Goal: Task Accomplishment & Management: Manage account settings

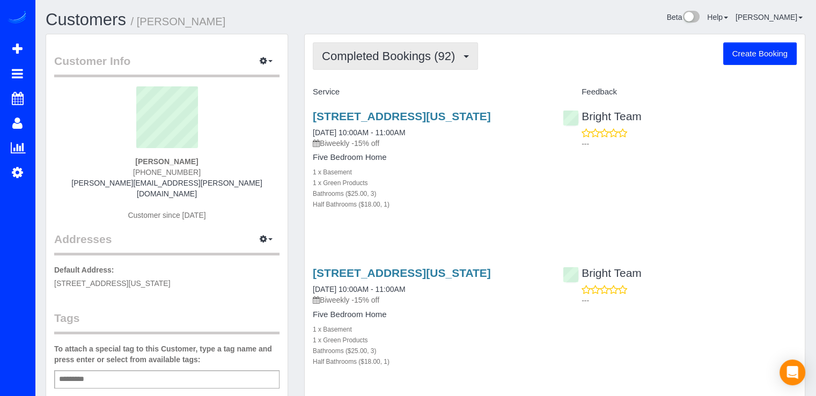
click at [414, 49] on span "Completed Bookings (92)" at bounding box center [391, 55] width 138 height 13
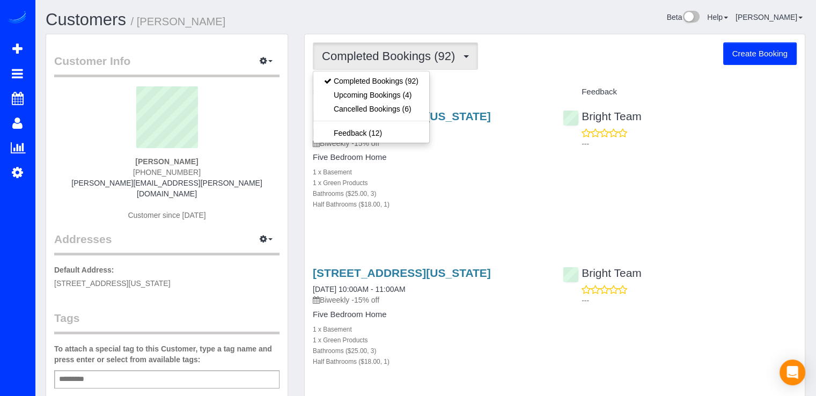
click at [512, 52] on div "Completed Bookings (92) Completed Bookings (92) Upcoming Bookings (4) Cancelled…" at bounding box center [555, 55] width 484 height 27
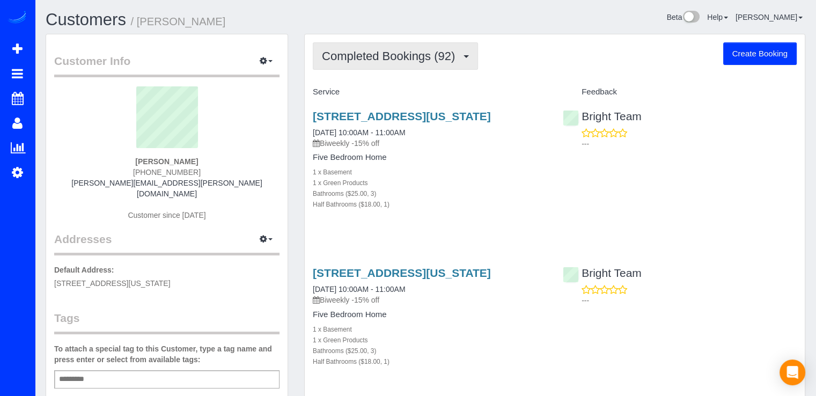
click at [456, 58] on span "Completed Bookings (92)" at bounding box center [391, 55] width 138 height 13
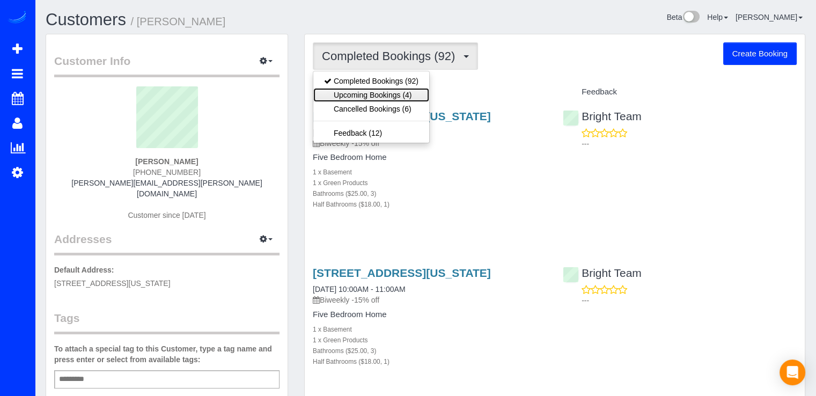
click at [398, 92] on link "Upcoming Bookings (4)" at bounding box center [371, 95] width 116 height 14
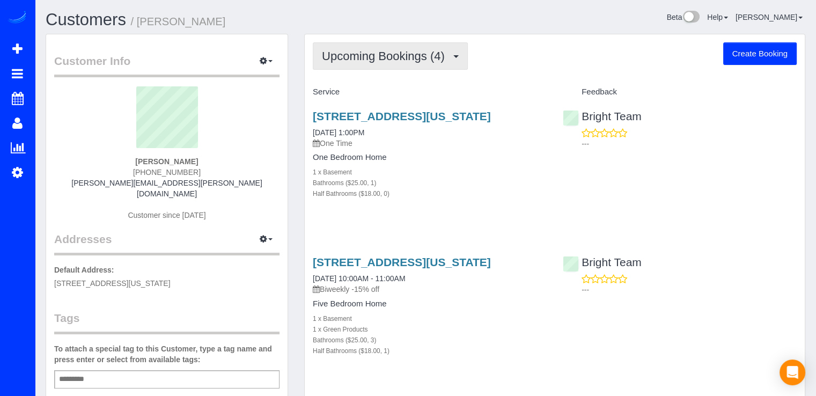
click at [434, 63] on button "Upcoming Bookings (4)" at bounding box center [390, 55] width 155 height 27
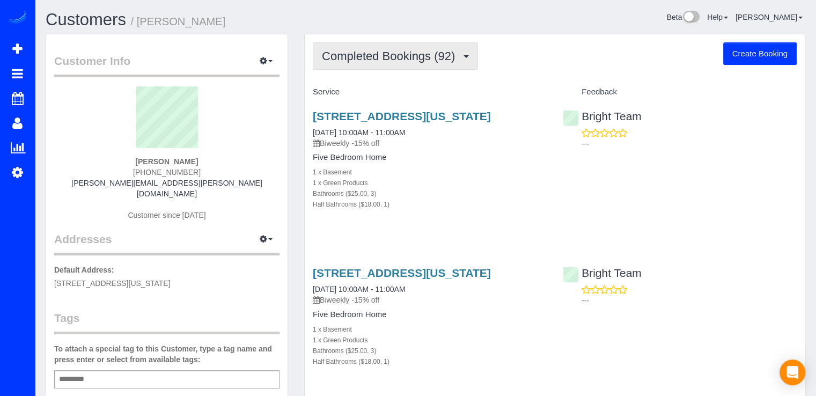
click at [440, 62] on button "Completed Bookings (92)" at bounding box center [395, 55] width 165 height 27
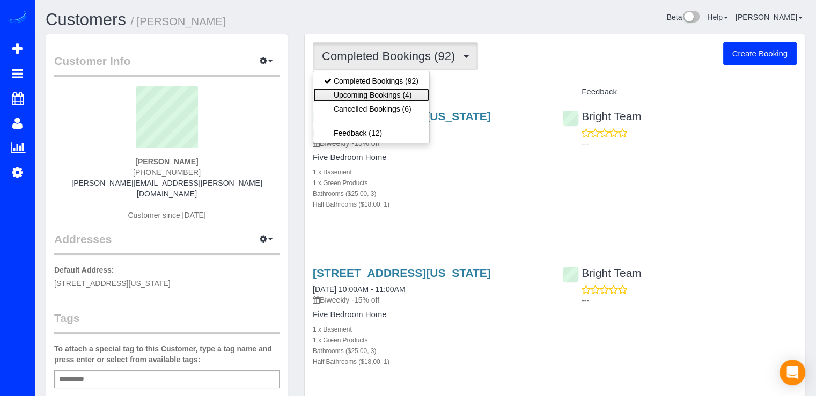
click at [414, 90] on link "Upcoming Bookings (4)" at bounding box center [371, 95] width 116 height 14
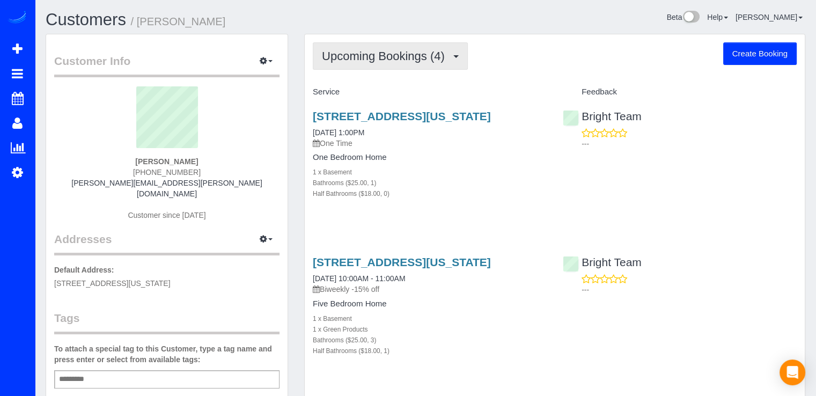
click at [446, 58] on span "Upcoming Bookings (4)" at bounding box center [386, 55] width 128 height 13
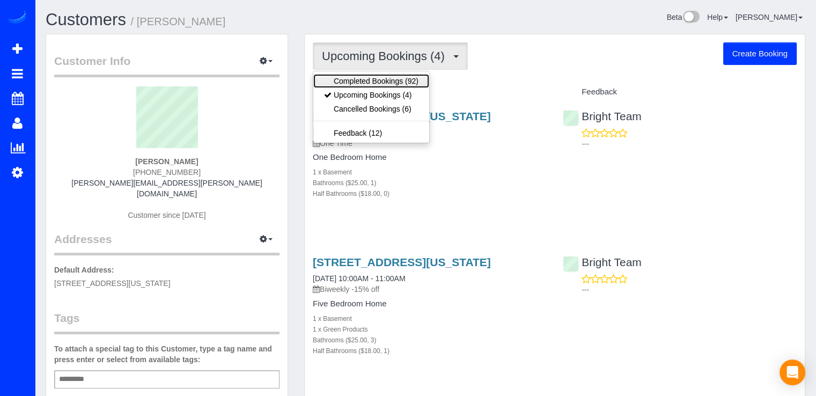
click at [418, 81] on link "Completed Bookings (92)" at bounding box center [371, 81] width 116 height 14
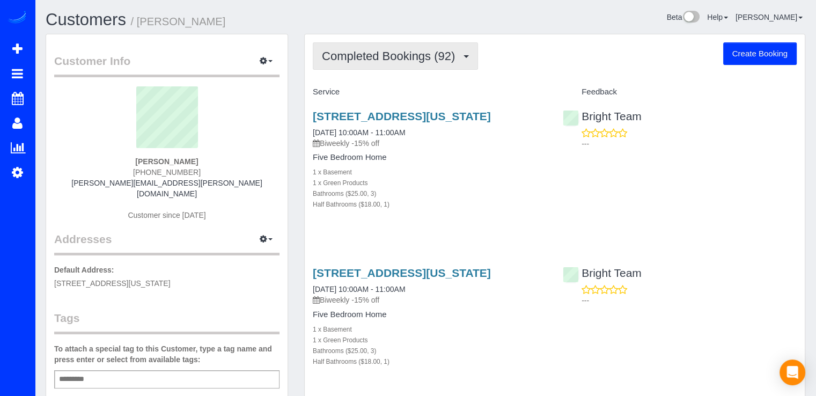
click at [443, 64] on button "Completed Bookings (92)" at bounding box center [395, 55] width 165 height 27
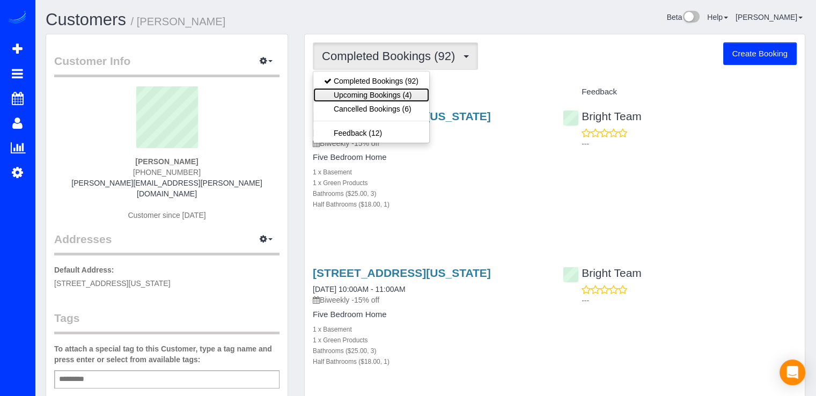
click at [407, 98] on link "Upcoming Bookings (4)" at bounding box center [371, 95] width 116 height 14
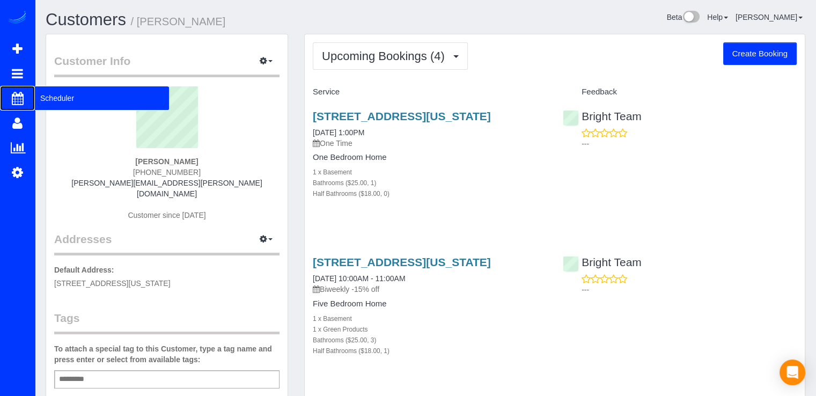
click at [45, 98] on span "Scheduler" at bounding box center [102, 98] width 134 height 25
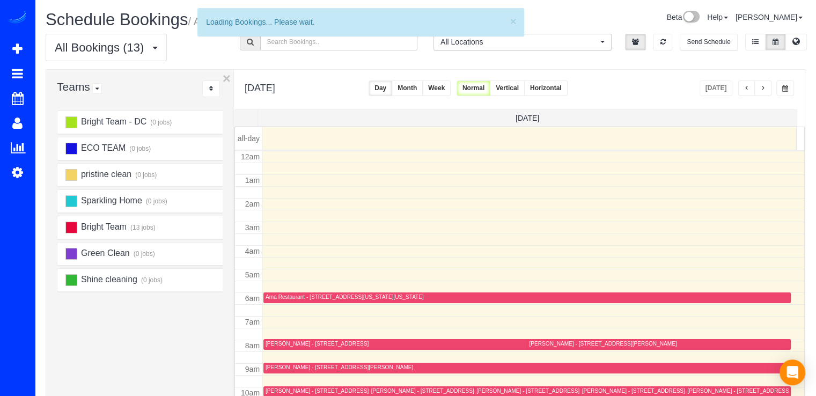
scroll to position [141, 0]
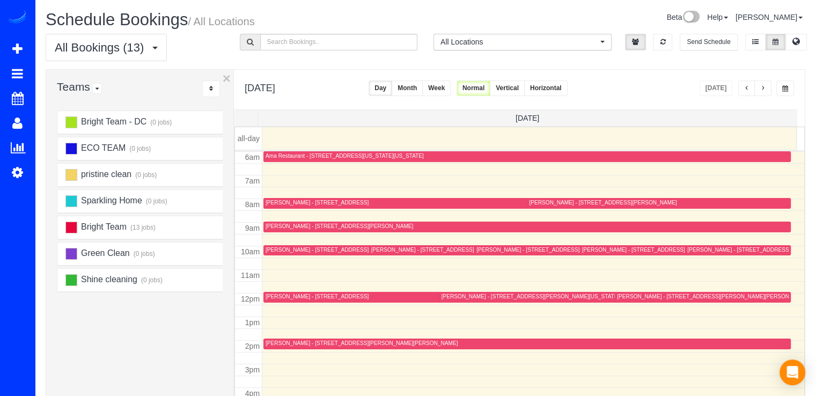
click at [771, 93] on button "button" at bounding box center [762, 88] width 17 height 16
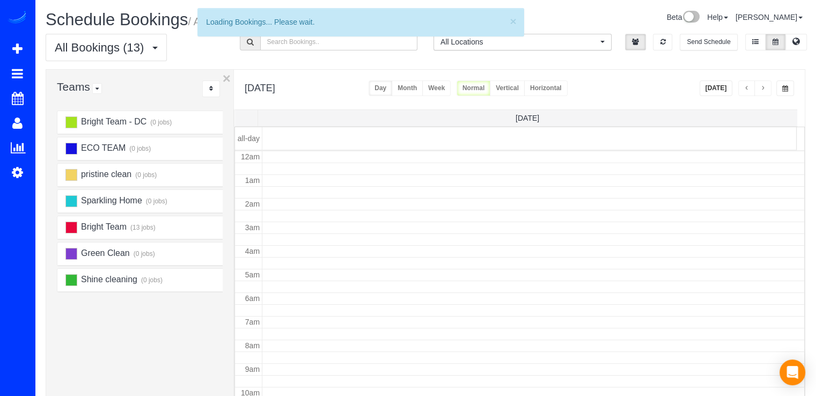
click at [766, 89] on button "button" at bounding box center [762, 88] width 17 height 16
click at [763, 89] on span "button" at bounding box center [762, 88] width 5 height 6
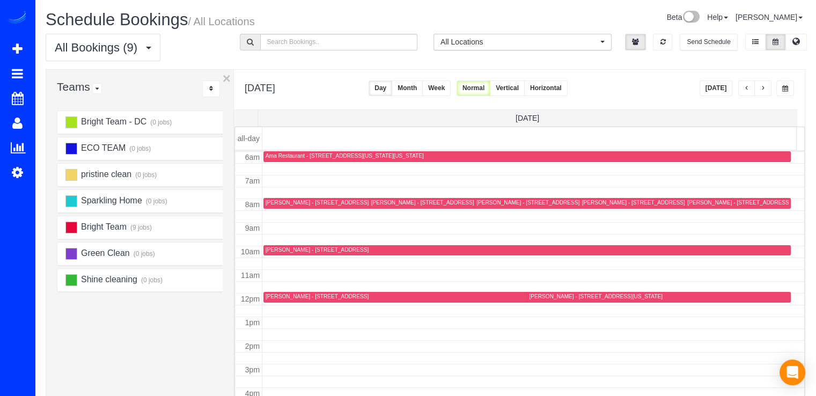
click at [764, 89] on span "button" at bounding box center [762, 88] width 5 height 6
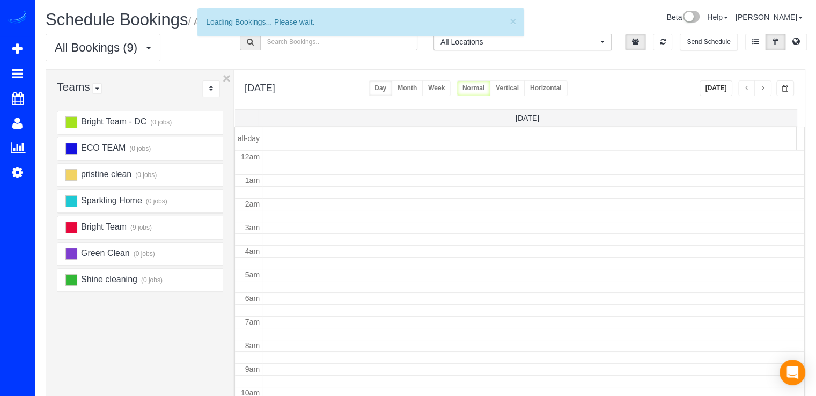
click at [764, 89] on span "button" at bounding box center [762, 88] width 5 height 6
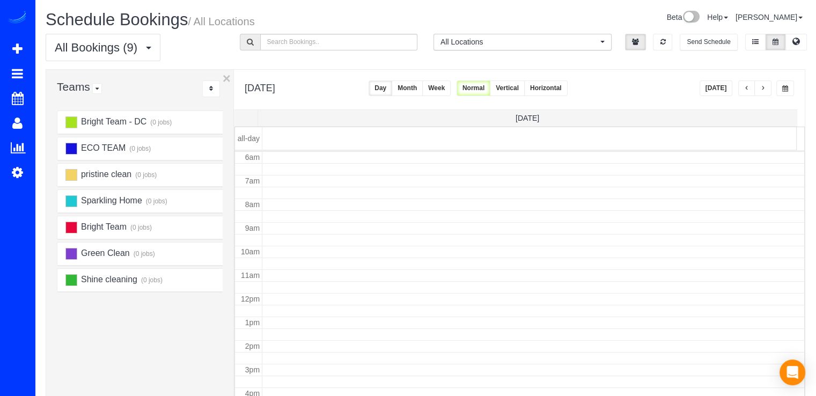
click at [764, 89] on span "button" at bounding box center [762, 88] width 5 height 6
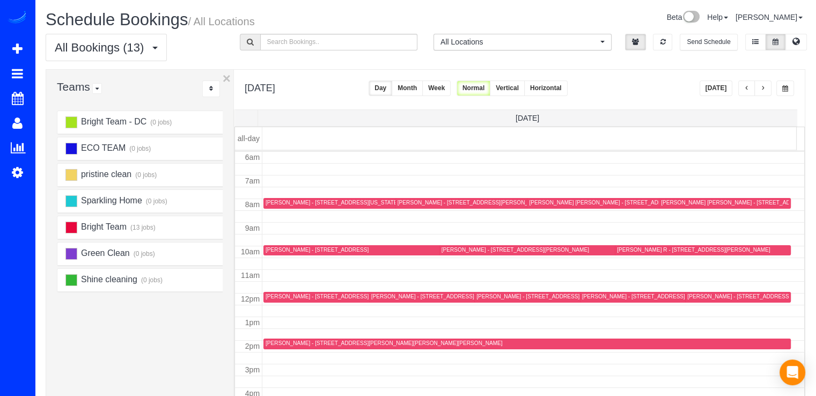
click at [764, 89] on span "button" at bounding box center [762, 88] width 5 height 6
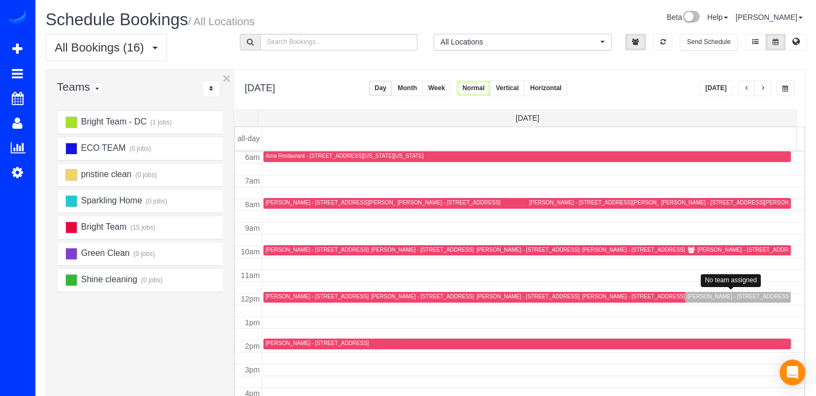
click at [692, 298] on div "[PERSON_NAME] - [STREET_ADDRESS]" at bounding box center [738, 296] width 103 height 7
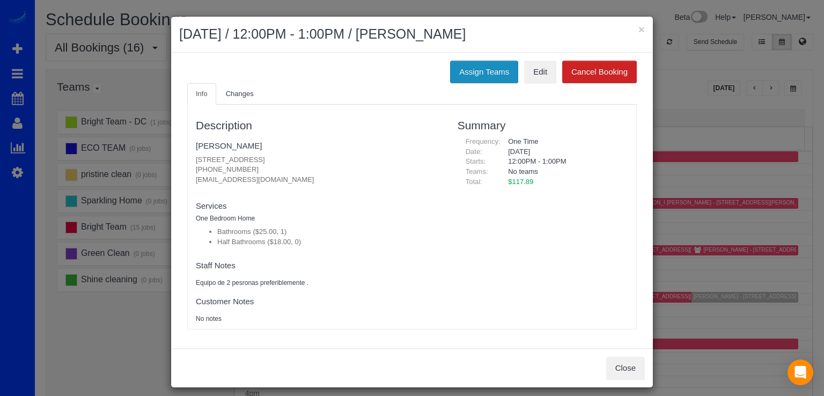
click at [498, 74] on button "Assign Teams" at bounding box center [484, 72] width 68 height 23
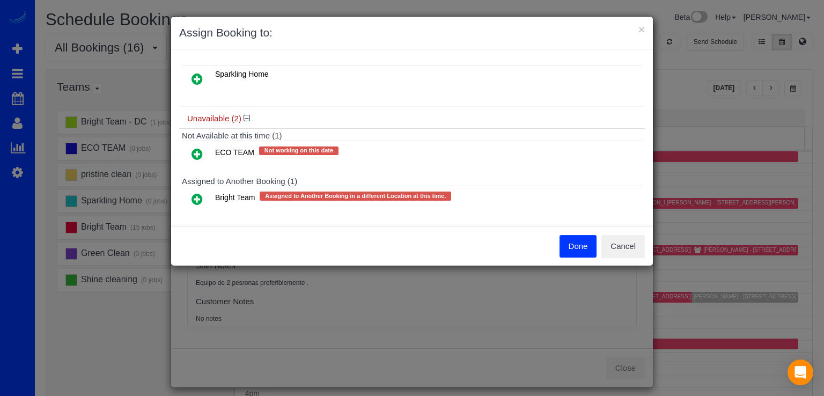
click at [197, 196] on icon at bounding box center [197, 199] width 11 height 13
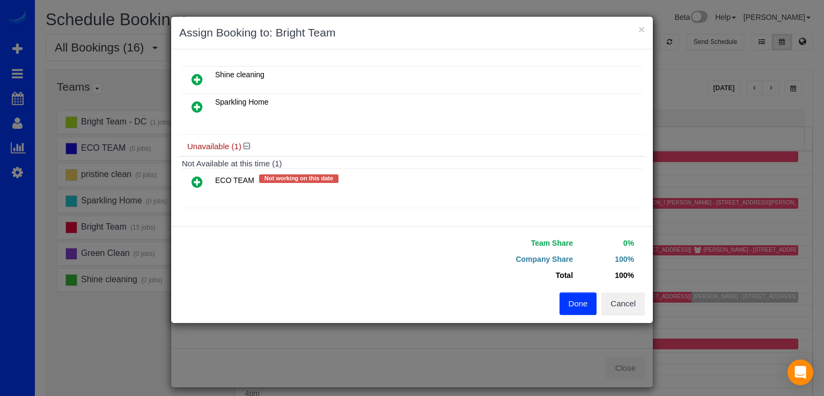
scroll to position [152, 0]
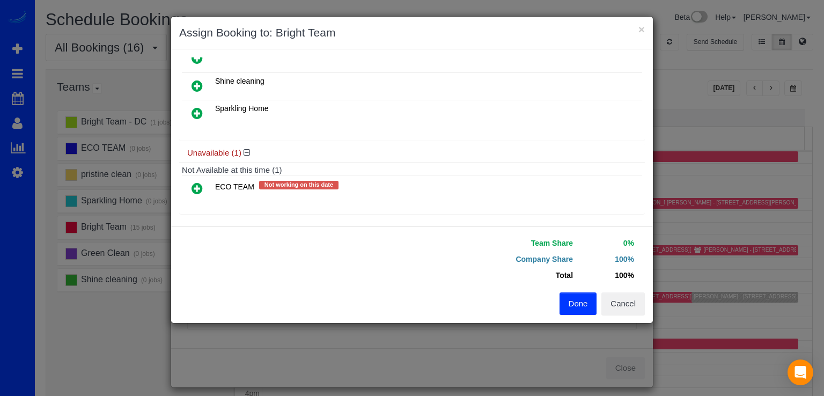
click at [576, 303] on button "Done" at bounding box center [579, 303] width 38 height 23
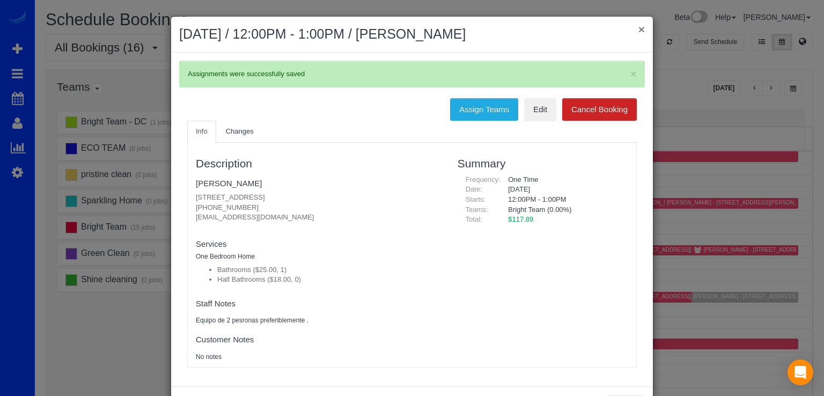
click at [638, 24] on button "×" at bounding box center [641, 29] width 6 height 11
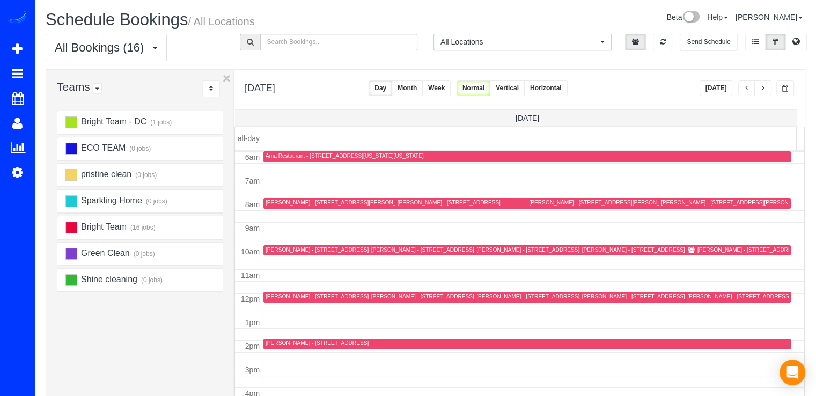
click at [691, 298] on div "[PERSON_NAME] - [STREET_ADDRESS]" at bounding box center [738, 296] width 103 height 7
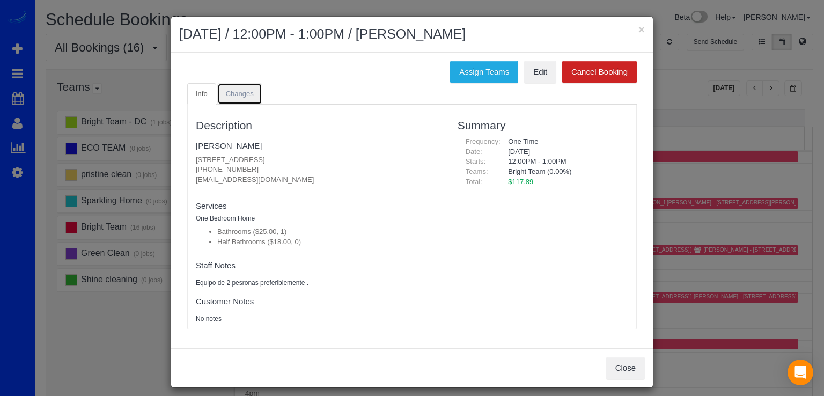
click at [236, 90] on span "Changes" at bounding box center [240, 94] width 28 height 8
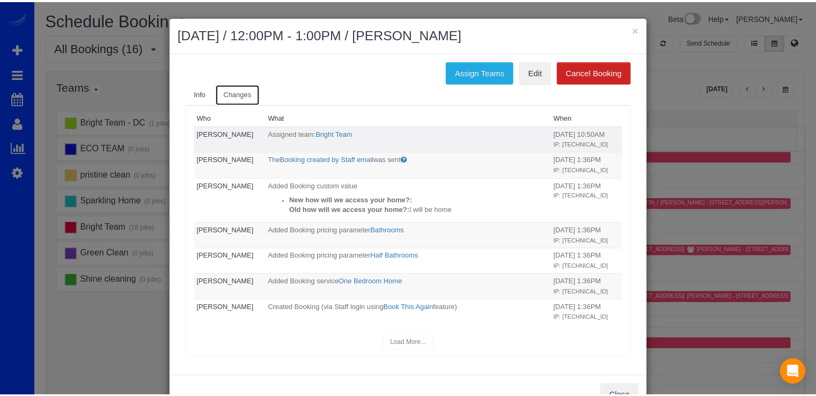
scroll to position [32, 0]
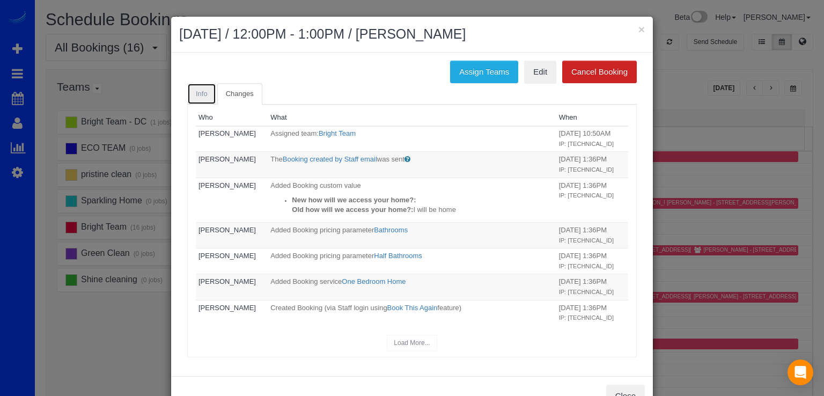
click at [201, 93] on span "Info" at bounding box center [202, 94] width 12 height 8
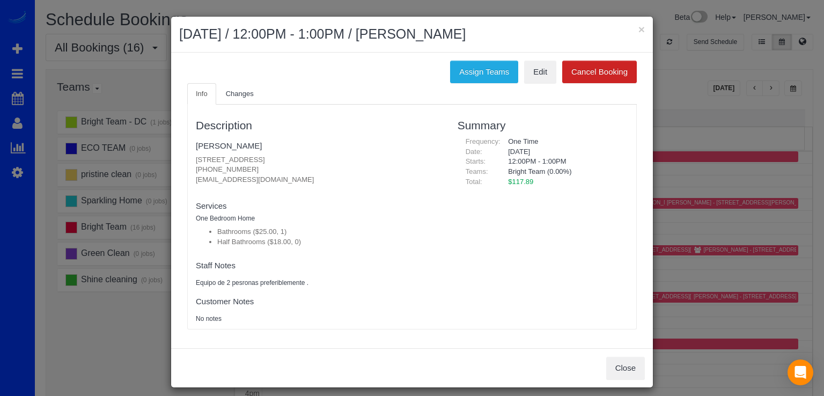
click at [633, 30] on h2 "October 14, 2025 / 12:00PM - 1:00PM / Lisa Snyder" at bounding box center [412, 34] width 466 height 19
click at [638, 27] on button "×" at bounding box center [641, 29] width 6 height 11
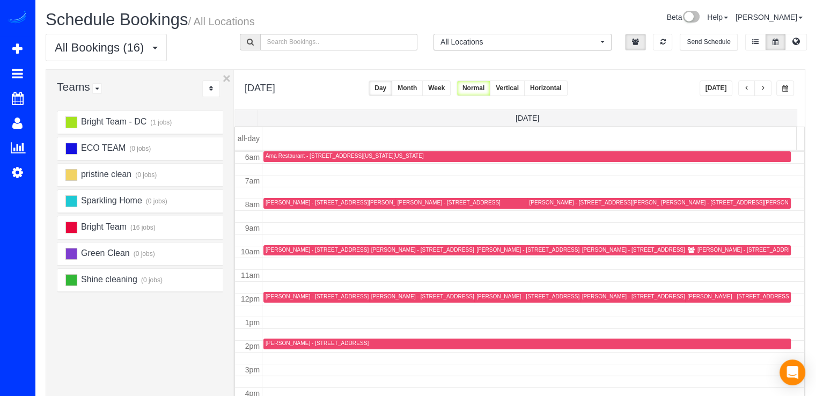
click at [773, 87] on div "[DATE]" at bounding box center [747, 88] width 95 height 16
click at [768, 89] on button "button" at bounding box center [762, 88] width 17 height 16
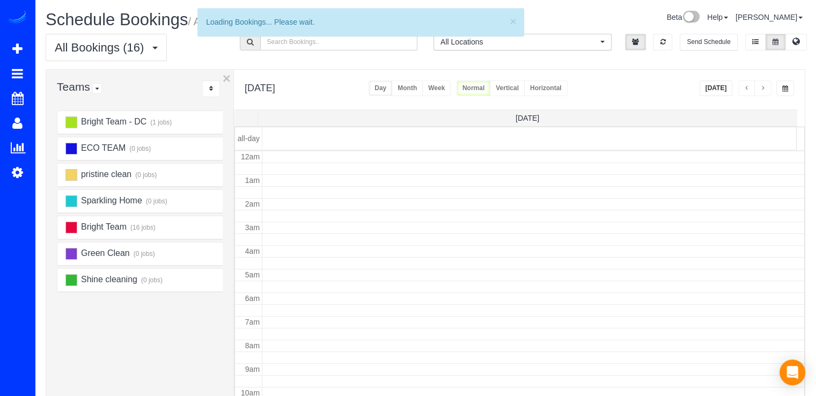
scroll to position [141, 0]
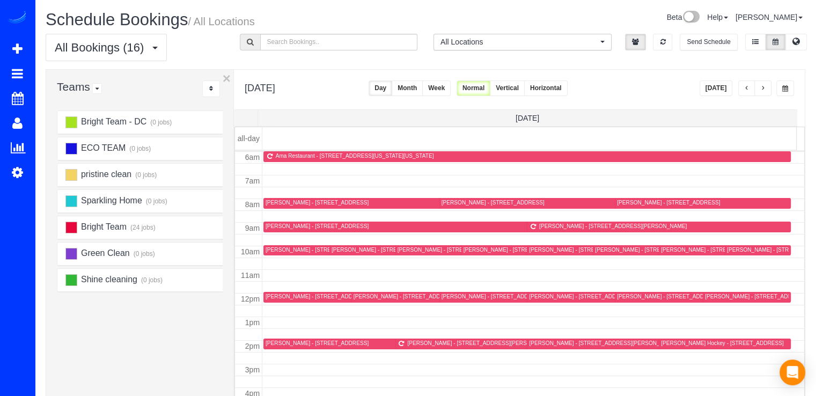
click at [768, 89] on button "button" at bounding box center [762, 88] width 17 height 16
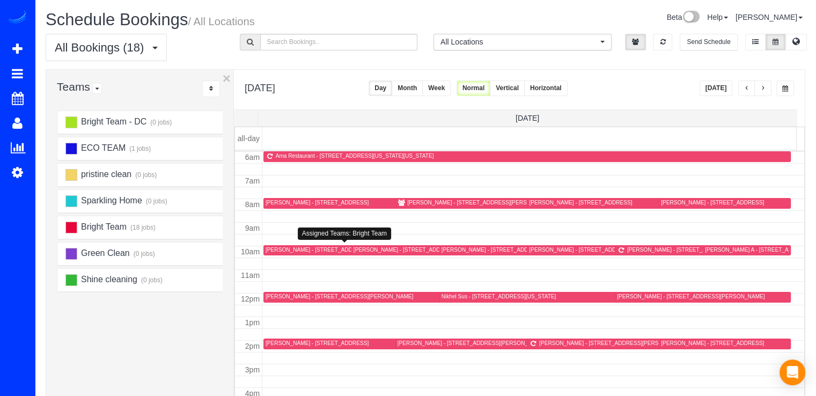
click at [285, 249] on div "[PERSON_NAME] - [STREET_ADDRESS]" at bounding box center [317, 249] width 103 height 7
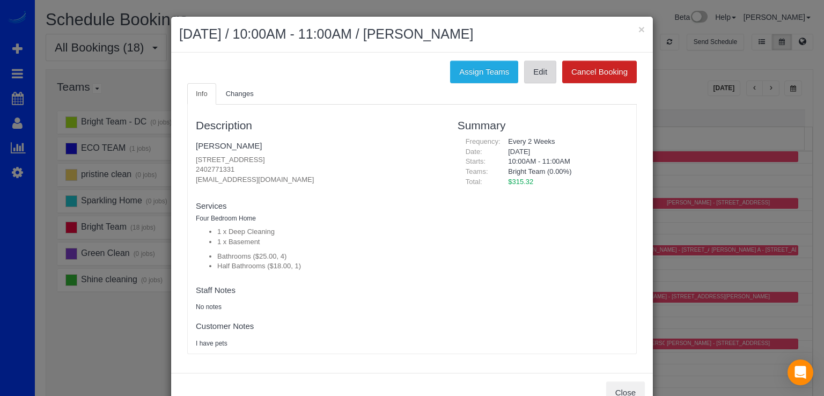
click at [538, 76] on link "Edit" at bounding box center [540, 72] width 32 height 23
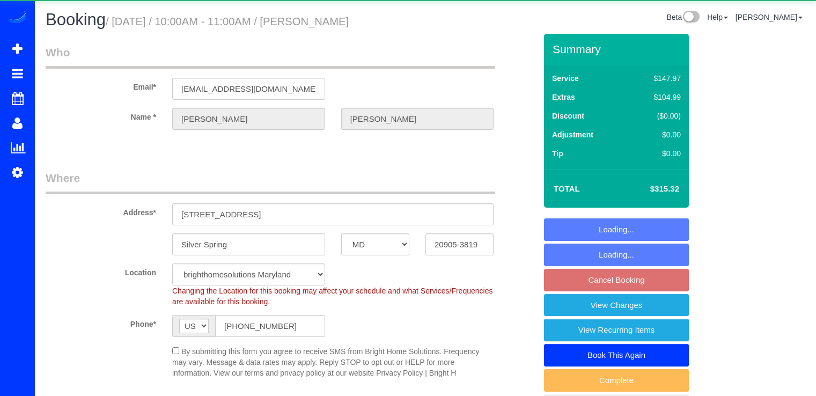
select select "MD"
select select "4"
select select "1"
select select "spot2"
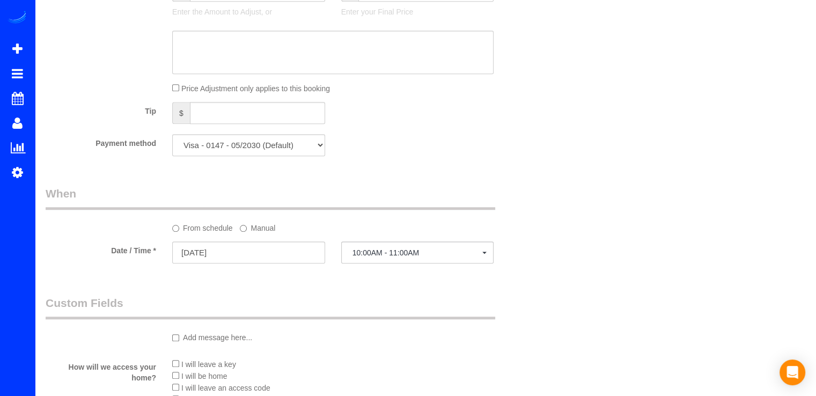
scroll to position [858, 0]
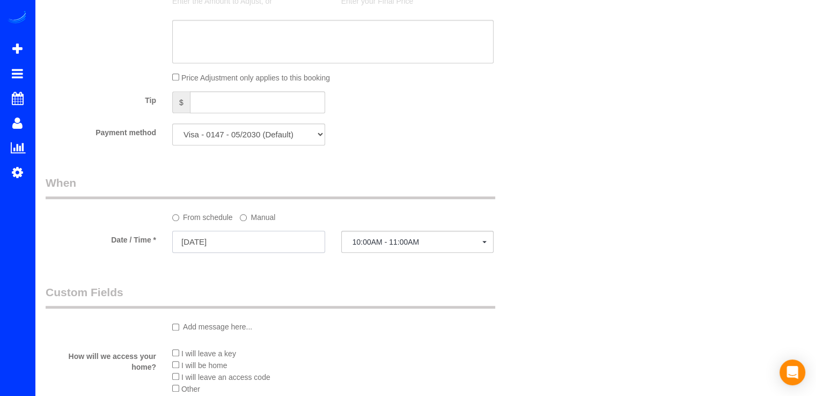
click at [262, 247] on input "10/16/2025" at bounding box center [248, 242] width 153 height 22
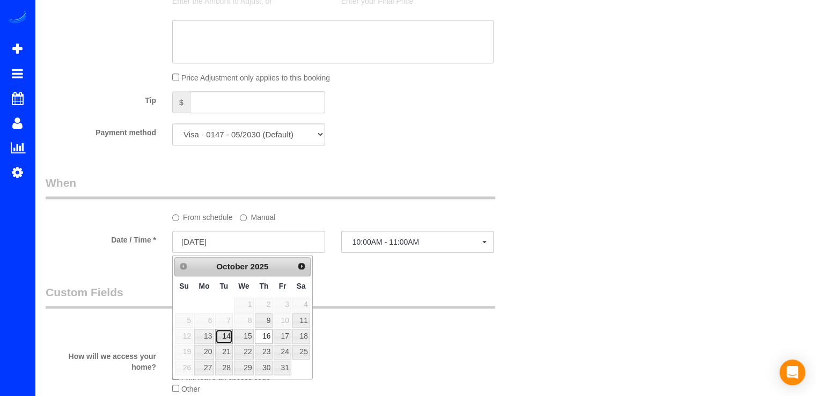
click at [226, 334] on link "14" at bounding box center [223, 336] width 17 height 14
type input "10/14/2025"
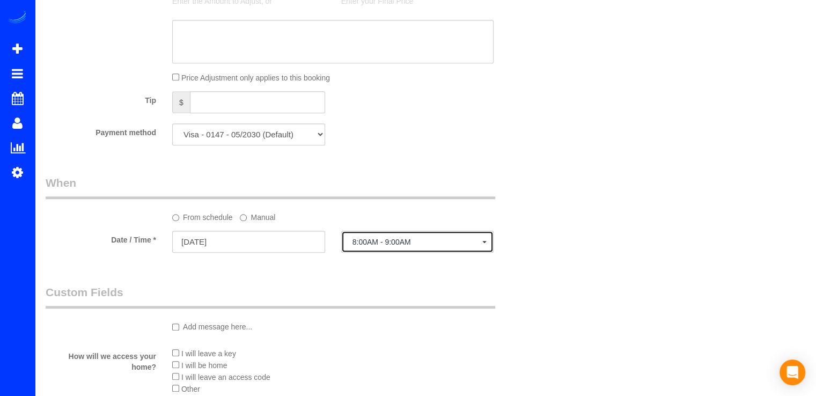
click at [408, 239] on button "8:00AM - 9:00AM" at bounding box center [417, 242] width 153 height 22
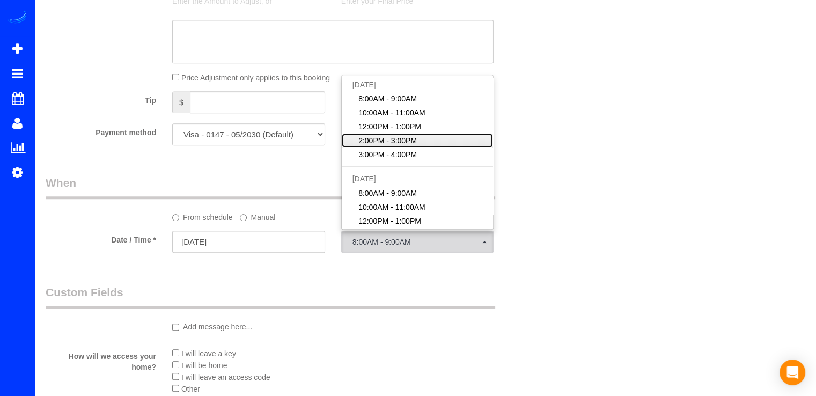
click at [405, 138] on span "2:00PM - 3:00PM" at bounding box center [387, 140] width 58 height 11
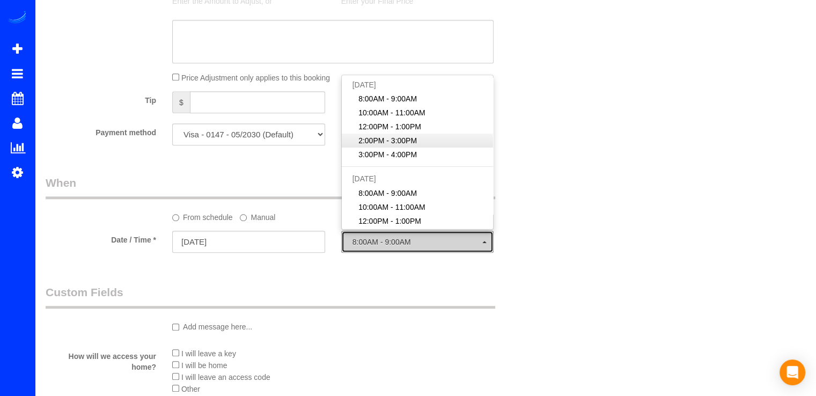
select select "spot22"
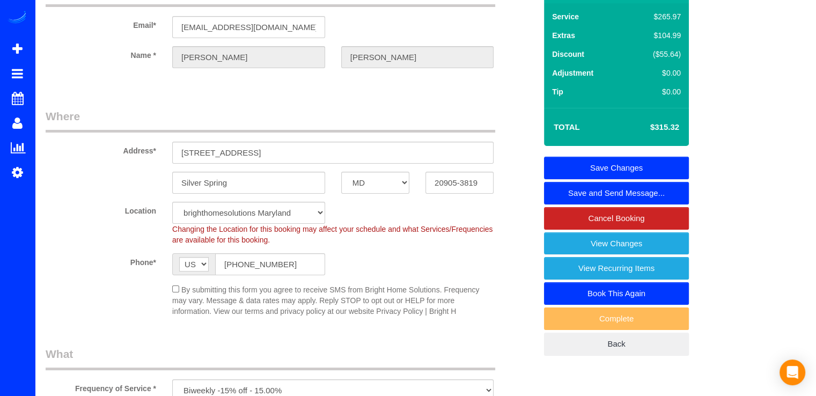
scroll to position [0, 0]
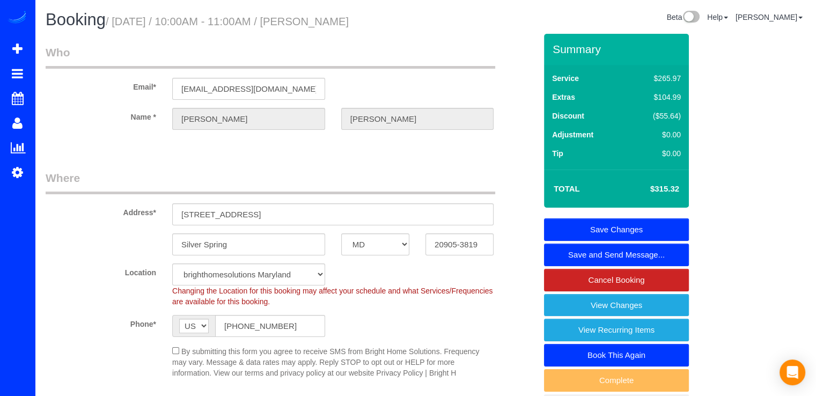
click at [662, 224] on link "Save Changes" at bounding box center [616, 229] width 145 height 23
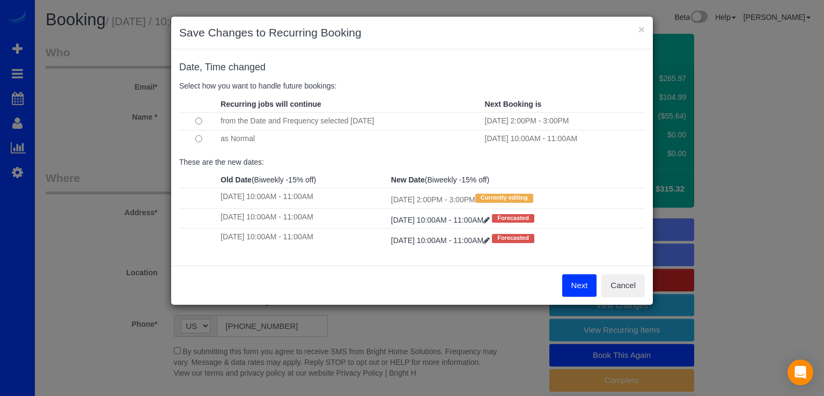
click at [576, 280] on button "Next" at bounding box center [579, 285] width 35 height 23
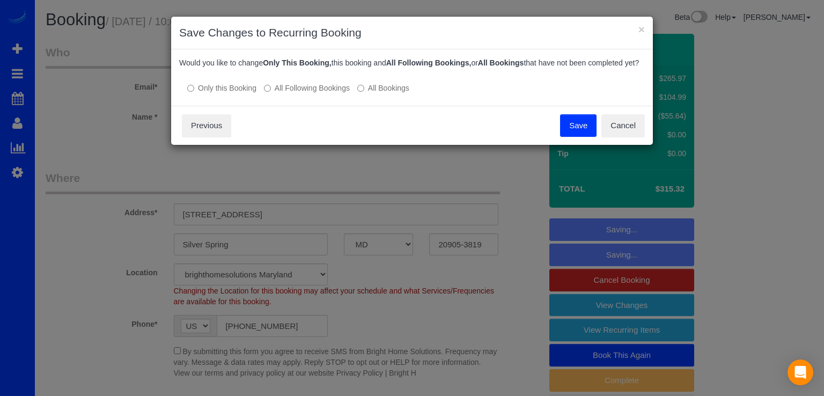
click at [568, 126] on button "Save" at bounding box center [578, 125] width 36 height 23
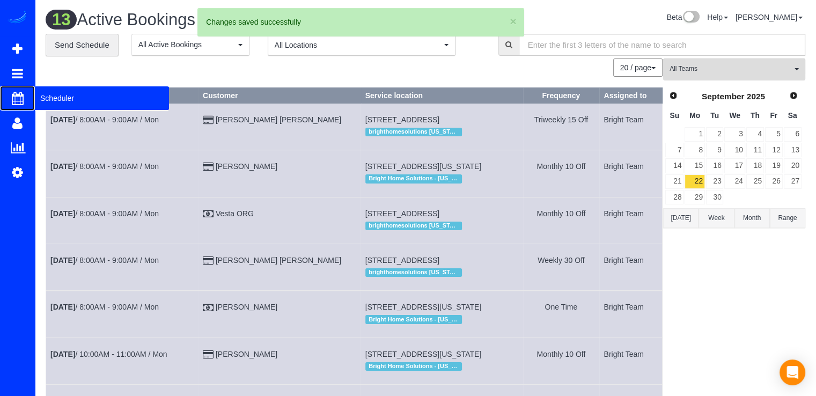
click at [48, 95] on span "Scheduler" at bounding box center [102, 98] width 134 height 25
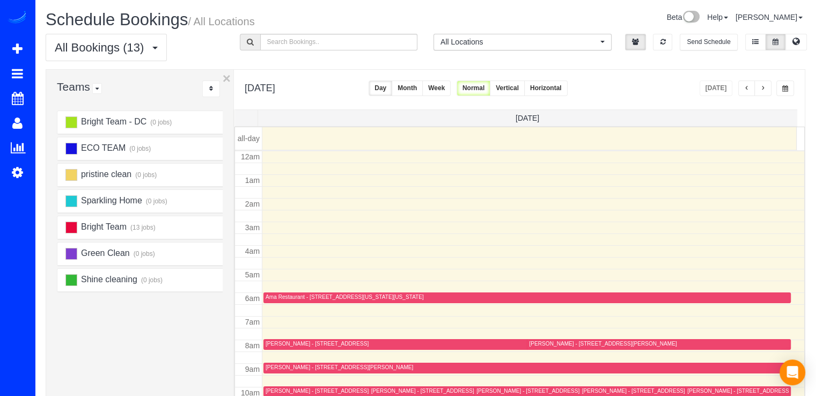
scroll to position [141, 0]
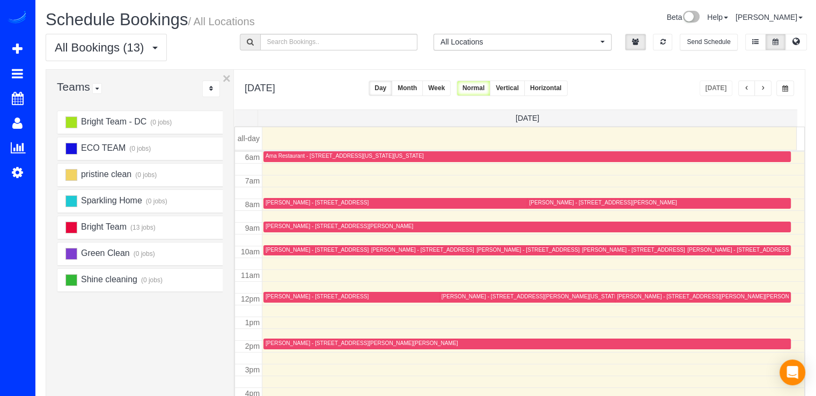
click at [769, 85] on button "button" at bounding box center [762, 88] width 17 height 16
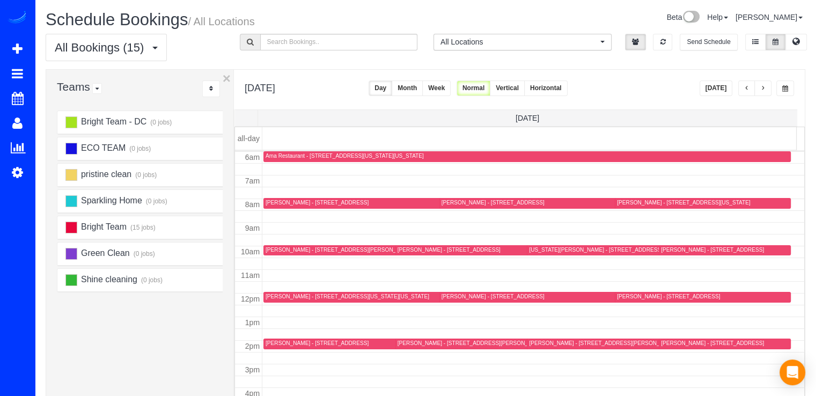
click at [766, 81] on button "button" at bounding box center [762, 88] width 17 height 16
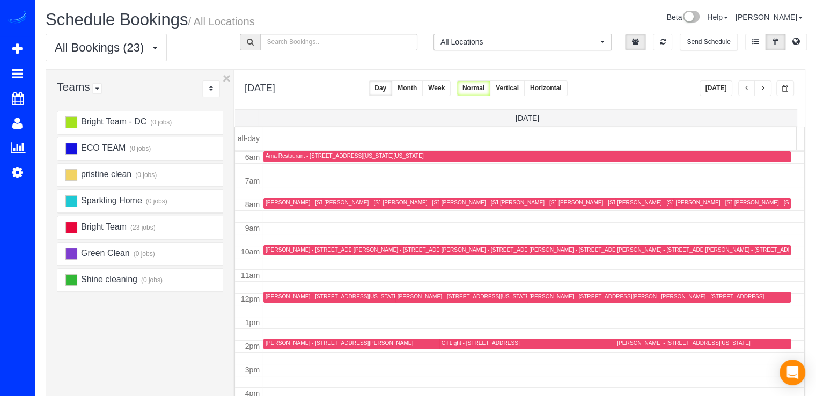
click at [766, 89] on button "button" at bounding box center [762, 88] width 17 height 16
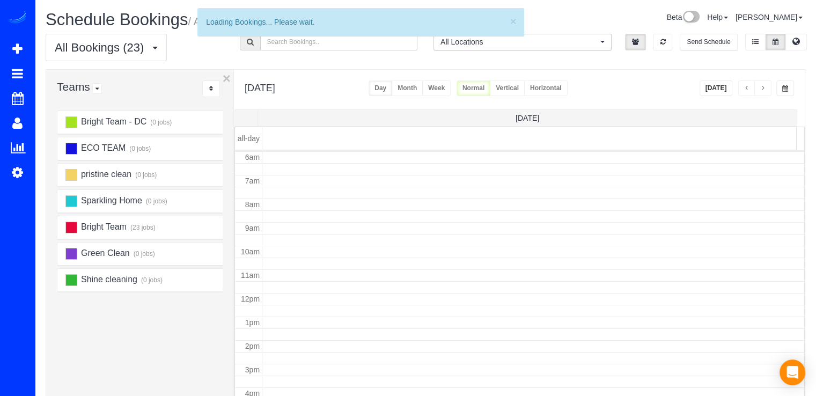
click at [766, 89] on button "button" at bounding box center [762, 88] width 17 height 16
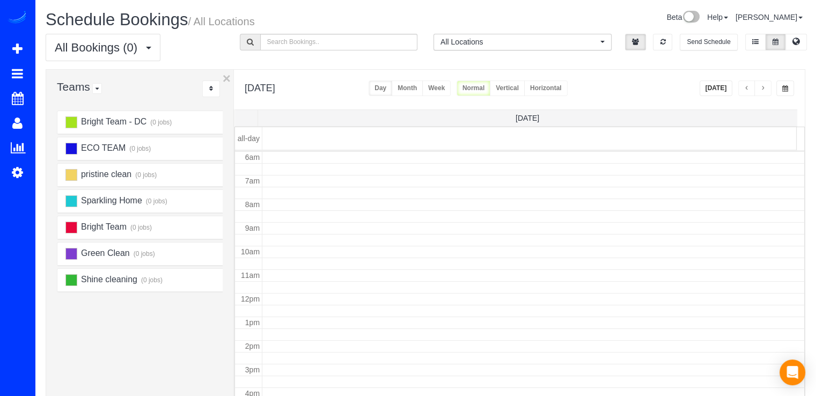
click at [766, 89] on button "button" at bounding box center [762, 88] width 17 height 16
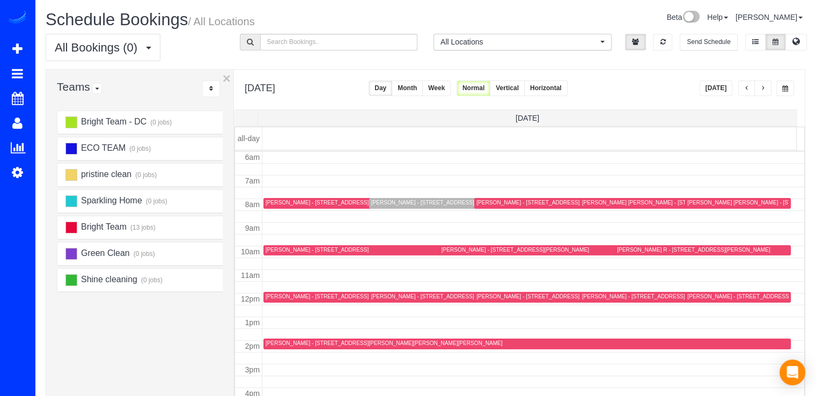
click at [766, 89] on span "button" at bounding box center [762, 88] width 5 height 6
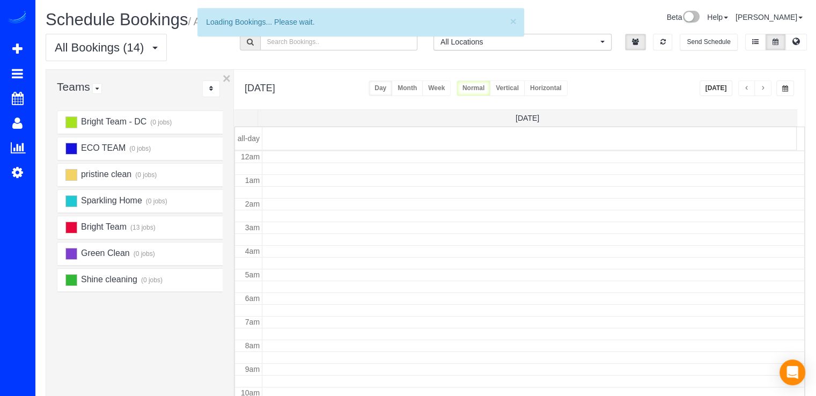
click at [766, 89] on span "button" at bounding box center [762, 88] width 5 height 6
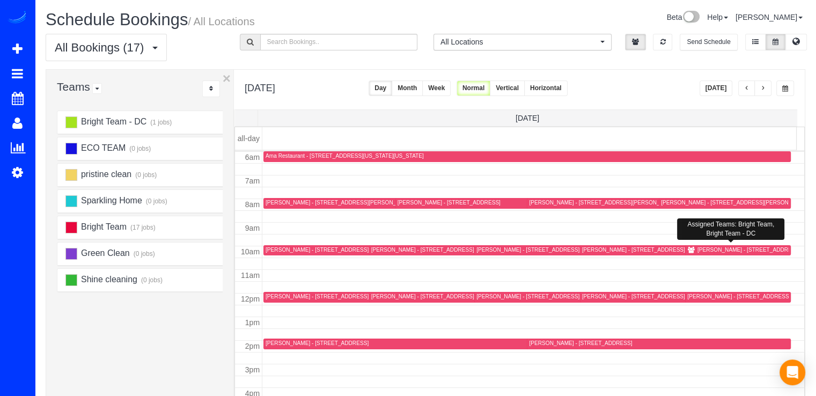
click at [704, 249] on div "Madeleine Aggeler - 3945 Connecticut Ave Nw, Apt 515, Washington, DC 20008" at bounding box center [779, 249] width 164 height 7
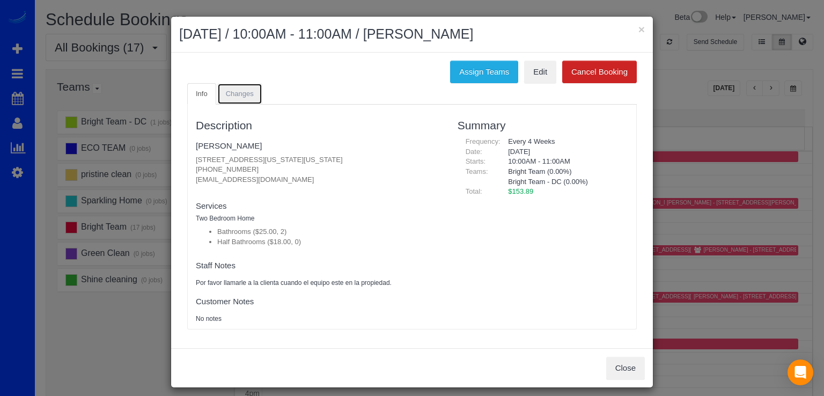
click at [239, 96] on span "Changes" at bounding box center [240, 94] width 28 height 8
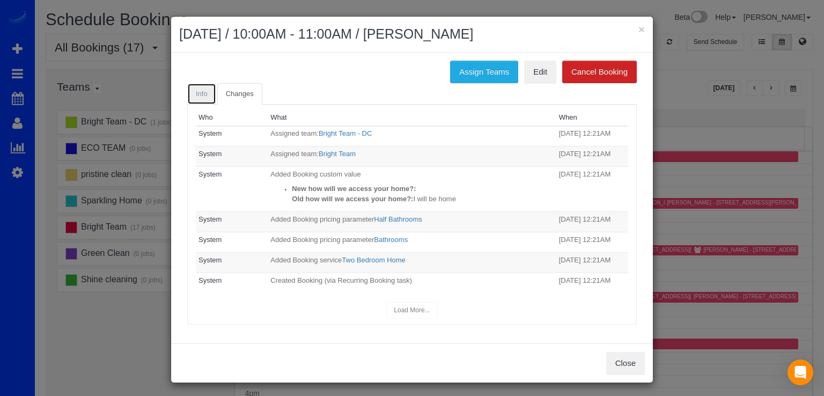
click at [202, 97] on link "Info" at bounding box center [201, 94] width 29 height 22
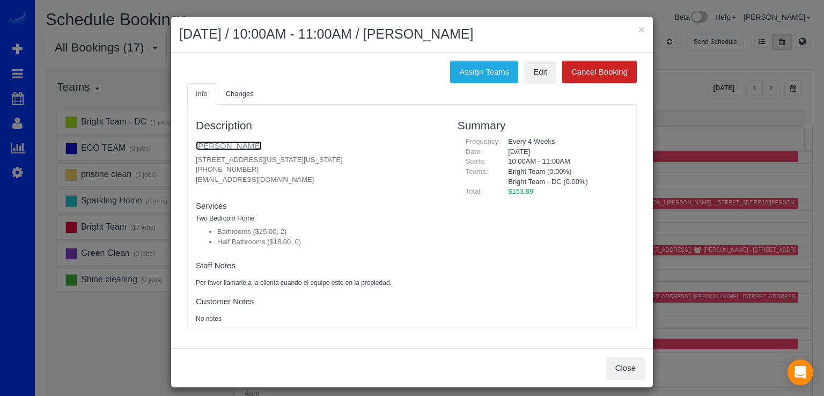
click at [233, 142] on link "Madeleine Aggeler" at bounding box center [229, 145] width 66 height 9
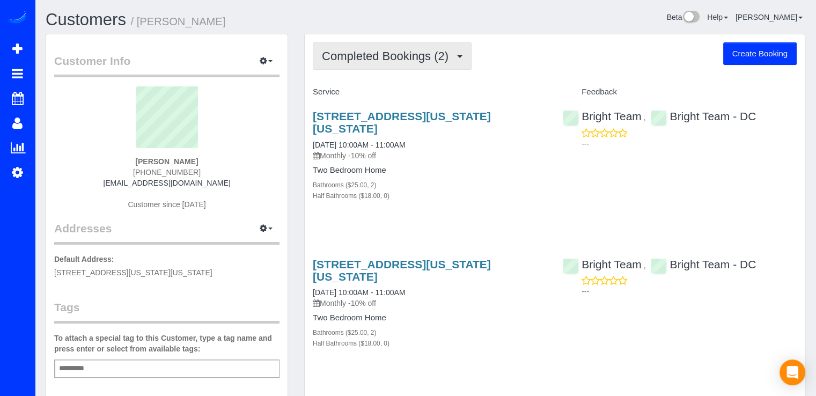
click at [420, 52] on span "Completed Bookings (2)" at bounding box center [388, 55] width 132 height 13
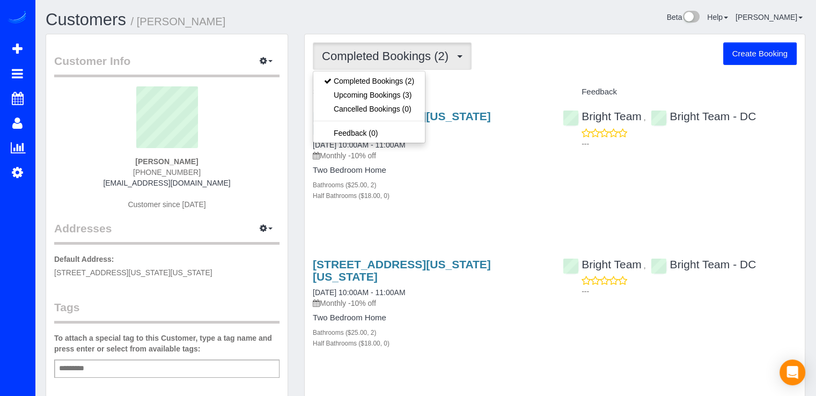
click at [492, 62] on div "Completed Bookings (2) Completed Bookings (2) Upcoming Bookings (3) Cancelled B…" at bounding box center [555, 55] width 484 height 27
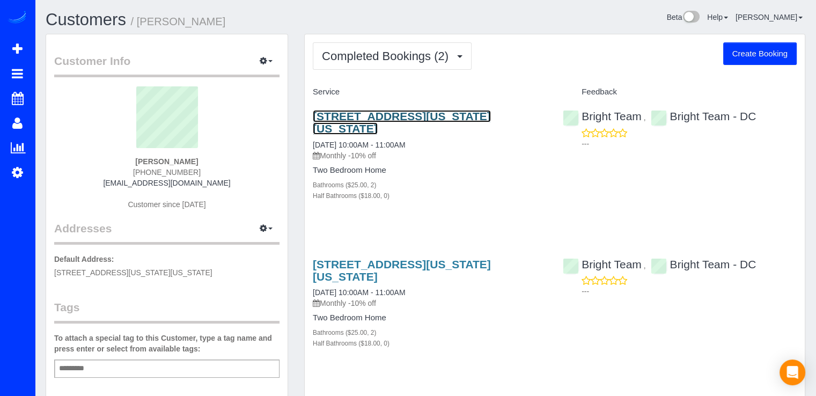
click at [391, 121] on link "3945 Connecticut Ave Nw, Apt 515, Washington, DC 20008" at bounding box center [402, 122] width 178 height 25
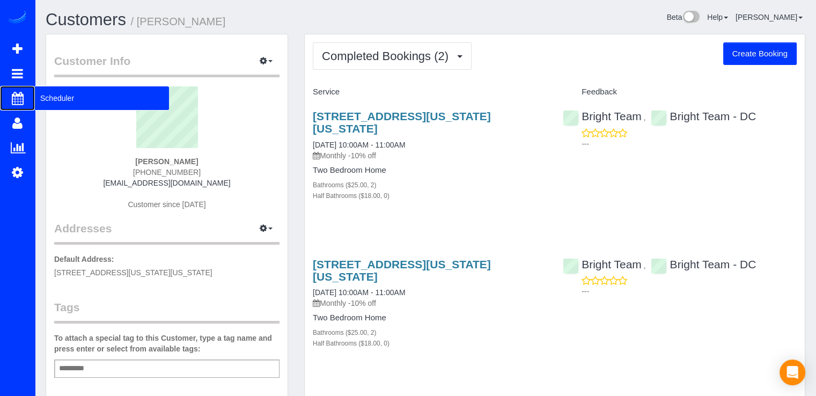
click at [54, 93] on span "Scheduler" at bounding box center [102, 98] width 134 height 25
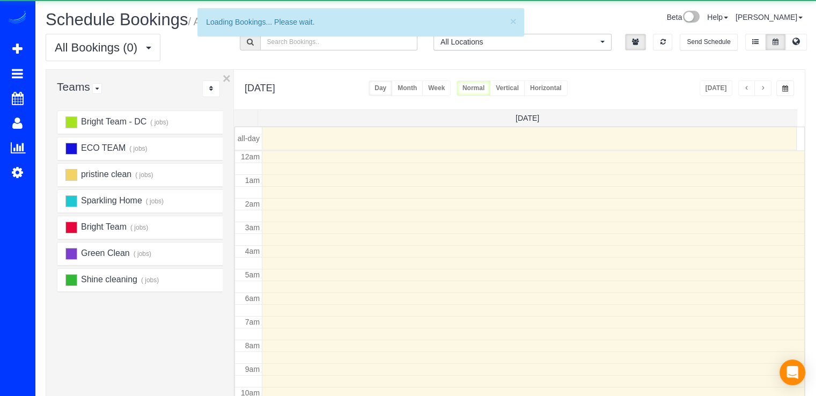
scroll to position [141, 0]
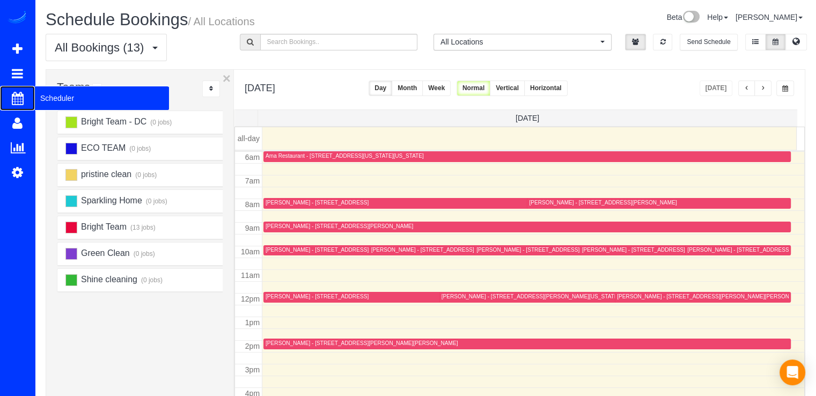
click at [63, 97] on span "Scheduler" at bounding box center [102, 98] width 134 height 25
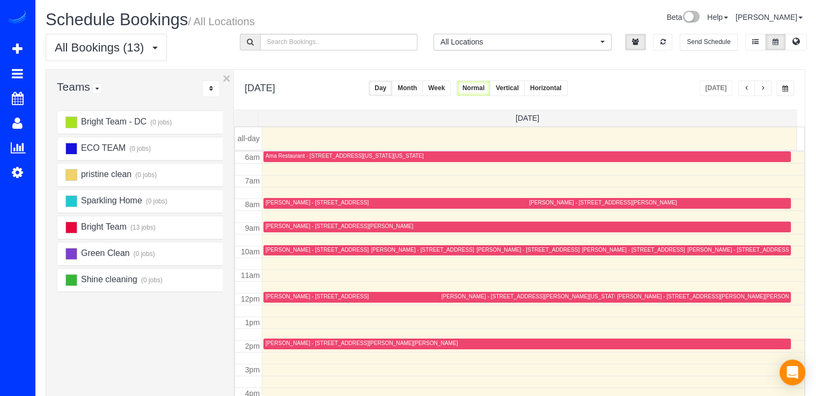
click at [761, 92] on button "button" at bounding box center [762, 88] width 17 height 16
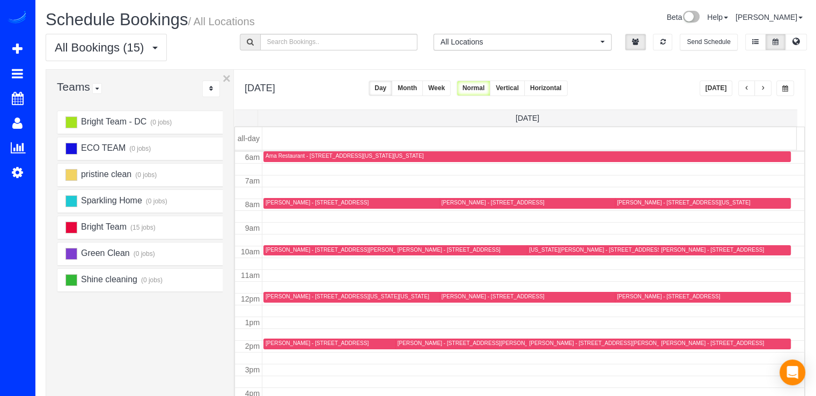
click at [768, 88] on button "button" at bounding box center [762, 88] width 17 height 16
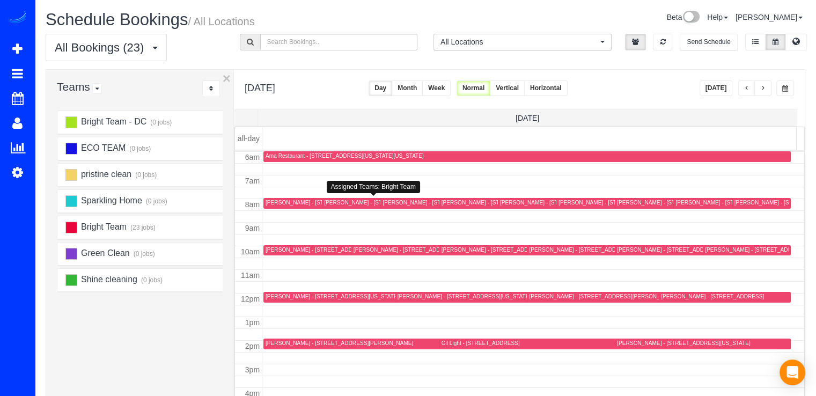
click at [329, 202] on div "[PERSON_NAME] - [STREET_ADDRESS][US_STATE]" at bounding box center [390, 202] width 133 height 7
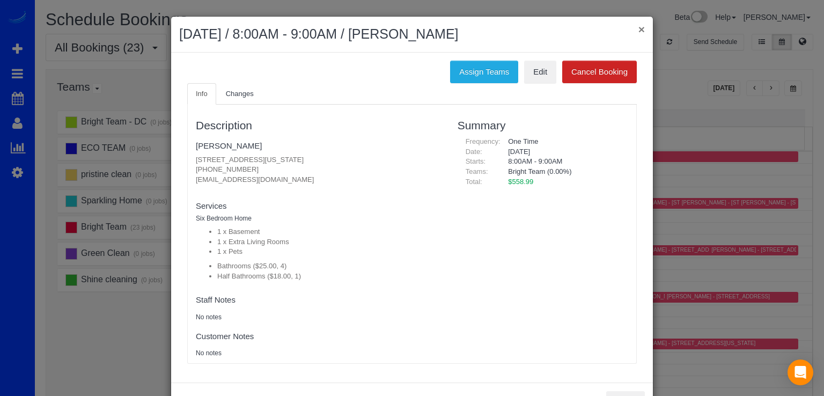
click at [638, 29] on button "×" at bounding box center [641, 29] width 6 height 11
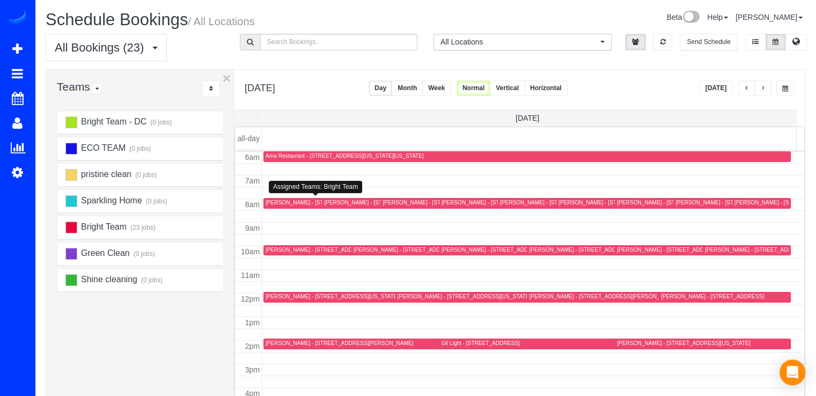
click at [270, 204] on div "[PERSON_NAME] - [STREET_ADDRESS][PERSON_NAME]" at bounding box center [340, 202] width 148 height 7
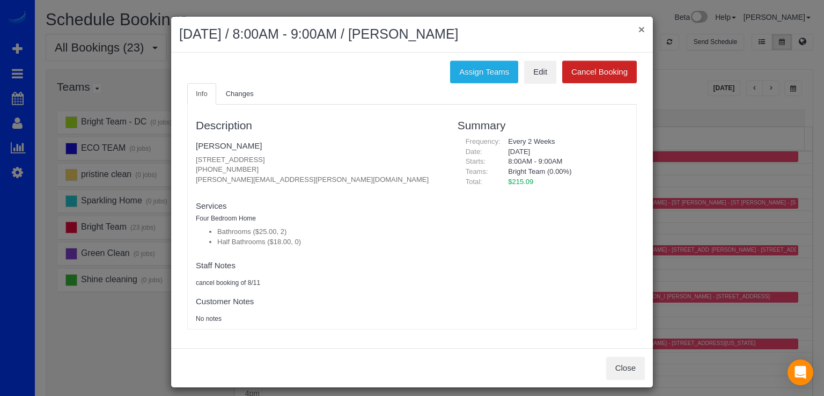
click at [638, 32] on button "×" at bounding box center [641, 29] width 6 height 11
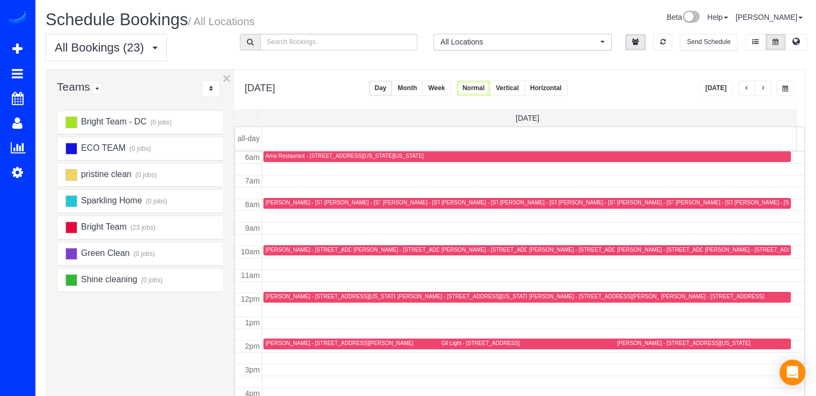
click at [338, 203] on div "[PERSON_NAME] - [STREET_ADDRESS][US_STATE]" at bounding box center [390, 202] width 133 height 7
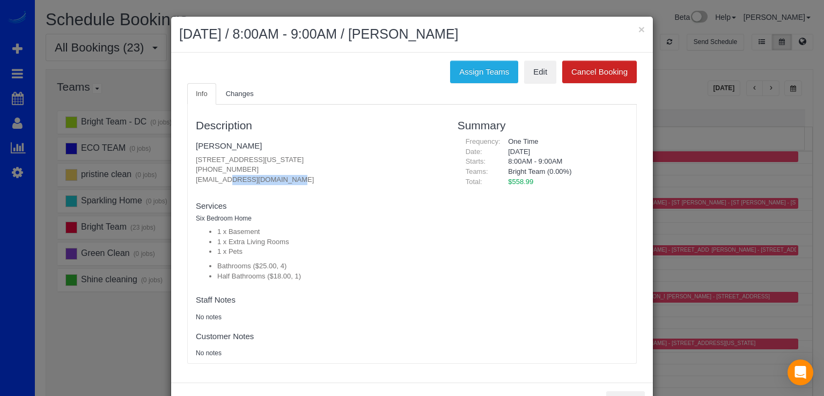
drag, startPoint x: 190, startPoint y: 179, endPoint x: 300, endPoint y: 182, distance: 110.0
click at [300, 182] on div "Description Amy Fox 5231 Massachusetts Ave, Bethesda, MD 20816 (202) 285-7647 a…" at bounding box center [319, 234] width 262 height 248
copy p "[EMAIL_ADDRESS][DOMAIN_NAME]"
click at [642, 30] on div "× [DATE] / 8:00AM - 9:00AM / [PERSON_NAME]" at bounding box center [412, 35] width 482 height 36
click at [640, 29] on div "× [DATE] / 8:00AM - 9:00AM / [PERSON_NAME]" at bounding box center [412, 35] width 482 height 36
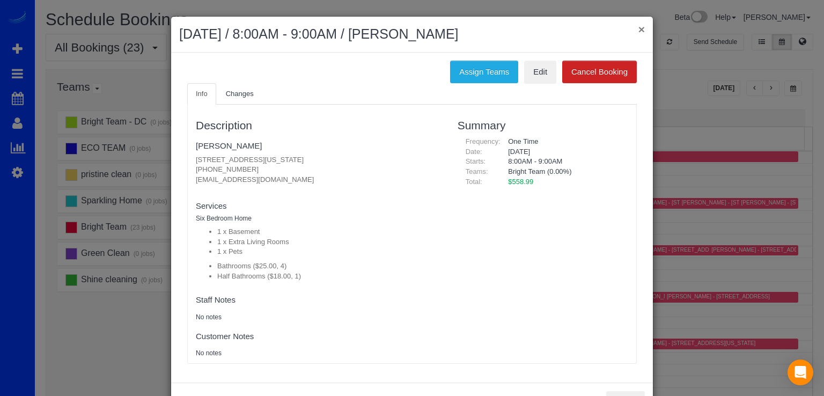
click at [638, 29] on button "×" at bounding box center [641, 29] width 6 height 11
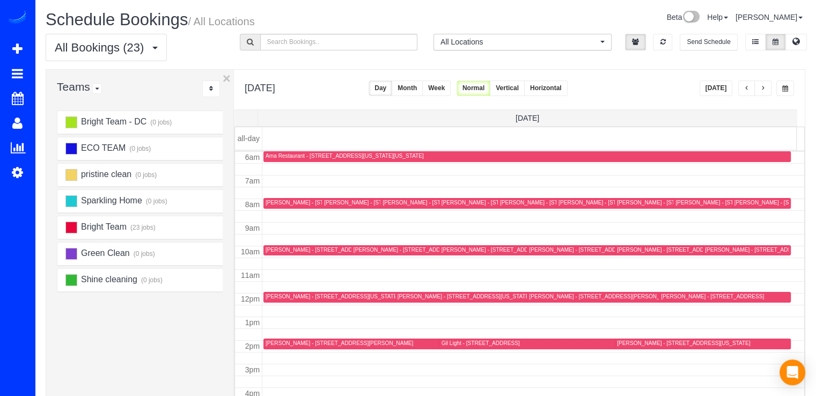
click at [743, 90] on button "button" at bounding box center [746, 88] width 17 height 16
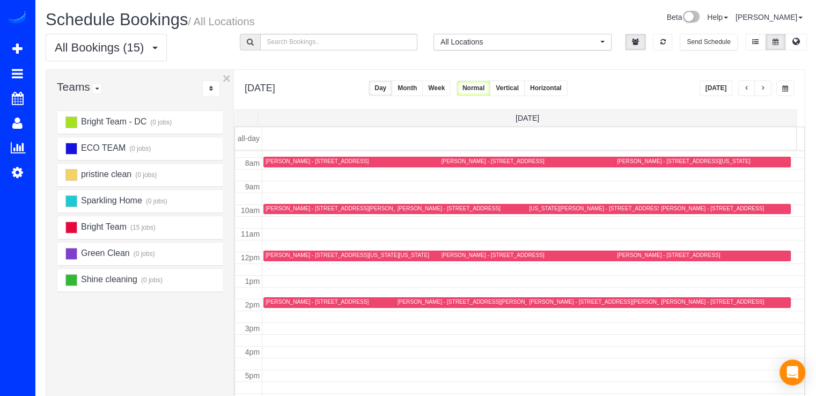
scroll to position [195, 0]
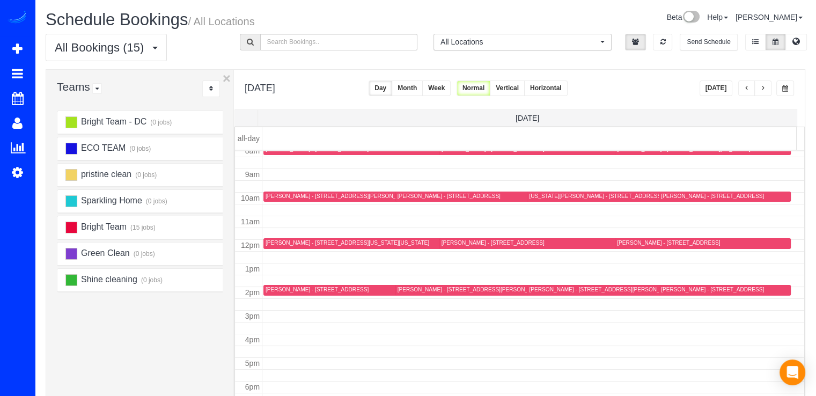
click at [766, 90] on span "button" at bounding box center [762, 88] width 5 height 6
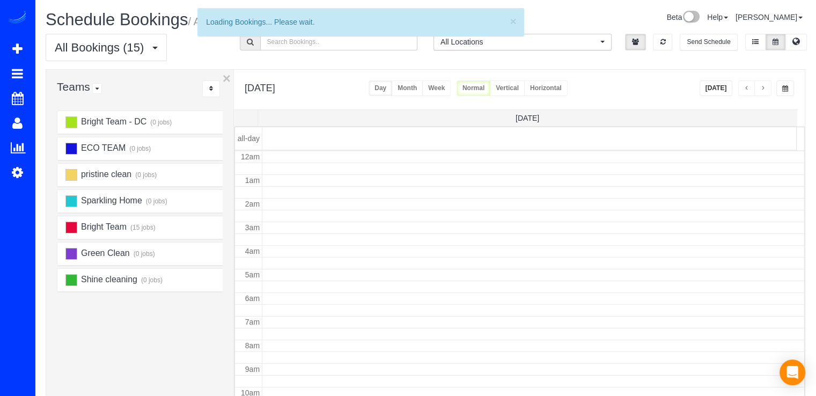
scroll to position [141, 0]
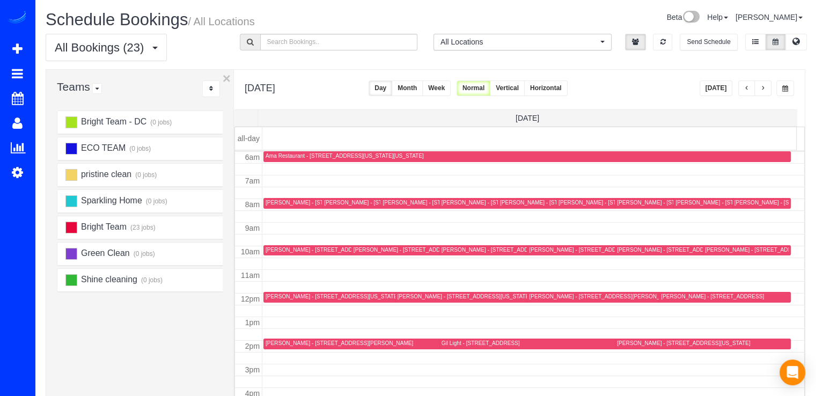
click at [750, 90] on button "button" at bounding box center [746, 88] width 17 height 16
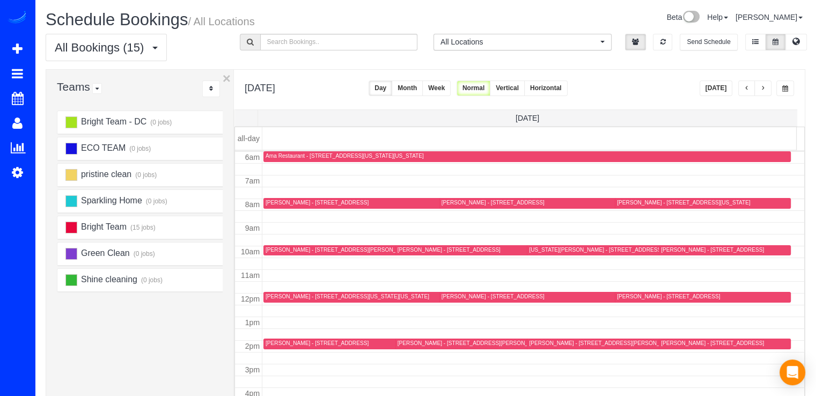
click at [765, 83] on button "button" at bounding box center [762, 88] width 17 height 16
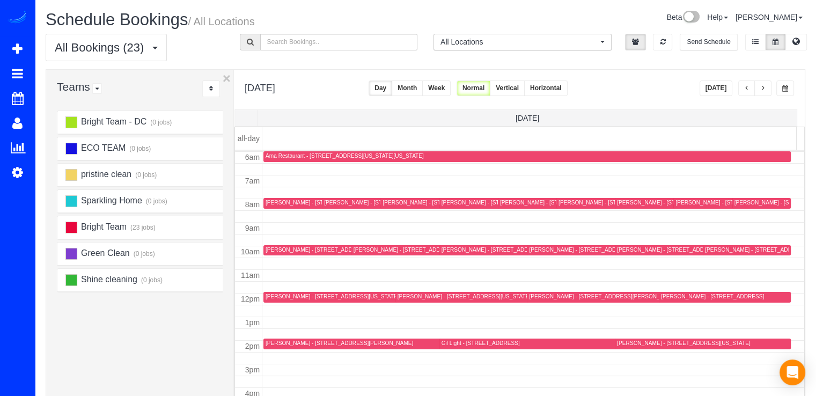
click at [273, 202] on div "[PERSON_NAME] - [STREET_ADDRESS][PERSON_NAME]" at bounding box center [340, 202] width 148 height 7
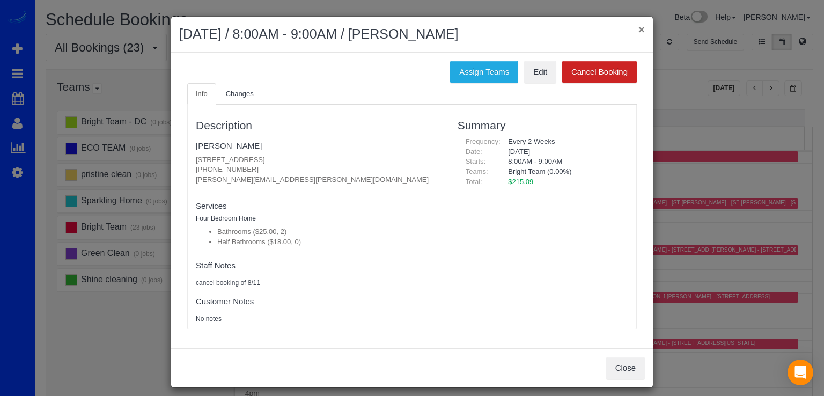
click at [641, 24] on button "×" at bounding box center [641, 29] width 6 height 11
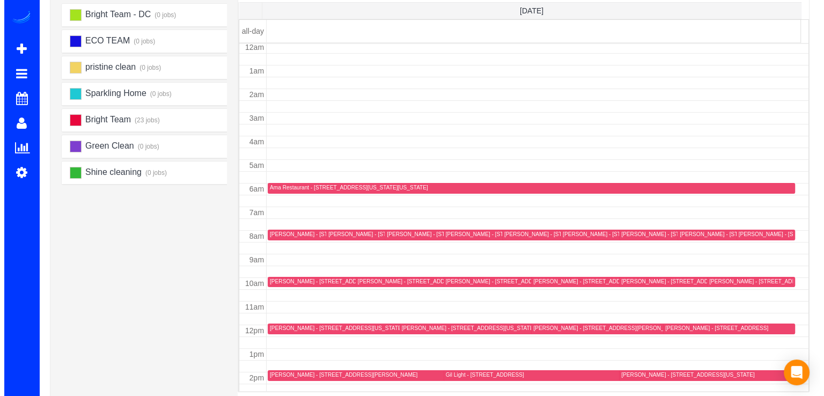
scroll to position [0, 0]
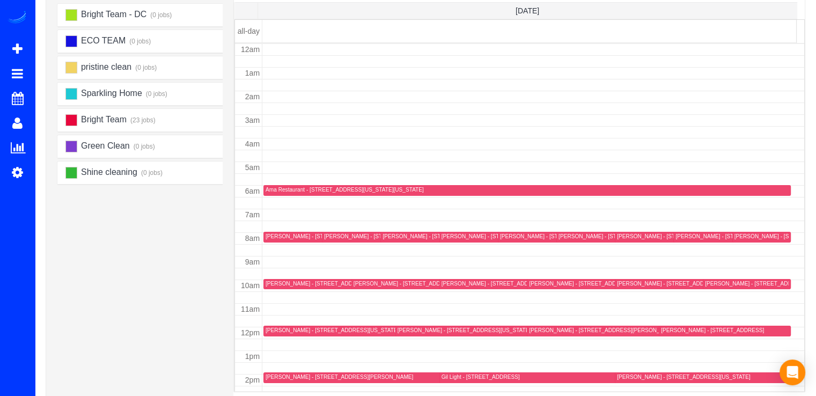
click at [270, 233] on div "[PERSON_NAME] - [STREET_ADDRESS][PERSON_NAME]" at bounding box center [340, 236] width 148 height 7
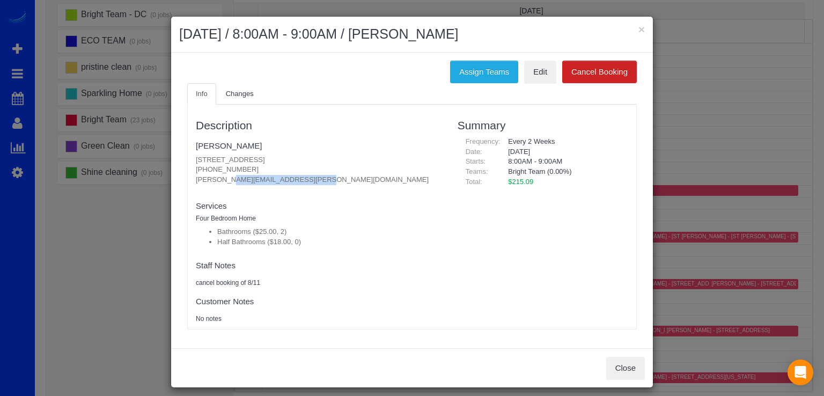
drag, startPoint x: 191, startPoint y: 180, endPoint x: 282, endPoint y: 180, distance: 91.2
click at [282, 180] on p "809 Gist Avenue, Silver Spring, MD 20910 914-417-1378 dalton.abigail@gmail.com" at bounding box center [319, 170] width 246 height 30
copy p "[PERSON_NAME][EMAIL_ADDRESS][PERSON_NAME][DOMAIN_NAME]"
click at [638, 28] on button "×" at bounding box center [641, 29] width 6 height 11
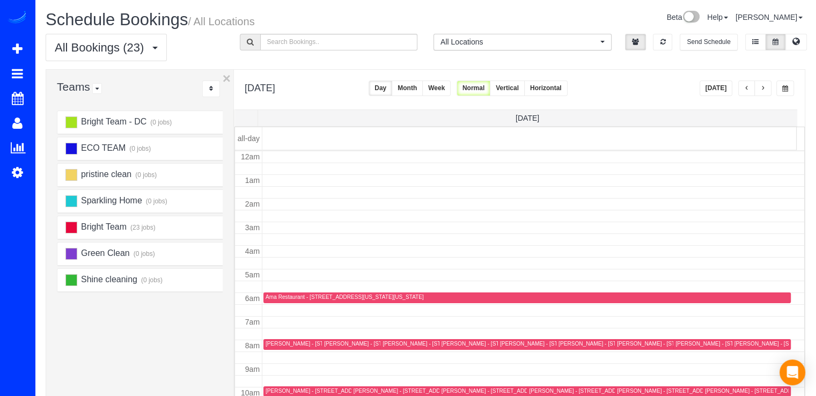
click at [740, 86] on button "button" at bounding box center [746, 88] width 17 height 16
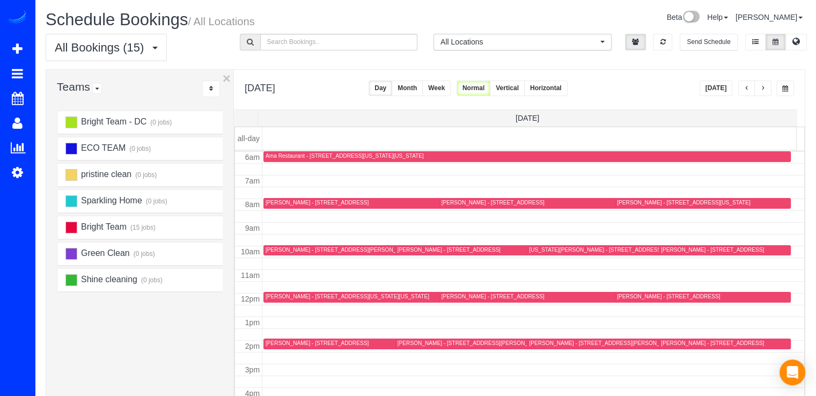
click at [755, 86] on button "button" at bounding box center [762, 88] width 17 height 16
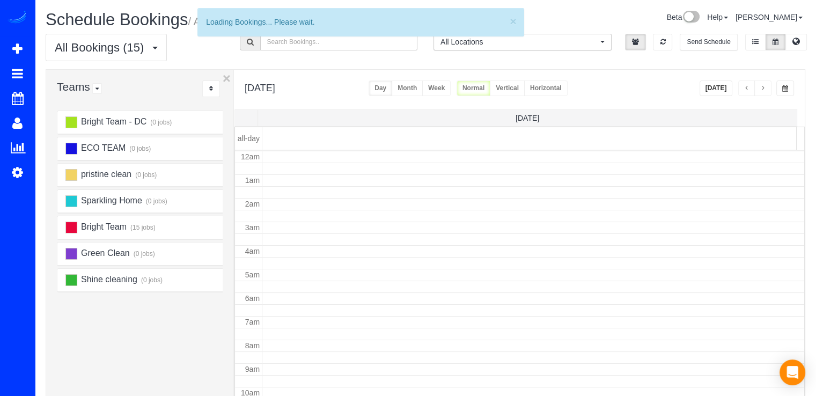
scroll to position [141, 0]
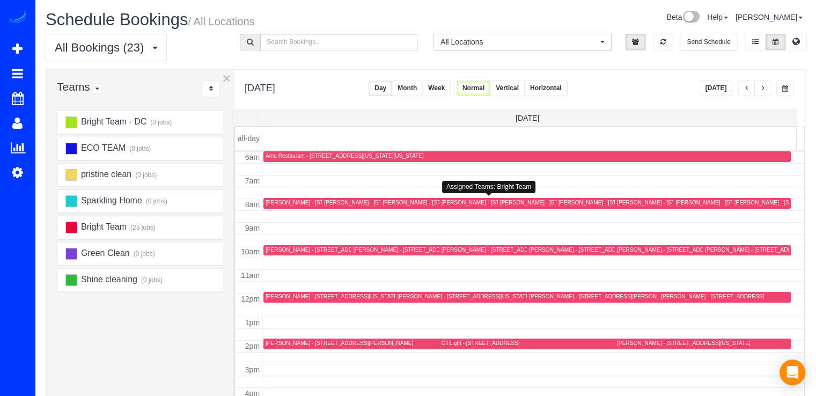
click at [447, 203] on div "[PERSON_NAME] - [STREET_ADDRESS]" at bounding box center [493, 202] width 103 height 7
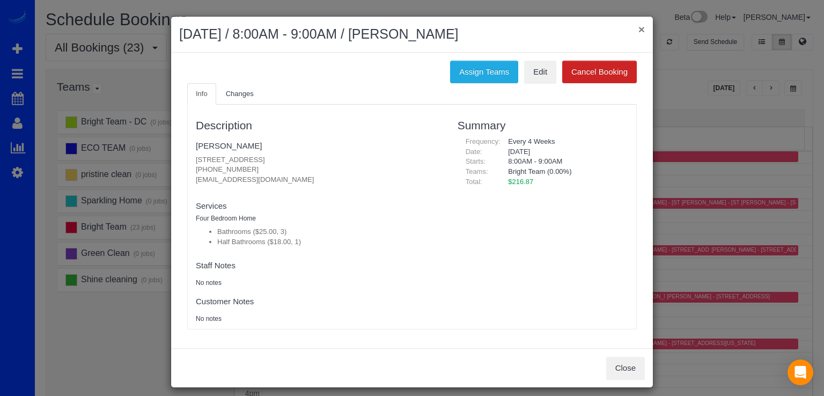
click at [638, 27] on button "×" at bounding box center [641, 29] width 6 height 11
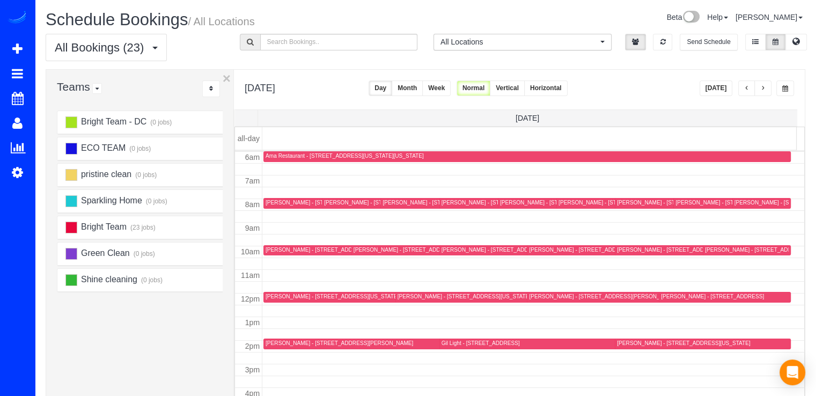
click at [745, 90] on span "button" at bounding box center [746, 88] width 5 height 6
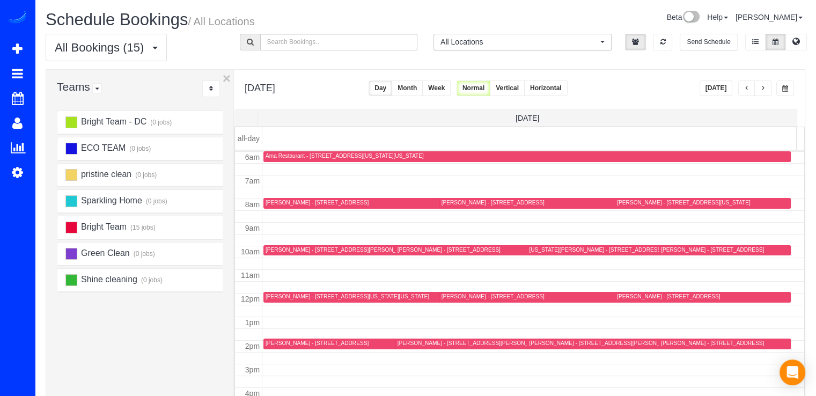
click at [764, 88] on span "button" at bounding box center [762, 88] width 5 height 6
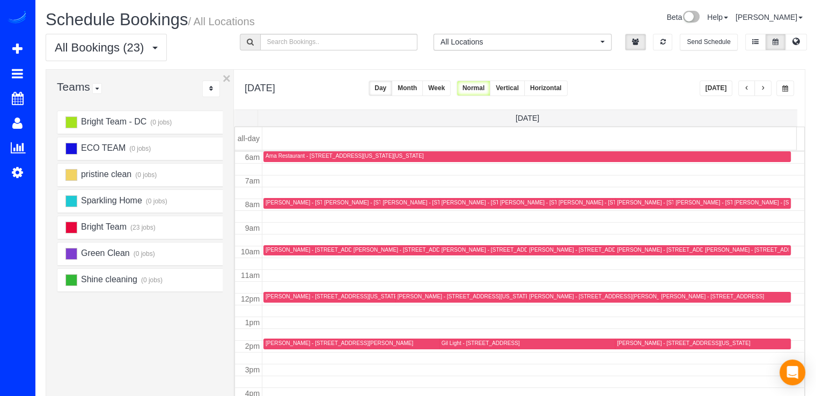
click at [458, 207] on div at bounding box center [492, 203] width 106 height 11
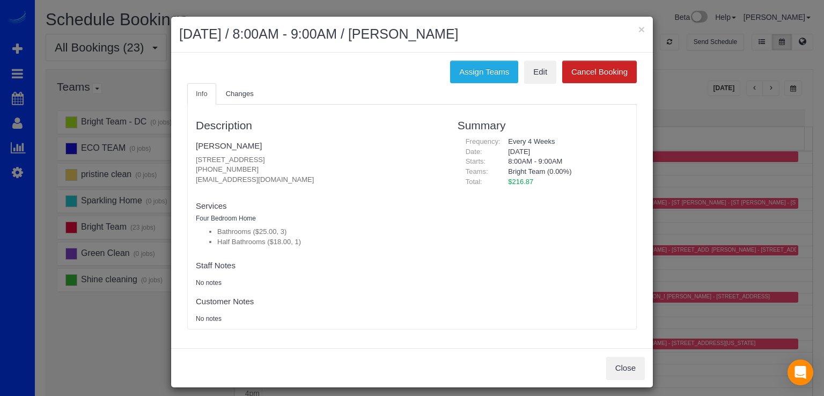
drag, startPoint x: 187, startPoint y: 180, endPoint x: 277, endPoint y: 180, distance: 90.1
click at [277, 180] on div "Description Jay Kerness 12704 Huntsman Way, Potomac, MD 20854 (301) 943-0935 ja…" at bounding box center [319, 217] width 262 height 214
copy p "jaykerness@gmail.com"
click at [638, 26] on button "×" at bounding box center [641, 29] width 6 height 11
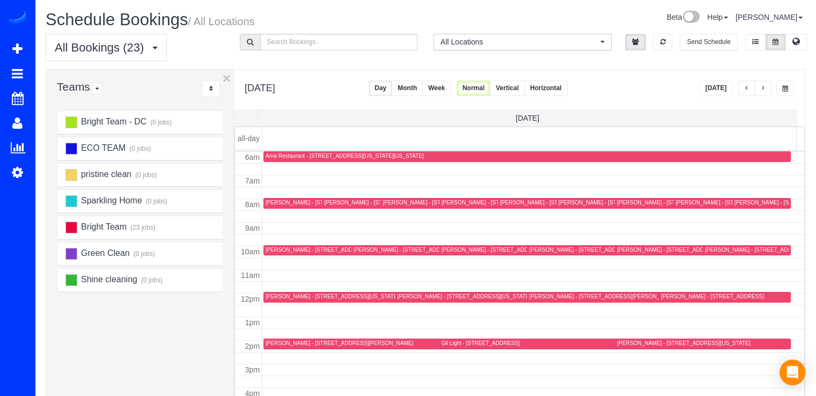
click at [740, 86] on button "button" at bounding box center [746, 88] width 17 height 16
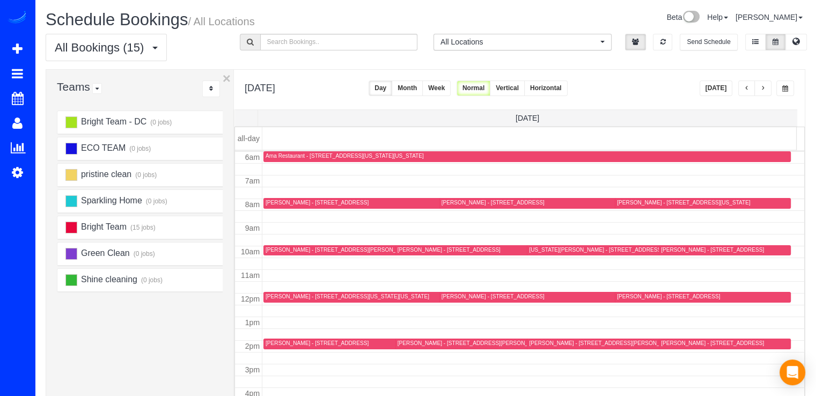
click at [766, 86] on button "button" at bounding box center [762, 88] width 17 height 16
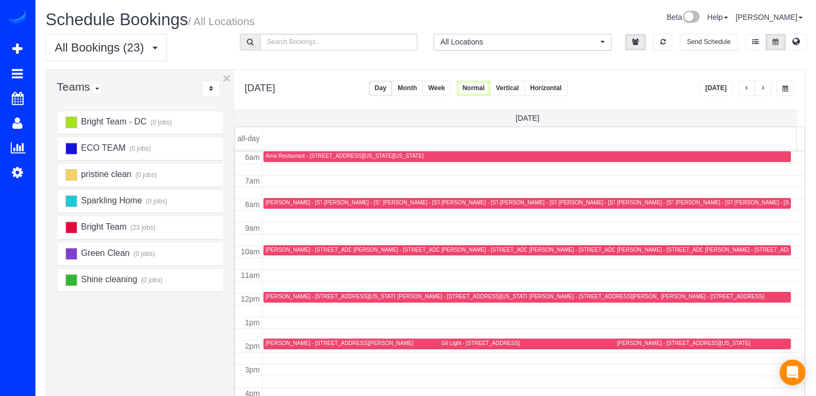
click at [454, 203] on div "[PERSON_NAME] - [STREET_ADDRESS]" at bounding box center [493, 202] width 103 height 7
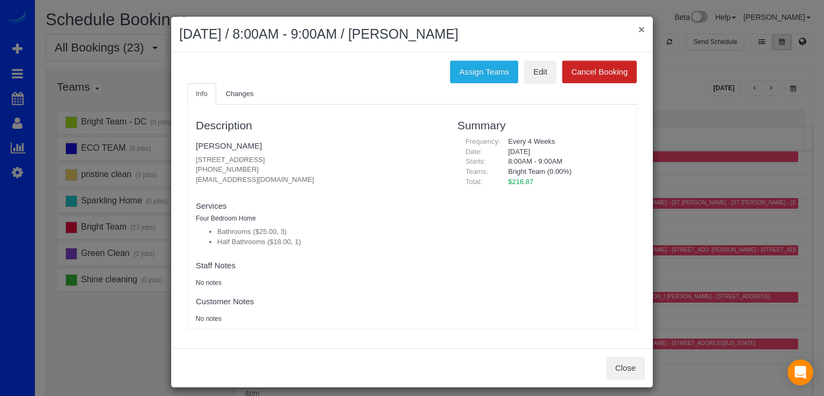
click at [638, 24] on button "×" at bounding box center [641, 29] width 6 height 11
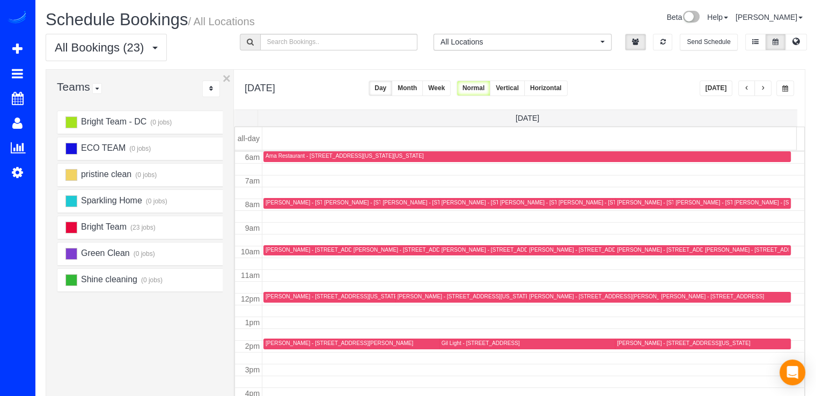
click at [457, 203] on div "[PERSON_NAME] - [STREET_ADDRESS]" at bounding box center [493, 202] width 103 height 7
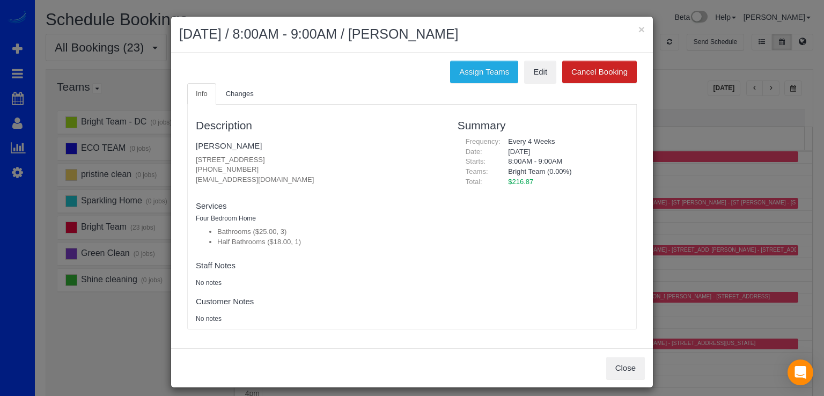
drag, startPoint x: 189, startPoint y: 157, endPoint x: 346, endPoint y: 157, distance: 156.7
click at [346, 157] on div "Description Jay Kerness 12704 Huntsman Way, Potomac, MD 20854 (301) 943-0935 ja…" at bounding box center [319, 217] width 262 height 214
copy p "12704 Huntsman Way, Potomac, MD 20854"
click at [641, 31] on div "× October 10, 2025 / 8:00AM - 9:00AM / Jay Kerness" at bounding box center [412, 35] width 482 height 36
click at [638, 29] on button "×" at bounding box center [641, 29] width 6 height 11
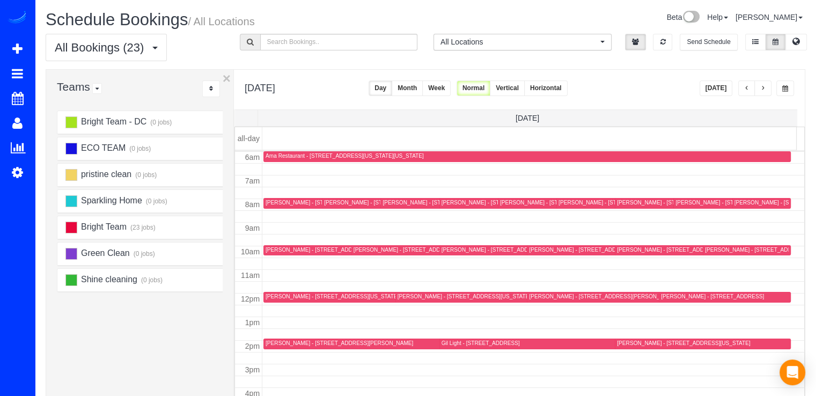
click at [451, 201] on div "[PERSON_NAME] - [STREET_ADDRESS]" at bounding box center [493, 202] width 103 height 7
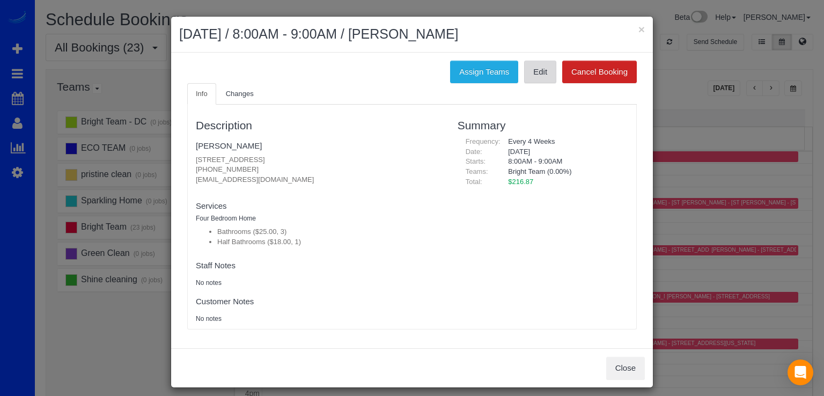
click at [539, 68] on link "Edit" at bounding box center [540, 72] width 32 height 23
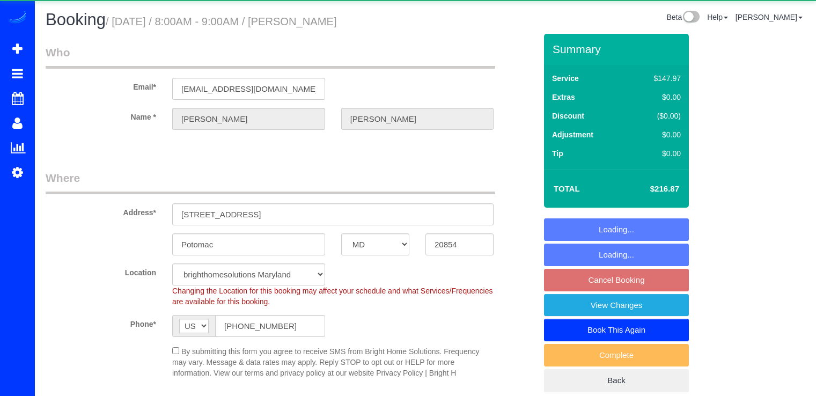
select select "MD"
select select "3"
select select "1"
select select "spot1"
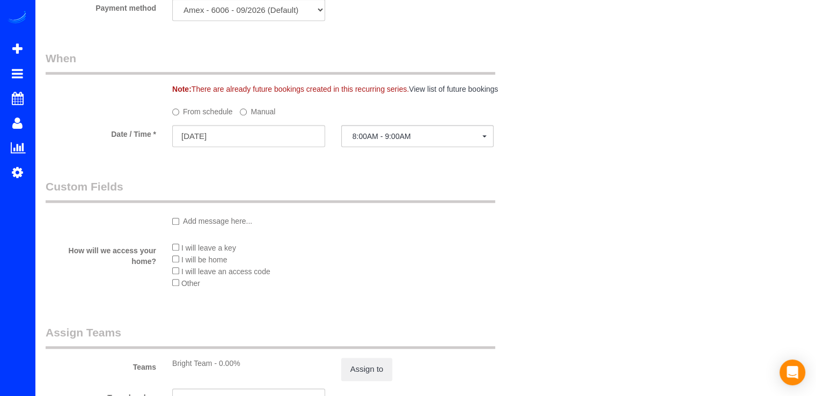
scroll to position [966, 0]
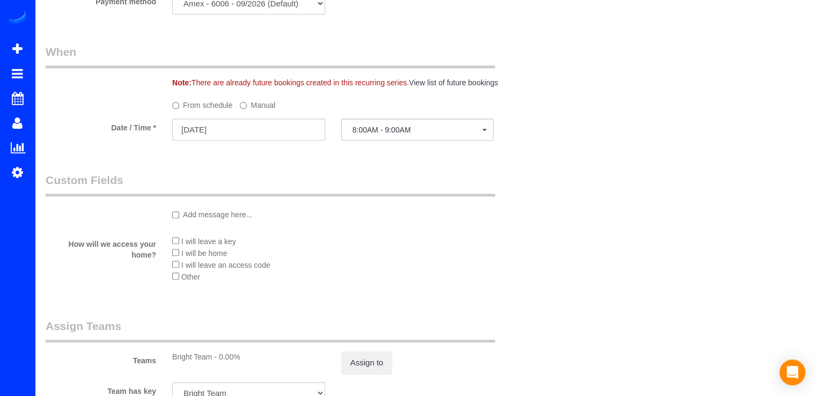
click at [239, 143] on div at bounding box center [248, 142] width 153 height 2
click at [239, 140] on input "[DATE]" at bounding box center [248, 130] width 153 height 22
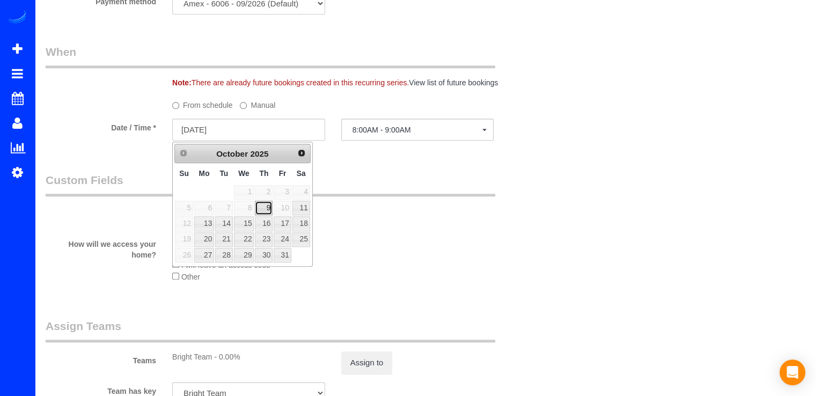
click at [264, 205] on link "9" at bounding box center [264, 208] width 18 height 14
type input "[DATE]"
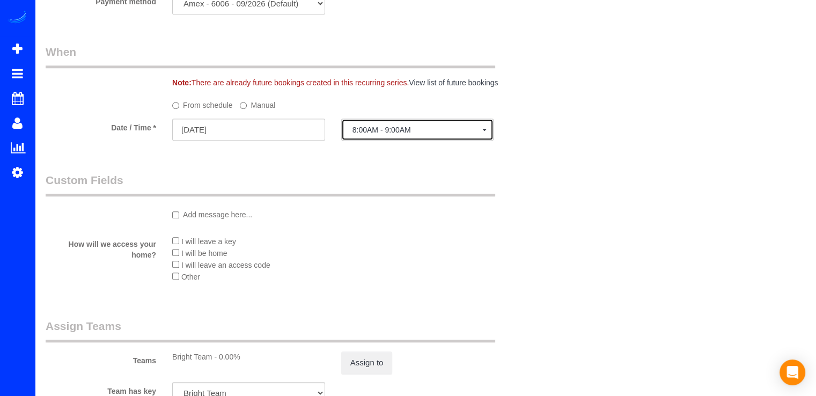
click at [396, 133] on span "8:00AM - 9:00AM" at bounding box center [418, 130] width 130 height 9
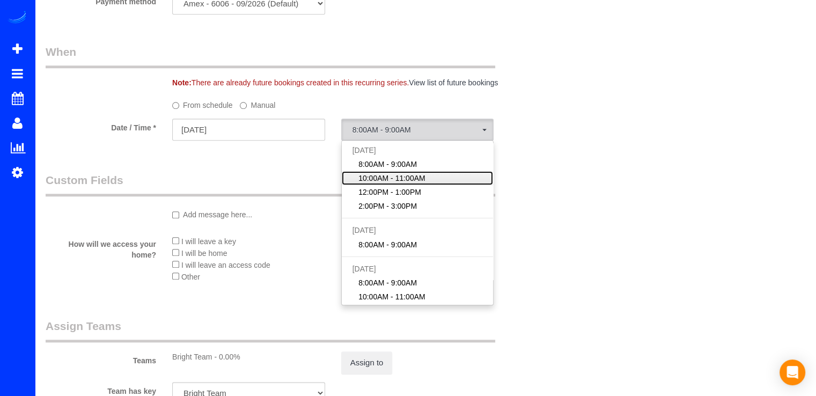
drag, startPoint x: 406, startPoint y: 182, endPoint x: 394, endPoint y: 188, distance: 12.7
click at [406, 182] on span "10:00AM - 11:00AM" at bounding box center [391, 178] width 67 height 11
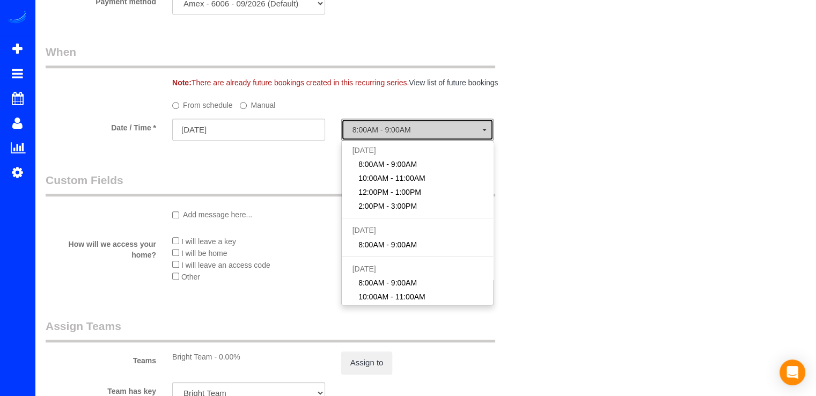
select select "spot18"
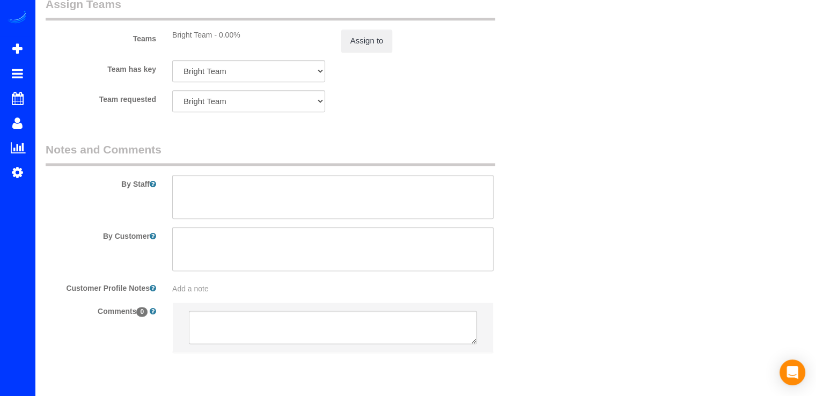
scroll to position [1269, 0]
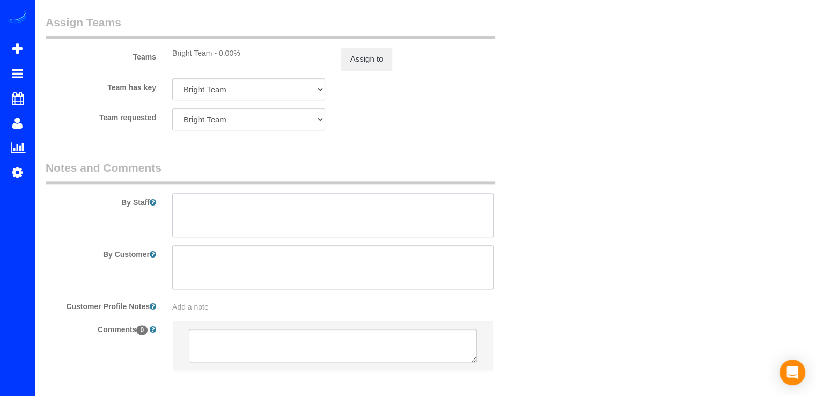
click at [189, 219] on textarea at bounding box center [332, 215] width 321 height 44
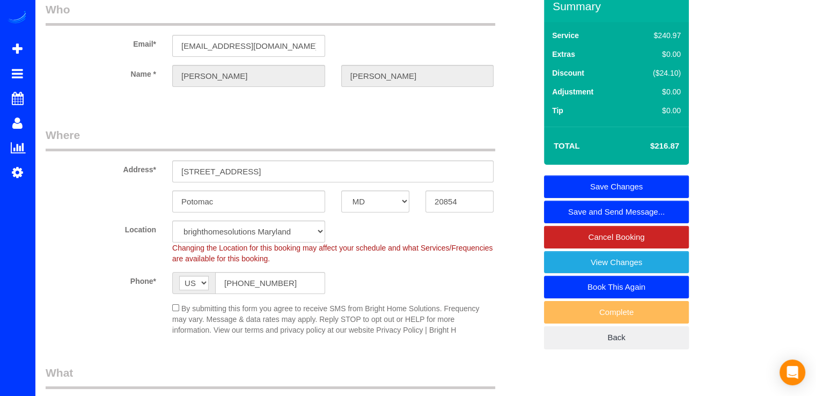
scroll to position [0, 0]
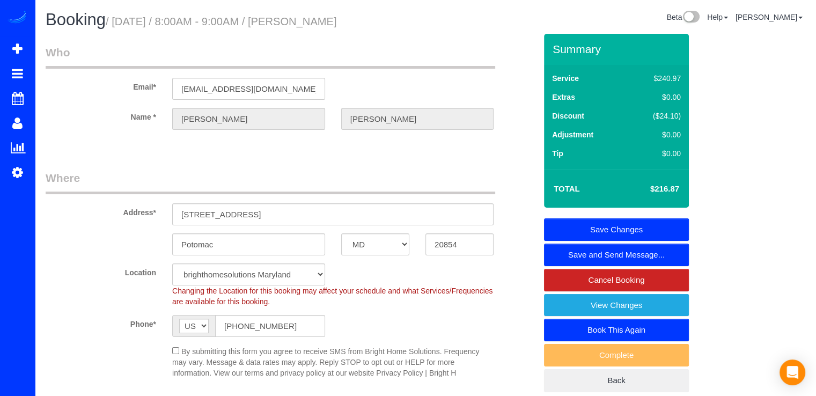
type textarea "Por favor llegar lo mas cerca posible de las 10am."
click at [674, 224] on link "Save Changes" at bounding box center [616, 229] width 145 height 23
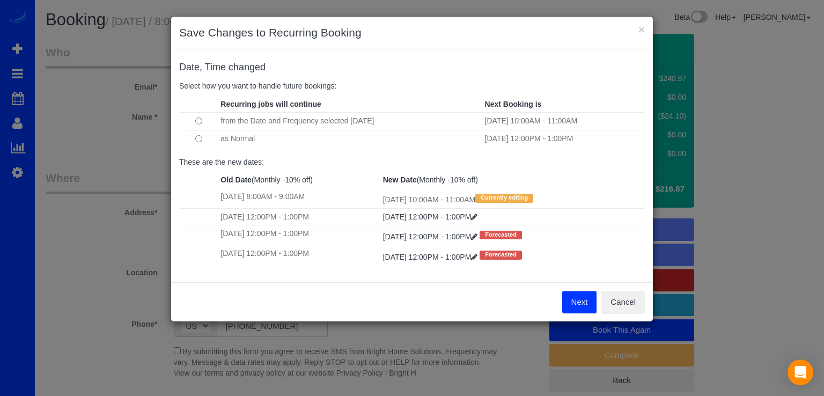
click at [569, 304] on button "Next" at bounding box center [579, 302] width 35 height 23
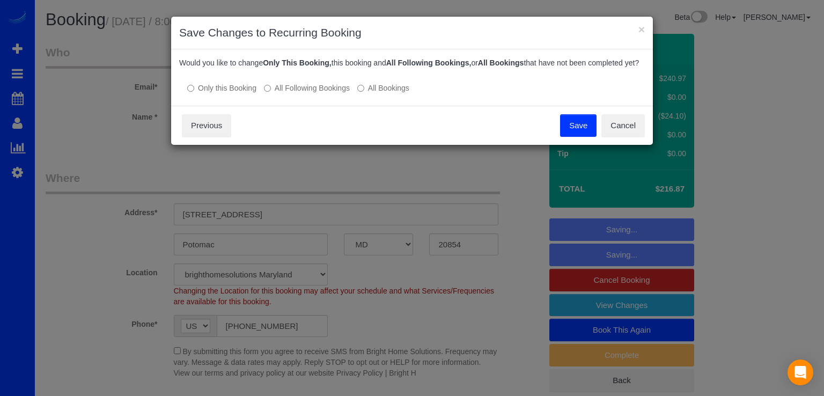
click at [574, 137] on button "Save" at bounding box center [578, 125] width 36 height 23
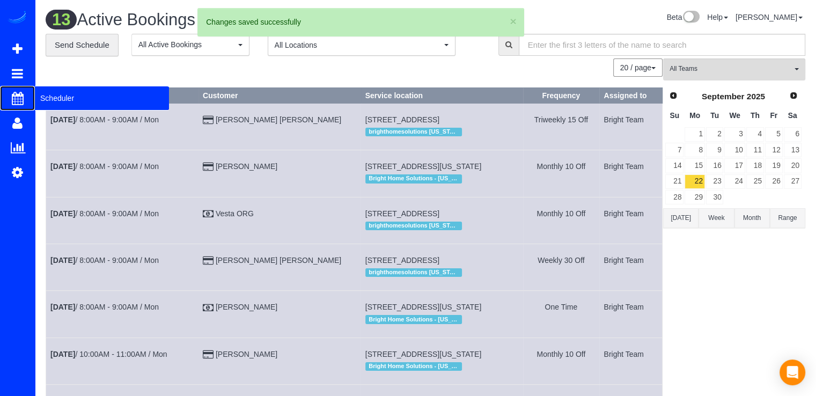
click at [57, 101] on span "Scheduler" at bounding box center [102, 98] width 134 height 25
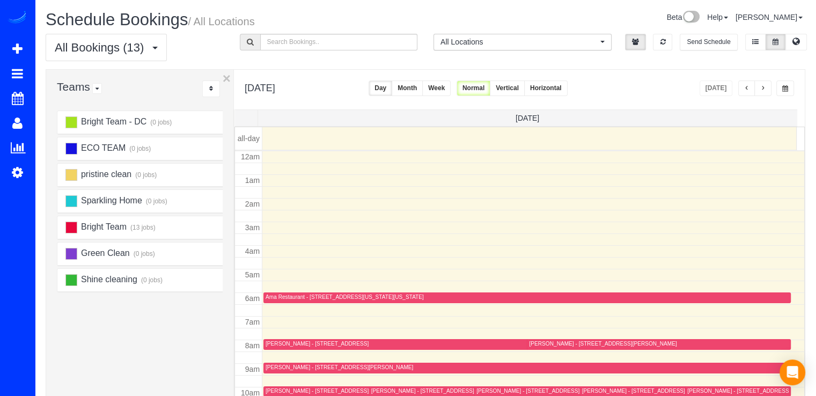
scroll to position [141, 0]
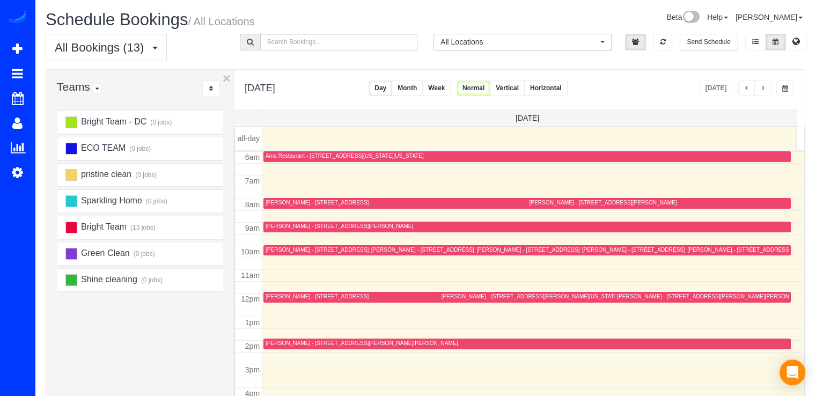
click at [770, 92] on button "button" at bounding box center [762, 88] width 17 height 16
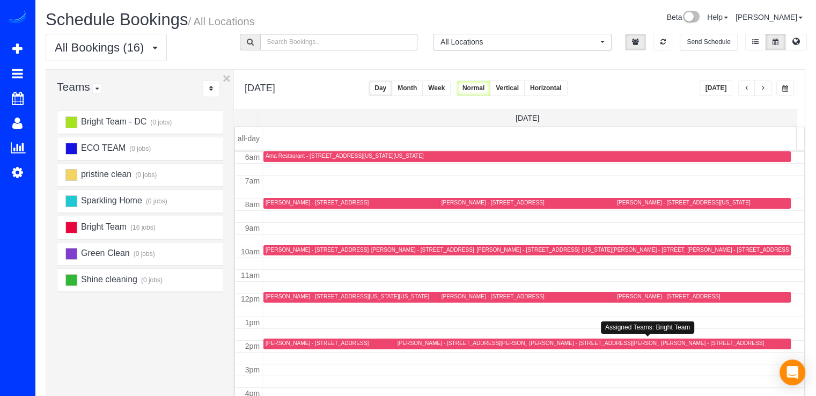
click at [529, 340] on div "Larissa Klevan - 2814 Peregoy Drive, Kensington, MD 20895" at bounding box center [603, 343] width 148 height 7
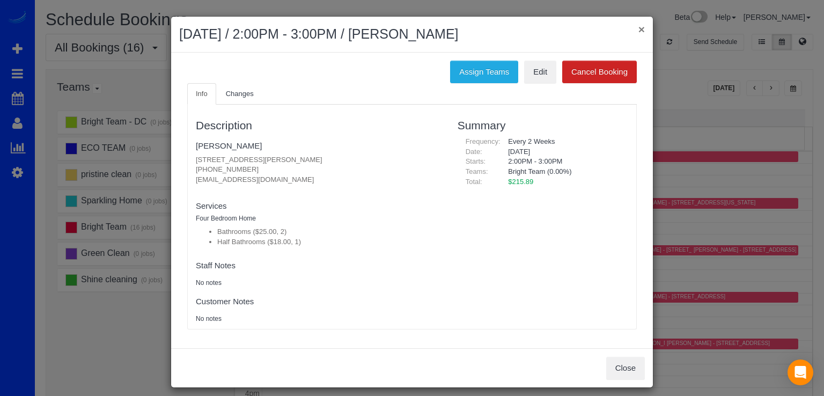
click at [638, 26] on button "×" at bounding box center [641, 29] width 6 height 11
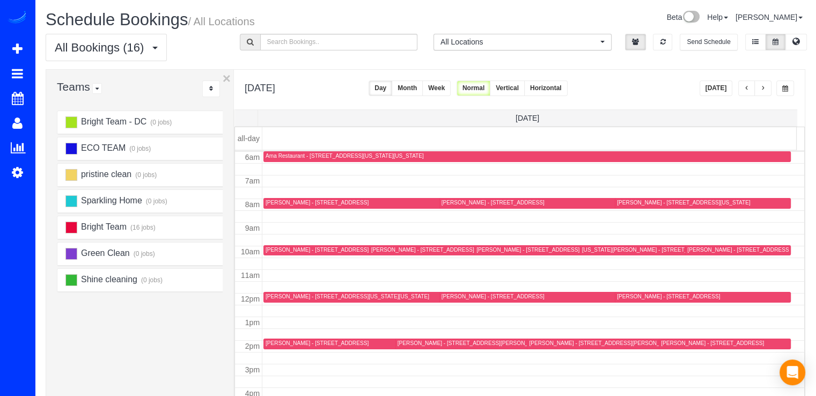
click at [765, 87] on span "button" at bounding box center [762, 88] width 5 height 6
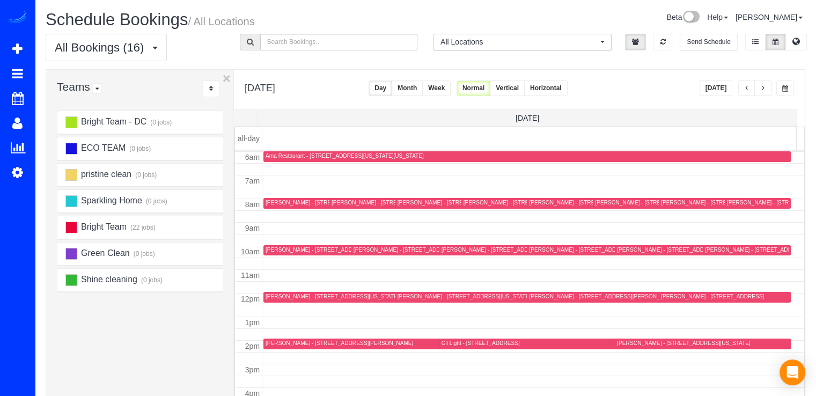
click at [765, 89] on span "button" at bounding box center [762, 88] width 5 height 6
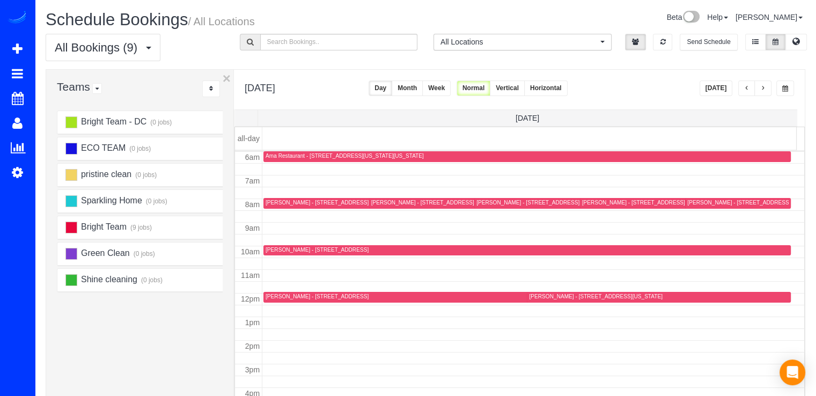
click at [765, 88] on span "button" at bounding box center [762, 88] width 5 height 6
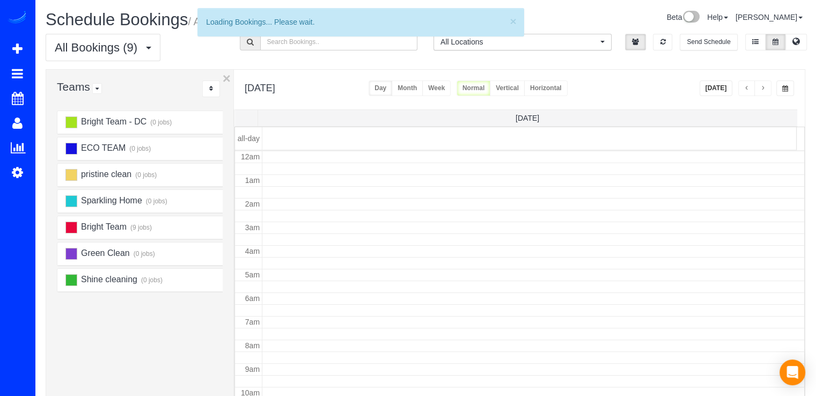
click at [765, 88] on span "button" at bounding box center [762, 88] width 5 height 6
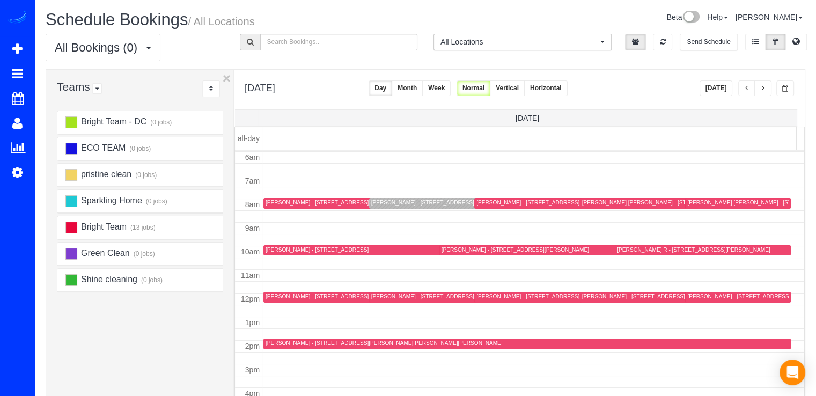
click at [765, 88] on span "button" at bounding box center [762, 88] width 5 height 6
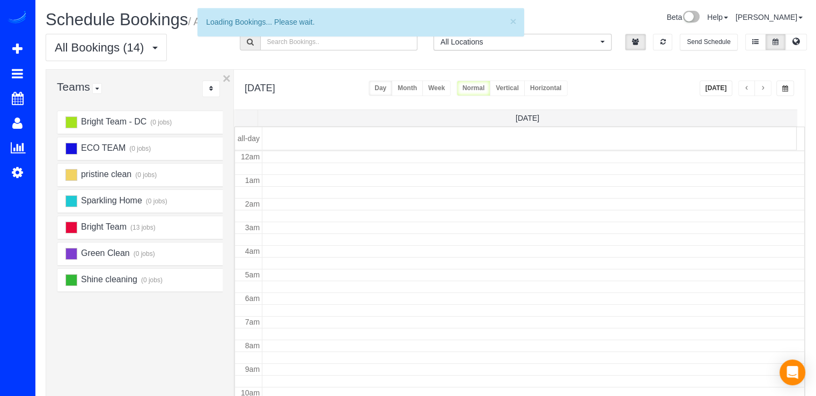
click at [764, 88] on span "button" at bounding box center [762, 88] width 5 height 6
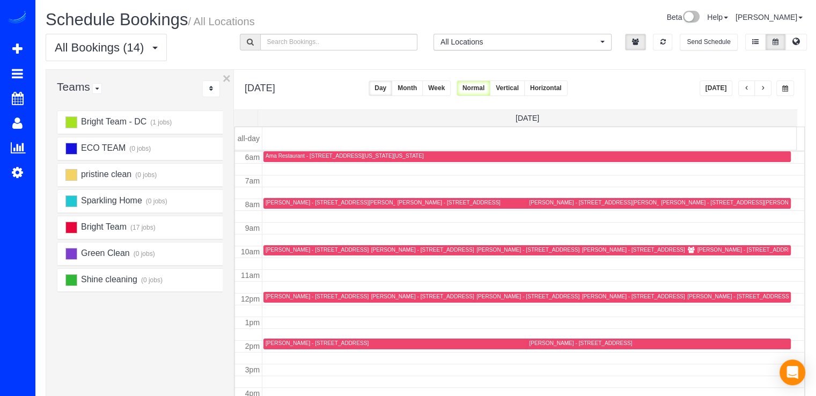
click at [764, 88] on span "button" at bounding box center [762, 88] width 5 height 6
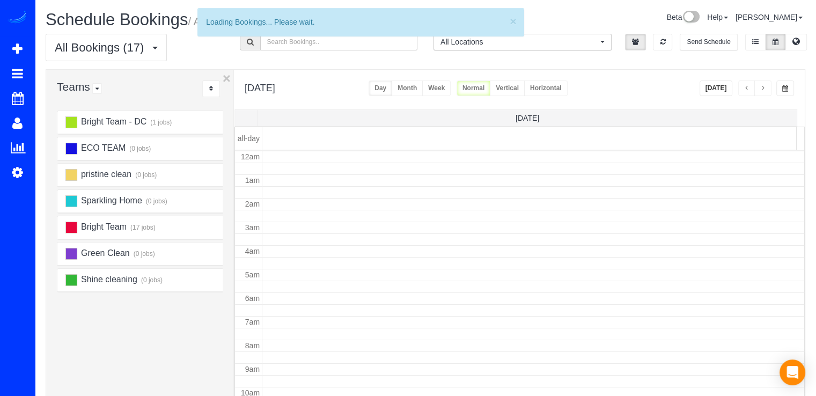
click at [764, 88] on span "button" at bounding box center [762, 88] width 5 height 6
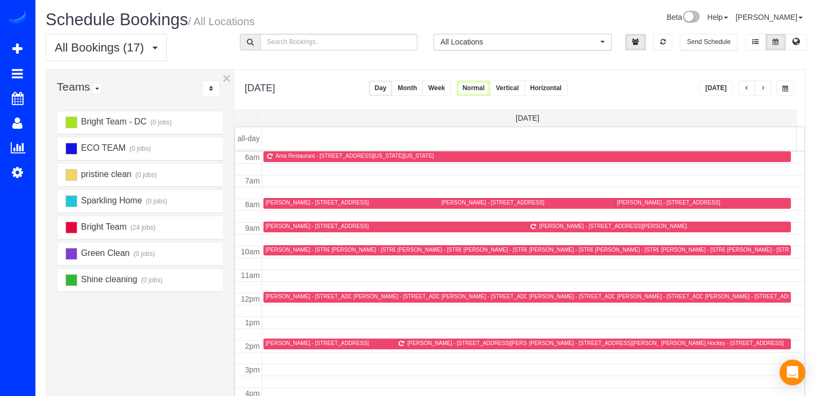
click at [764, 88] on span "button" at bounding box center [762, 88] width 5 height 6
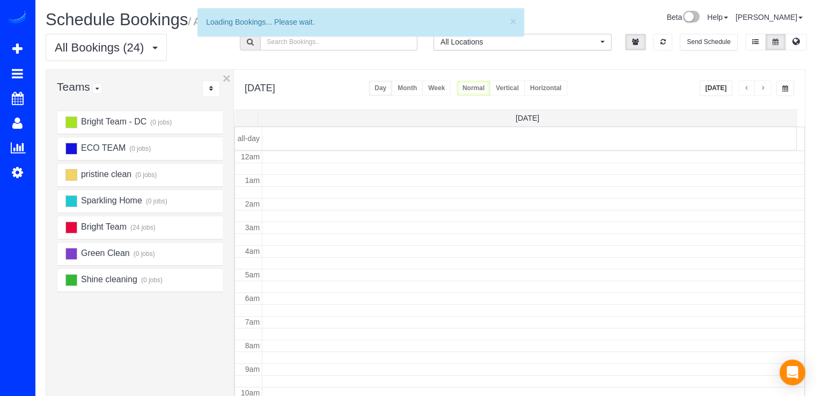
click at [764, 88] on span "button" at bounding box center [762, 88] width 5 height 6
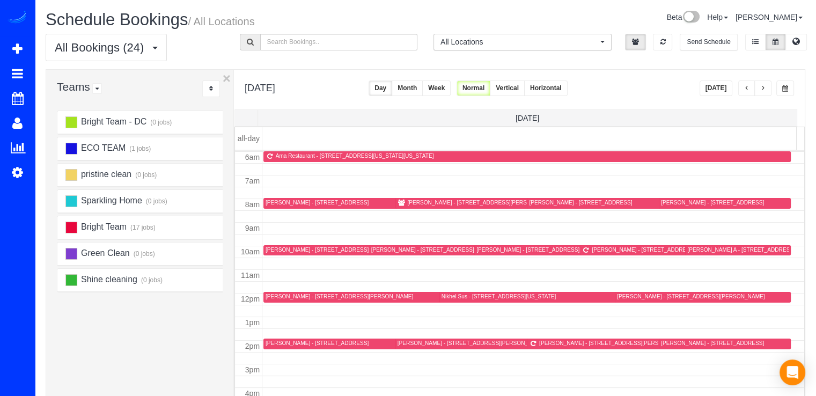
click at [764, 88] on span "button" at bounding box center [762, 88] width 5 height 6
click at [745, 89] on span "button" at bounding box center [746, 88] width 5 height 6
click at [748, 84] on button "button" at bounding box center [746, 88] width 17 height 16
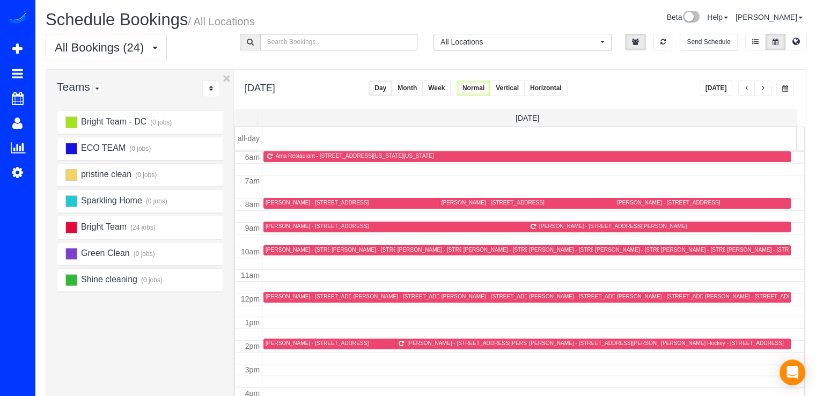
click at [746, 87] on span "button" at bounding box center [746, 88] width 5 height 6
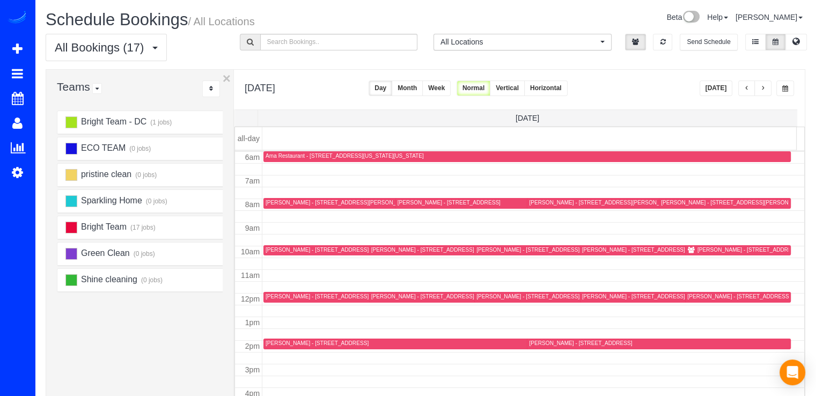
click at [762, 81] on button "button" at bounding box center [762, 88] width 17 height 16
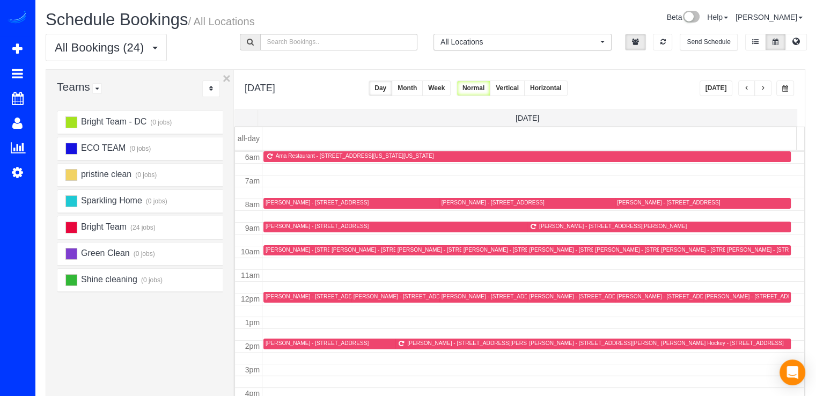
click at [747, 90] on span "button" at bounding box center [746, 88] width 5 height 6
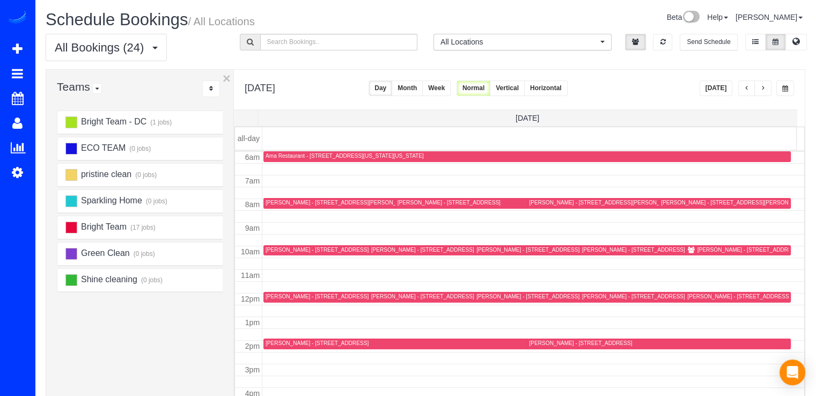
click at [747, 90] on span "button" at bounding box center [746, 88] width 5 height 6
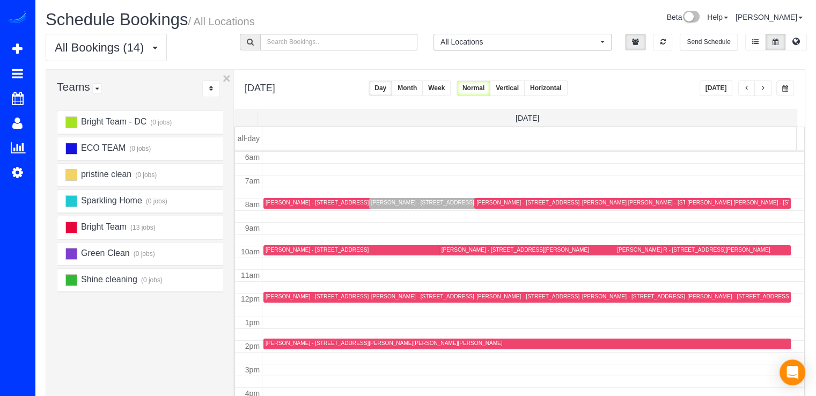
click at [747, 90] on span "button" at bounding box center [746, 88] width 5 height 6
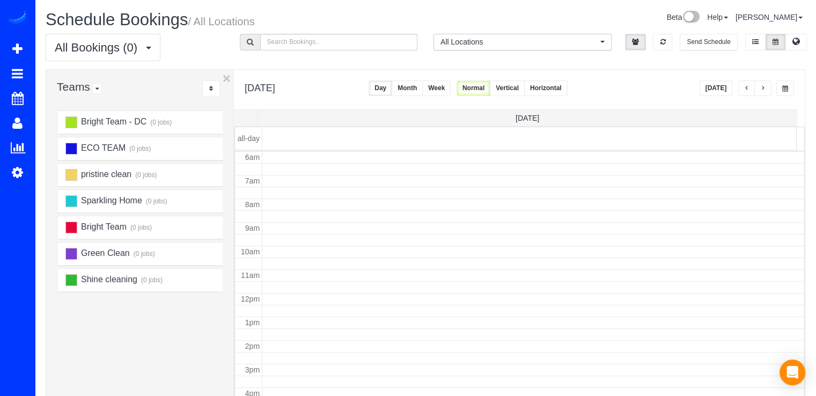
click at [759, 89] on button "button" at bounding box center [762, 88] width 17 height 16
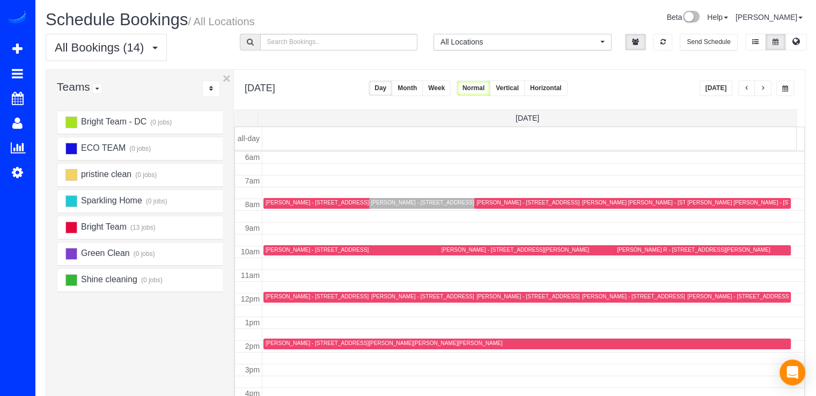
click at [760, 89] on button "button" at bounding box center [762, 88] width 17 height 16
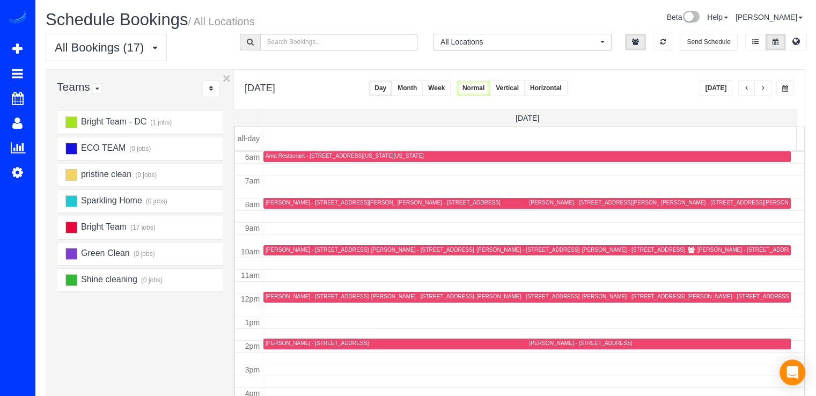
click at [760, 89] on button "button" at bounding box center [762, 88] width 17 height 16
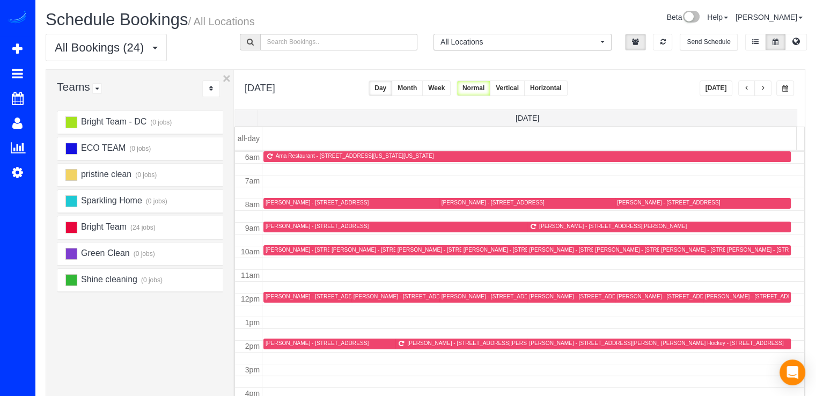
click at [760, 89] on button "button" at bounding box center [762, 88] width 17 height 16
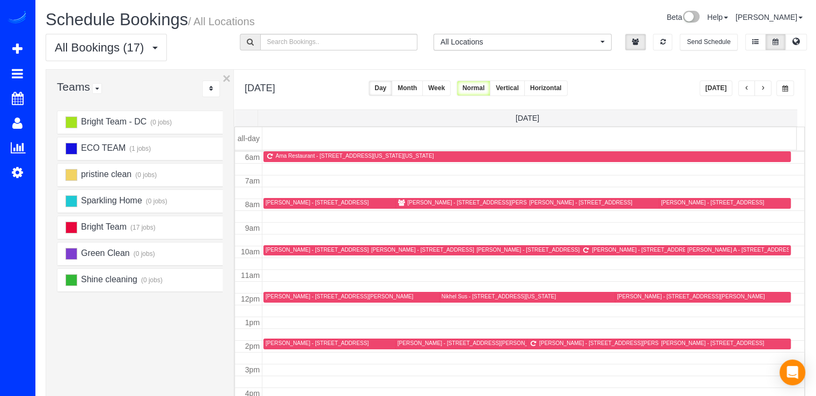
click at [751, 89] on button "button" at bounding box center [746, 88] width 17 height 16
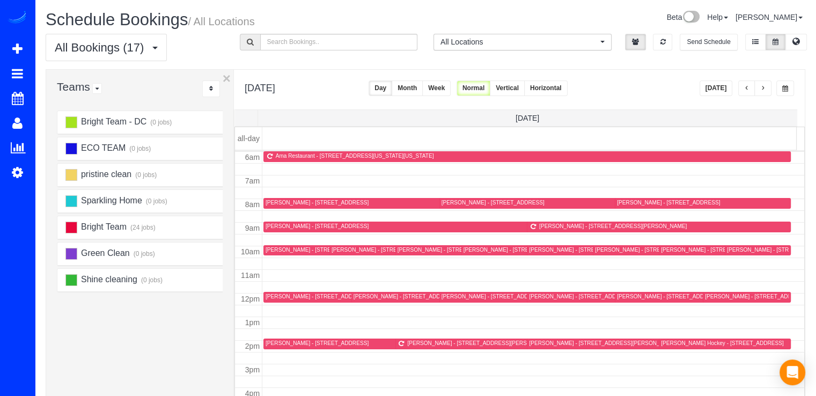
click at [741, 88] on button "button" at bounding box center [746, 88] width 17 height 16
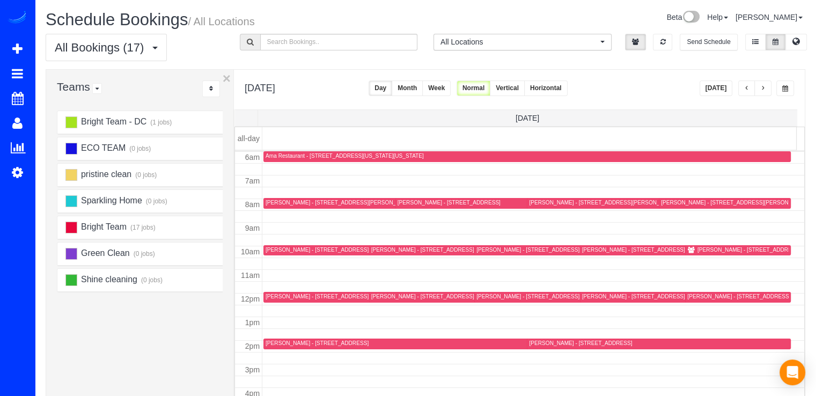
click at [721, 83] on button "[DATE]" at bounding box center [716, 88] width 33 height 16
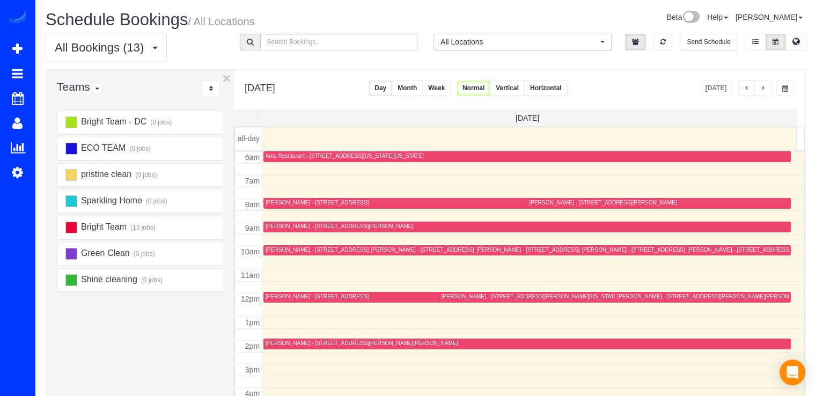
click at [749, 92] on button "button" at bounding box center [746, 88] width 17 height 16
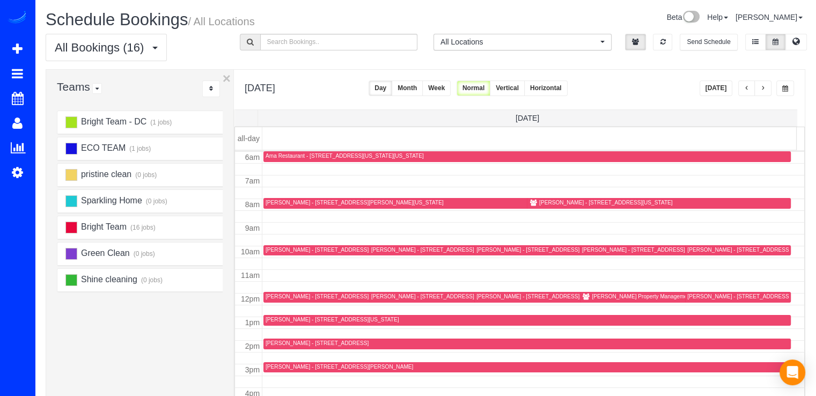
click at [594, 293] on div "[PERSON_NAME] Property Management - [STREET_ADDRESS][PERSON_NAME][PERSON_NAME][…" at bounding box center [738, 296] width 292 height 7
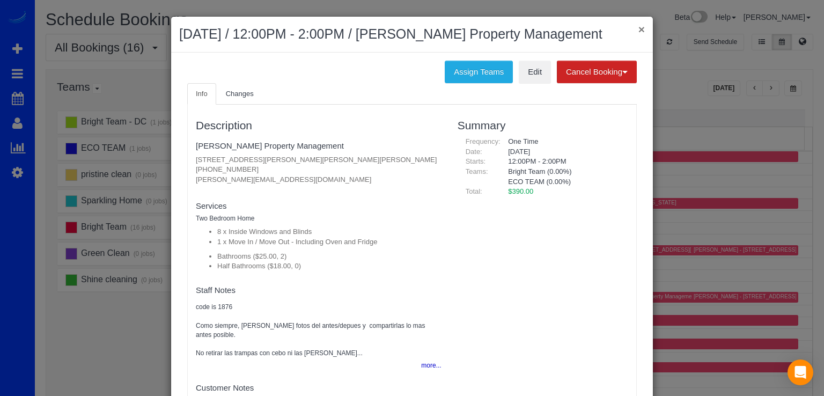
click at [639, 28] on button "×" at bounding box center [641, 29] width 6 height 11
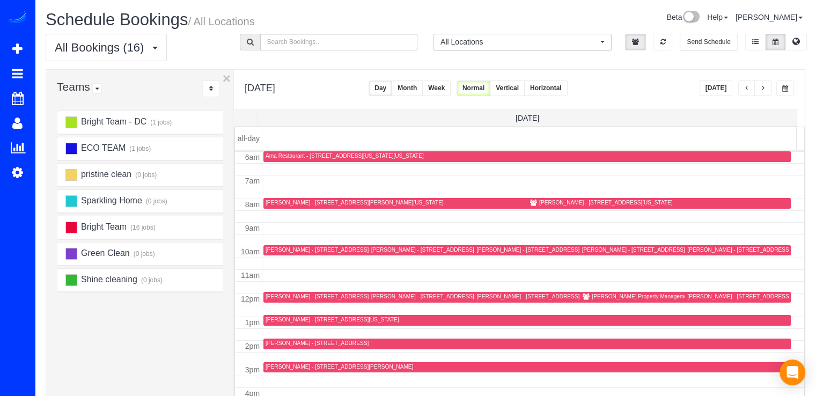
click at [717, 83] on button "[DATE]" at bounding box center [716, 88] width 33 height 16
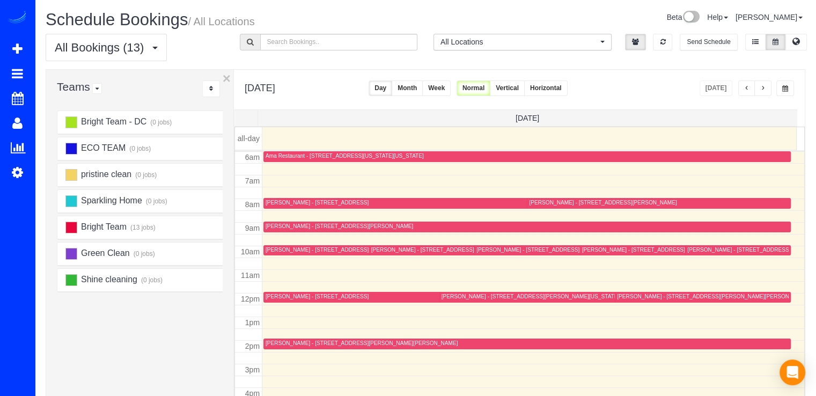
click at [762, 84] on button "button" at bounding box center [762, 88] width 17 height 16
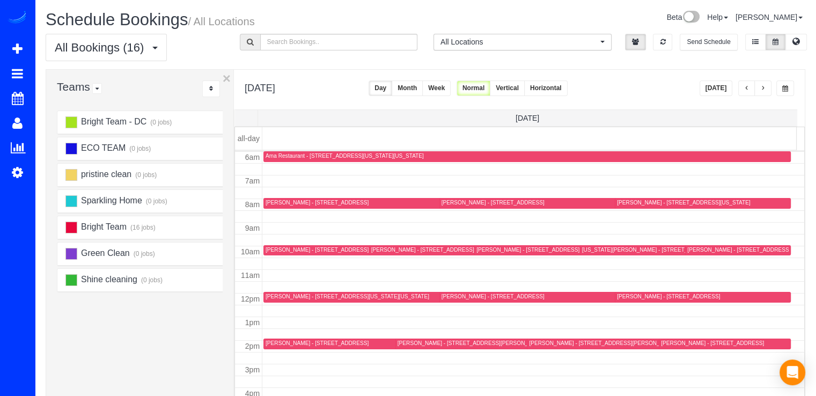
click at [762, 85] on span "button" at bounding box center [762, 88] width 5 height 6
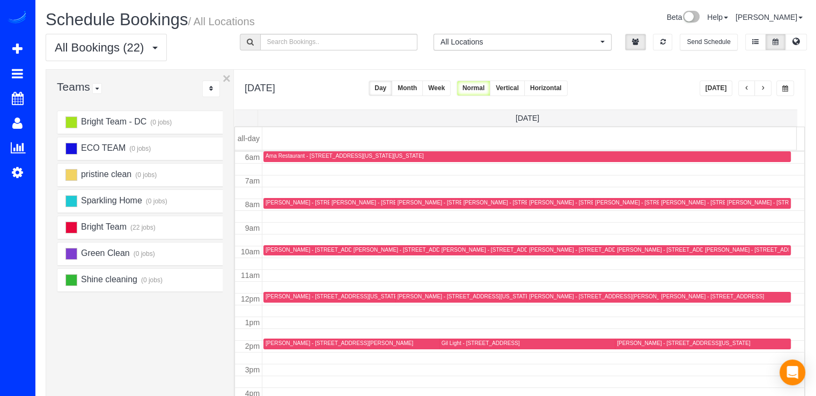
click at [337, 199] on div "[PERSON_NAME] - [STREET_ADDRESS][US_STATE]" at bounding box center [398, 202] width 133 height 7
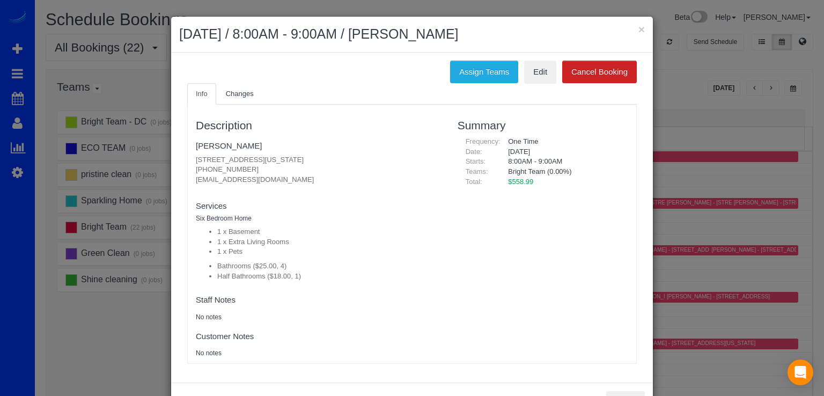
click at [642, 29] on div "× October 10, 2025 / 8:00AM - 9:00AM / Amy Fox" at bounding box center [412, 35] width 482 height 36
click at [638, 29] on button "×" at bounding box center [641, 29] width 6 height 11
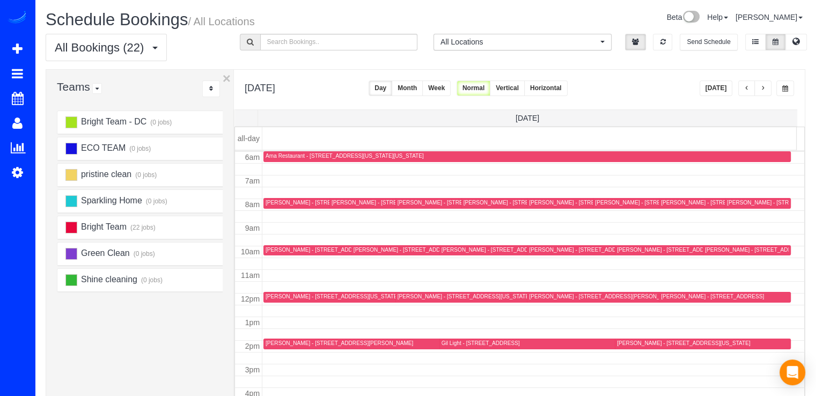
click at [292, 207] on div "[PERSON_NAME] - [STREET_ADDRESS][PERSON_NAME]" at bounding box center [324, 203] width 117 height 8
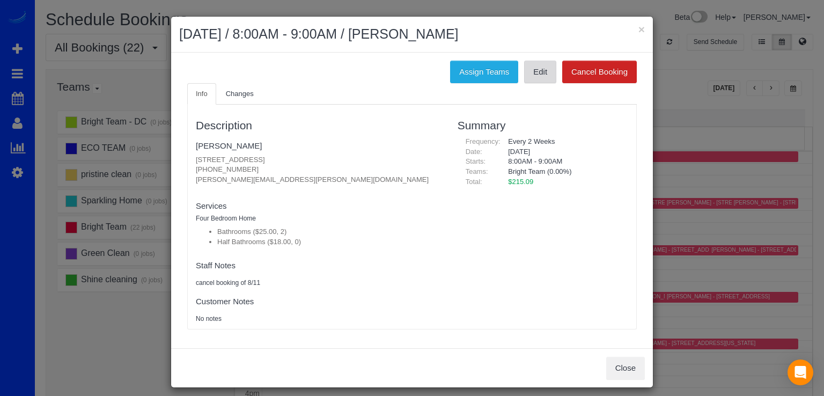
click at [546, 72] on link "Edit" at bounding box center [540, 72] width 32 height 23
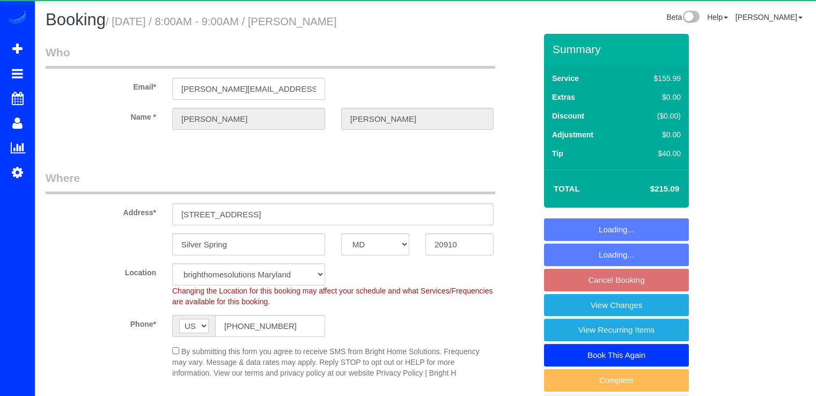
select select "MD"
select select "object:771"
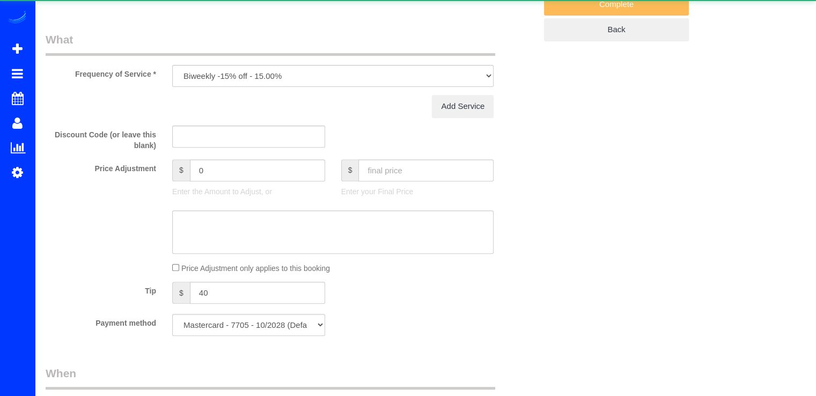
select select "spot17"
select select "2"
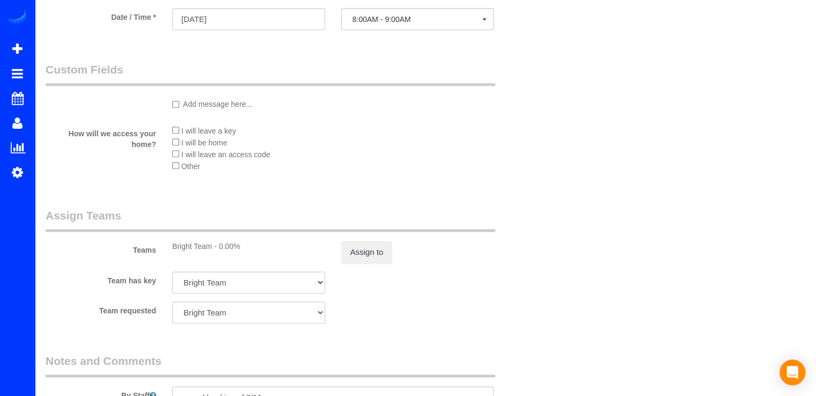
scroll to position [912, 0]
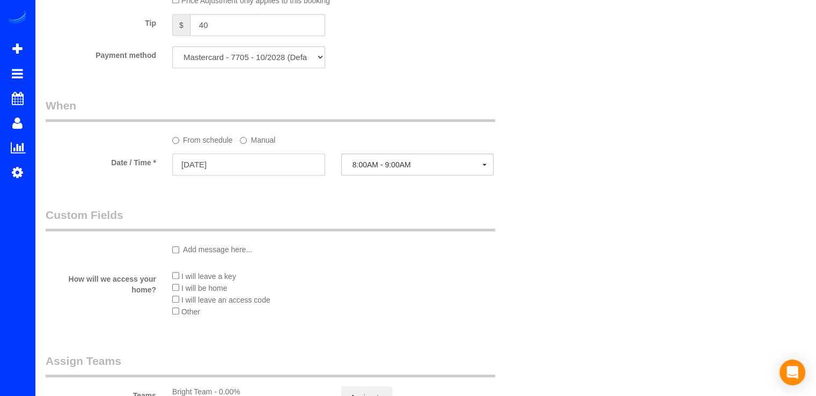
click at [249, 169] on input "[DATE]" at bounding box center [248, 164] width 153 height 22
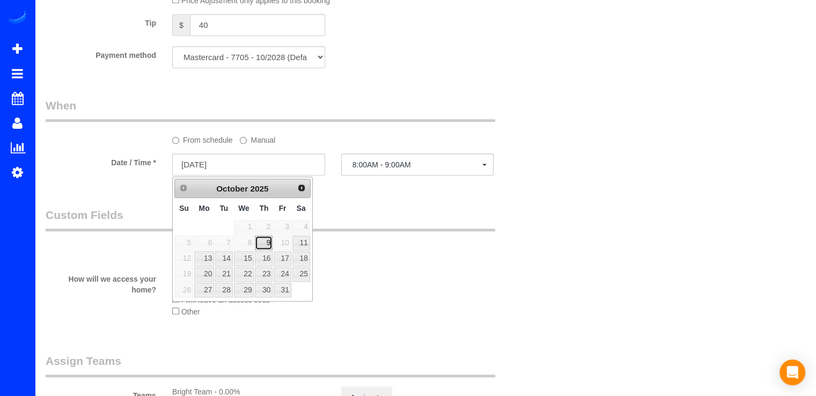
click at [270, 243] on link "9" at bounding box center [264, 243] width 18 height 14
type input "[DATE]"
select select "spot33"
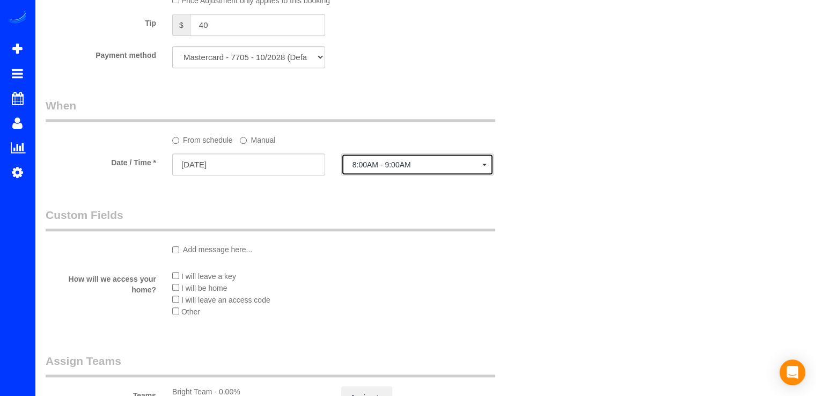
click at [406, 163] on button "8:00AM - 9:00AM" at bounding box center [417, 164] width 153 height 22
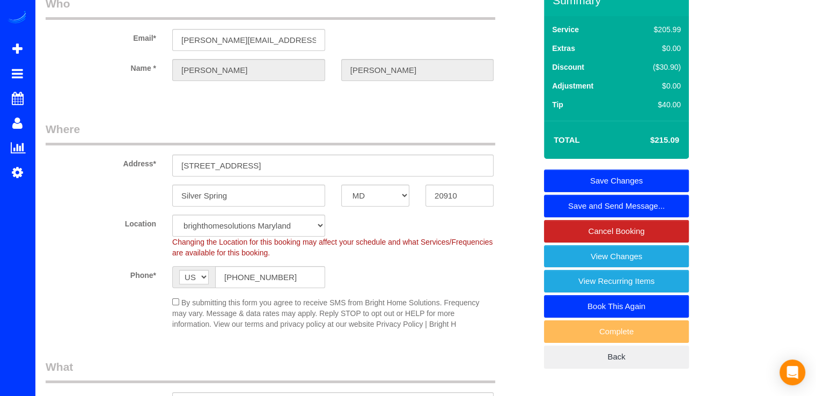
scroll to position [0, 0]
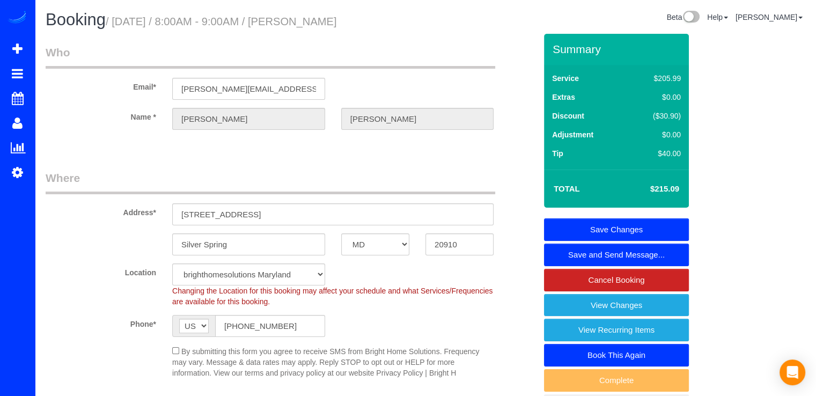
click at [641, 219] on link "Save Changes" at bounding box center [616, 229] width 145 height 23
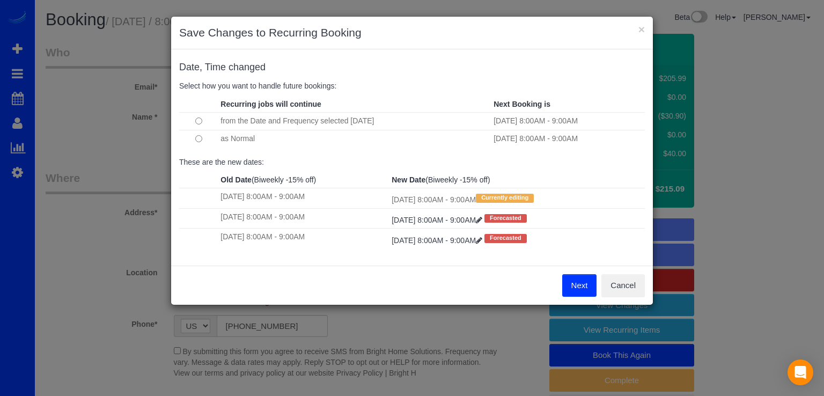
click at [581, 282] on button "Next" at bounding box center [579, 285] width 35 height 23
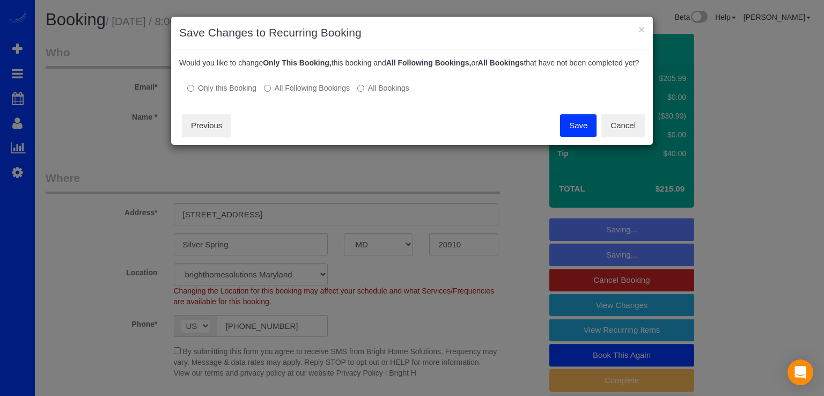
click at [584, 134] on button "Save" at bounding box center [578, 125] width 36 height 23
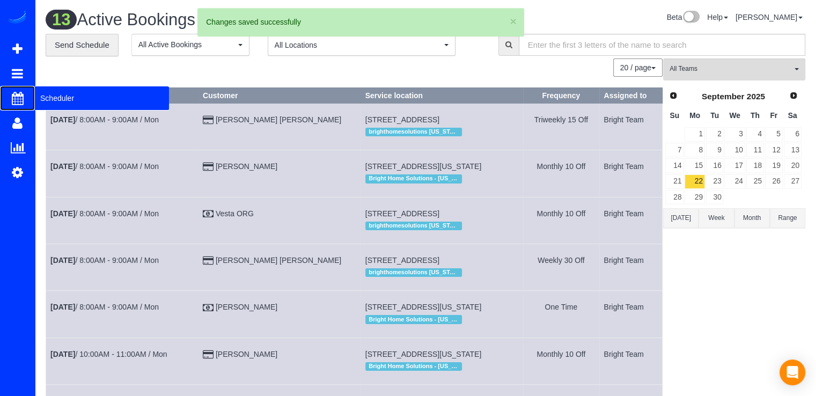
click at [51, 91] on span "Scheduler" at bounding box center [102, 98] width 134 height 25
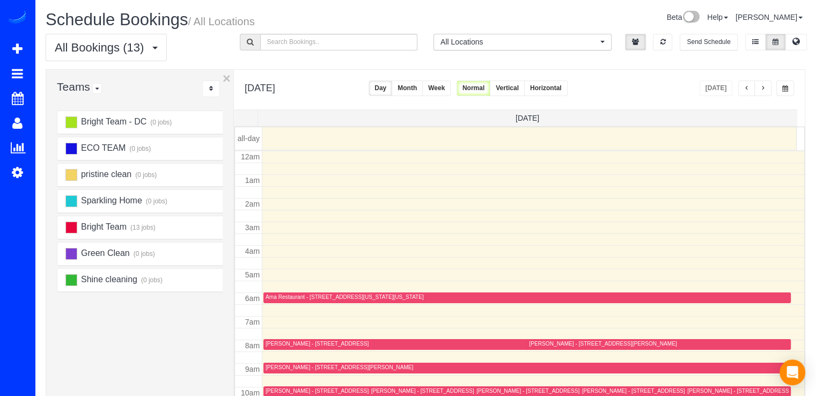
scroll to position [141, 0]
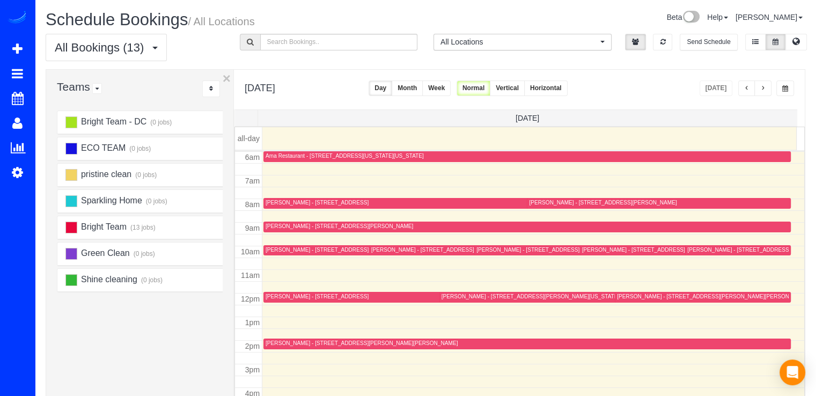
click at [765, 90] on span "button" at bounding box center [762, 88] width 5 height 6
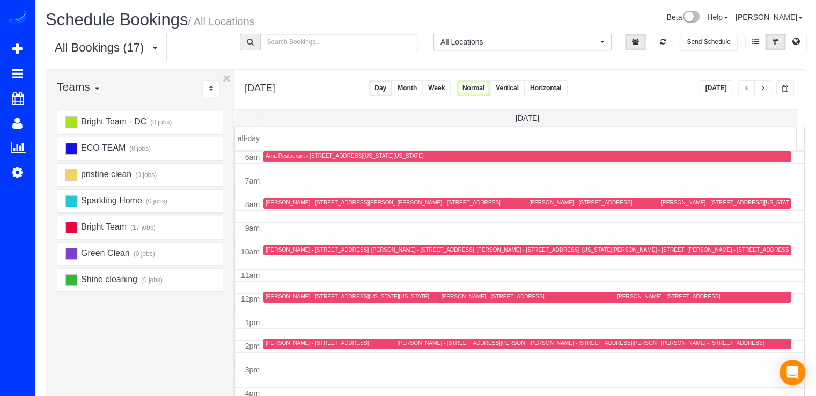
click at [545, 342] on div "[PERSON_NAME] - [STREET_ADDRESS][PERSON_NAME]" at bounding box center [603, 343] width 148 height 7
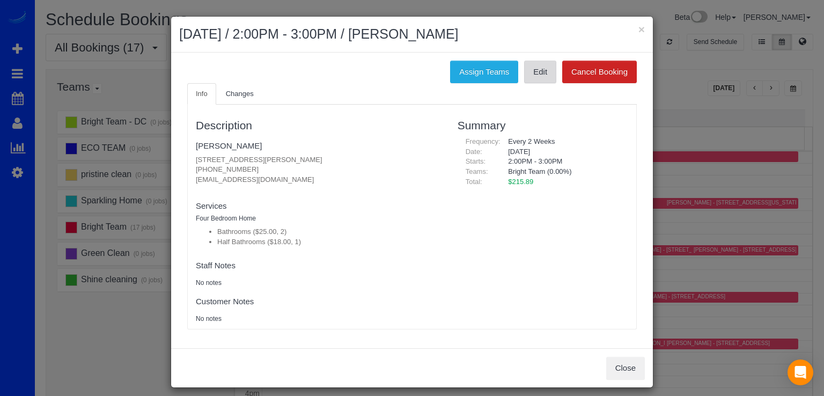
click at [540, 77] on link "Edit" at bounding box center [540, 72] width 32 height 23
click at [207, 149] on link "Larissa Klevan" at bounding box center [229, 145] width 66 height 9
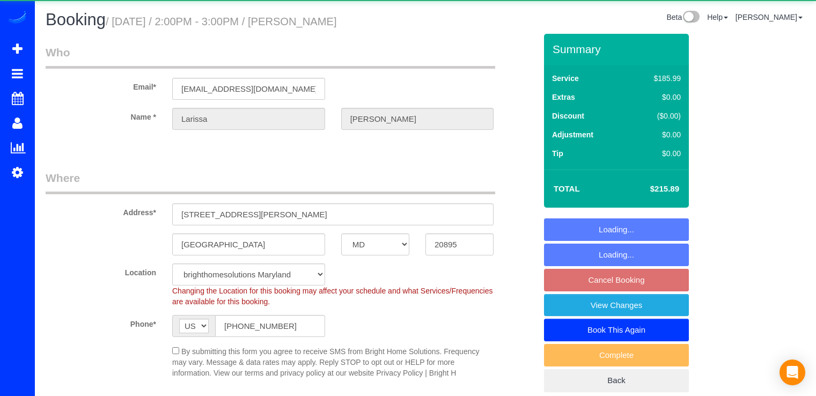
select select "MD"
select select "2"
select select "1"
select select "spot4"
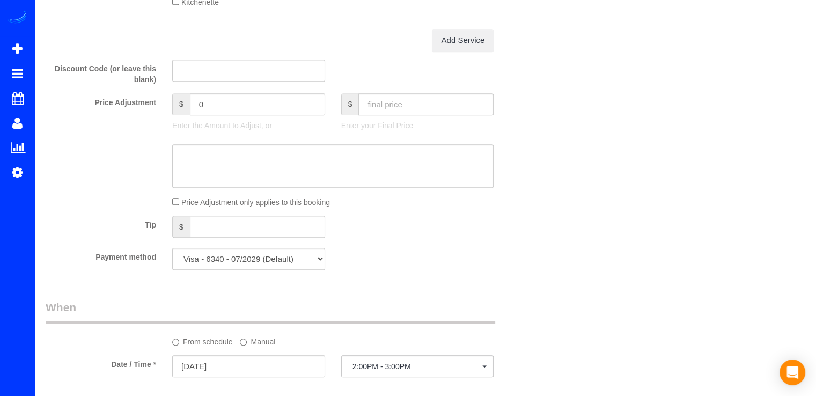
scroll to position [966, 0]
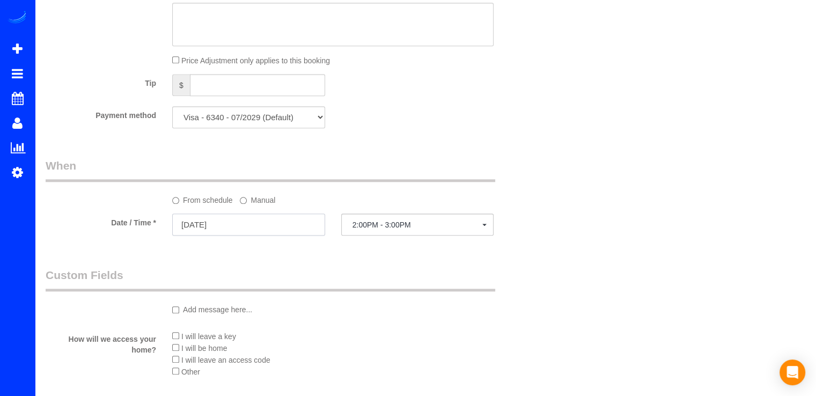
click at [275, 224] on input "[DATE]" at bounding box center [248, 225] width 153 height 22
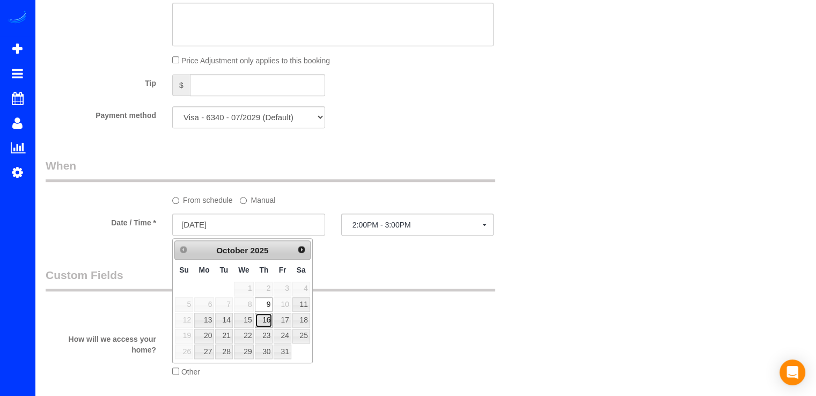
click at [266, 319] on link "16" at bounding box center [264, 320] width 18 height 14
type input "10/16/2025"
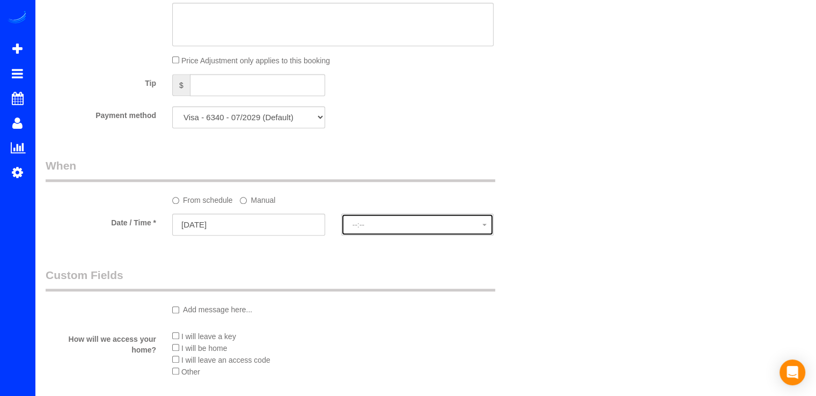
click at [394, 224] on span "--:--" at bounding box center [418, 225] width 130 height 9
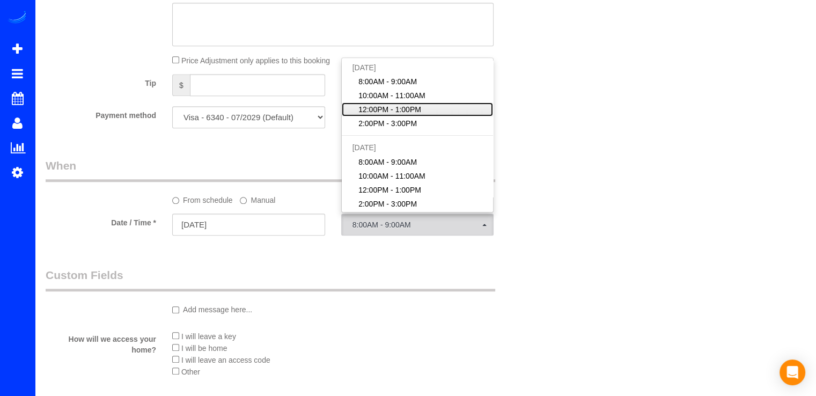
click at [393, 113] on span "12:00PM - 1:00PM" at bounding box center [389, 109] width 63 height 11
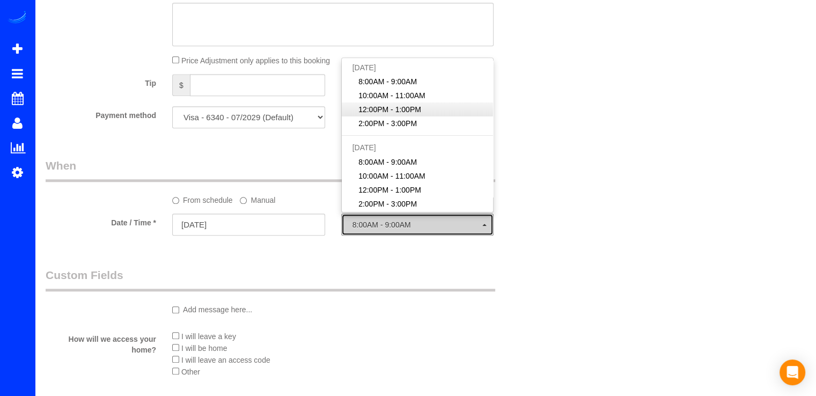
select select "spot18"
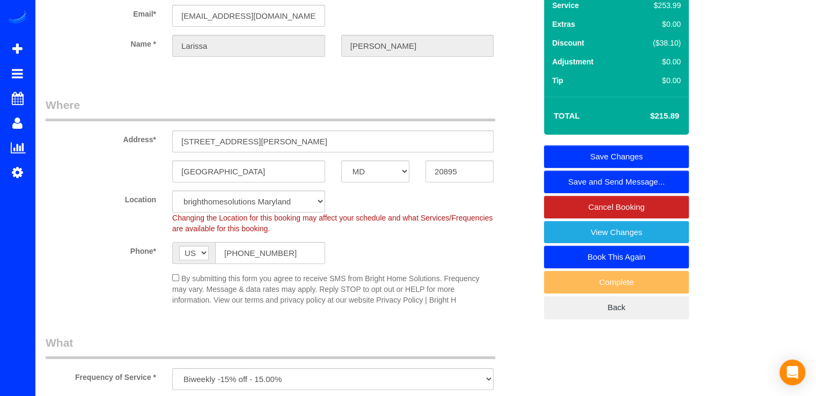
scroll to position [0, 0]
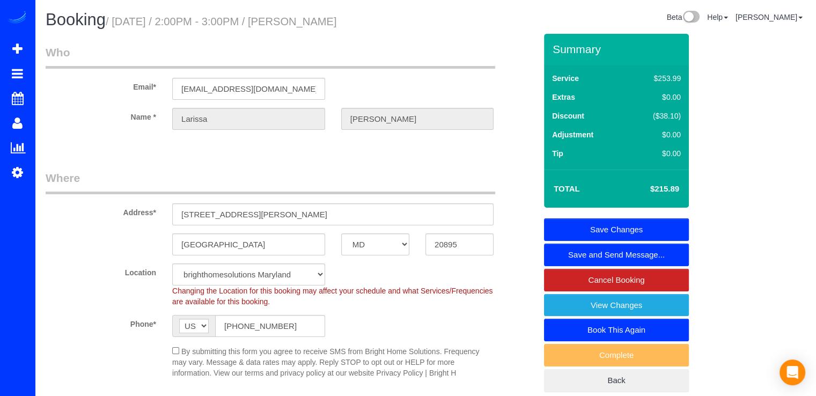
click at [663, 229] on link "Save Changes" at bounding box center [616, 229] width 145 height 23
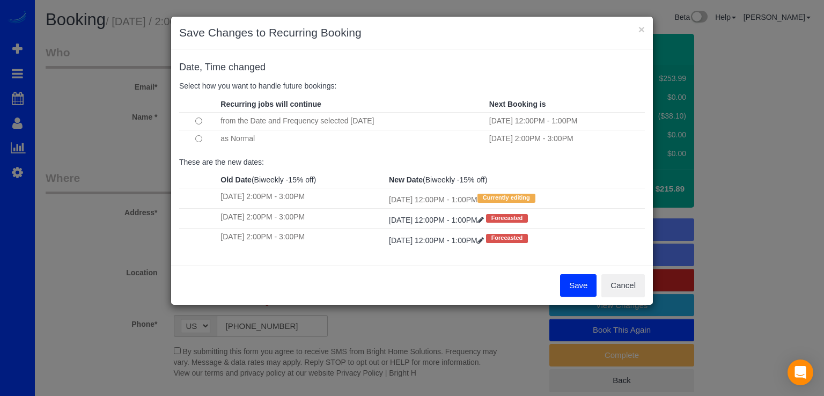
click at [584, 289] on button "Save" at bounding box center [578, 285] width 36 height 23
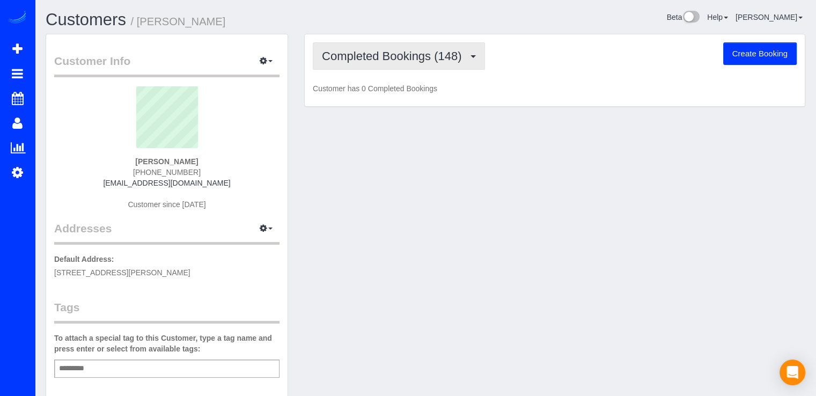
click at [432, 56] on span "Completed Bookings (148)" at bounding box center [394, 55] width 145 height 13
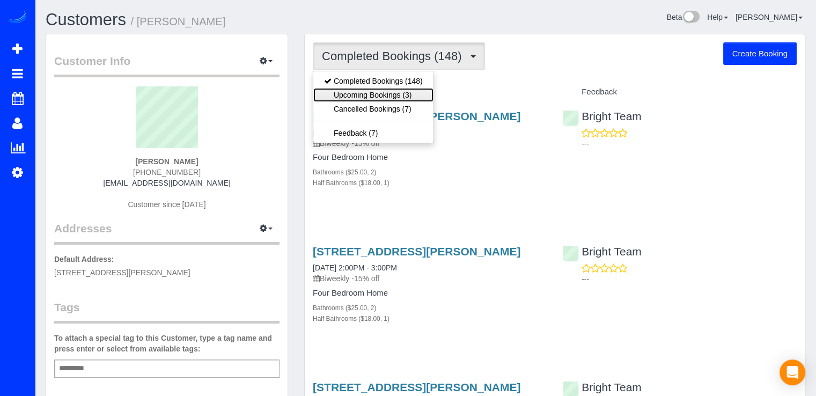
click at [414, 89] on link "Upcoming Bookings (3)" at bounding box center [373, 95] width 120 height 14
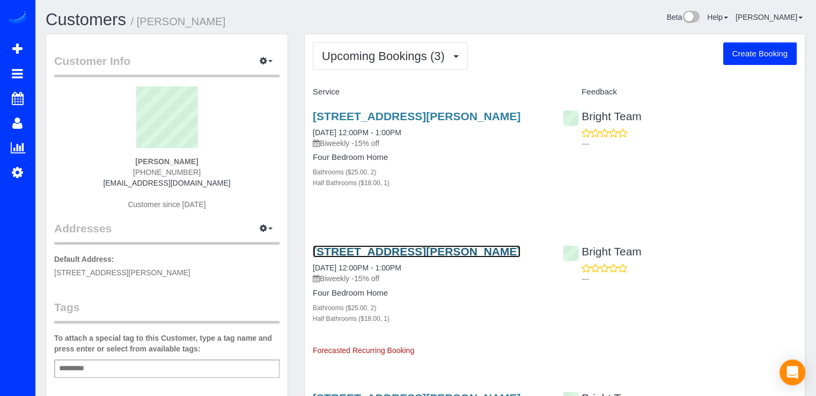
click at [385, 247] on link "[STREET_ADDRESS][PERSON_NAME]" at bounding box center [417, 251] width 208 height 12
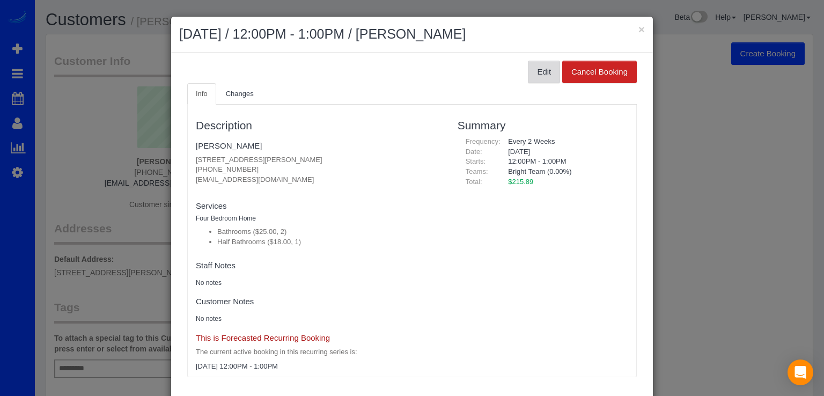
click at [535, 67] on button "Edit" at bounding box center [544, 72] width 32 height 23
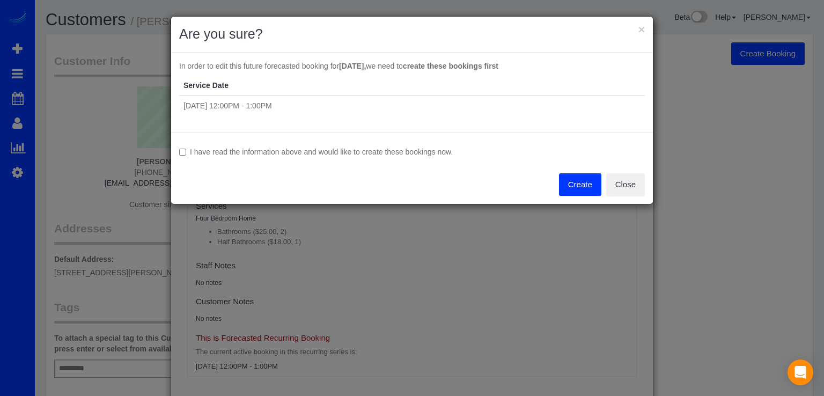
click at [189, 149] on label "I have read the information above and would like to create these bookings now." at bounding box center [412, 151] width 466 height 11
click at [574, 179] on button "Create" at bounding box center [580, 184] width 42 height 23
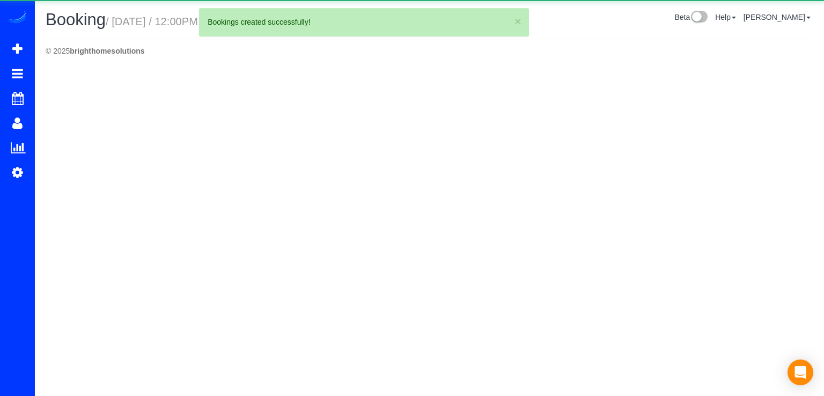
select select "MD"
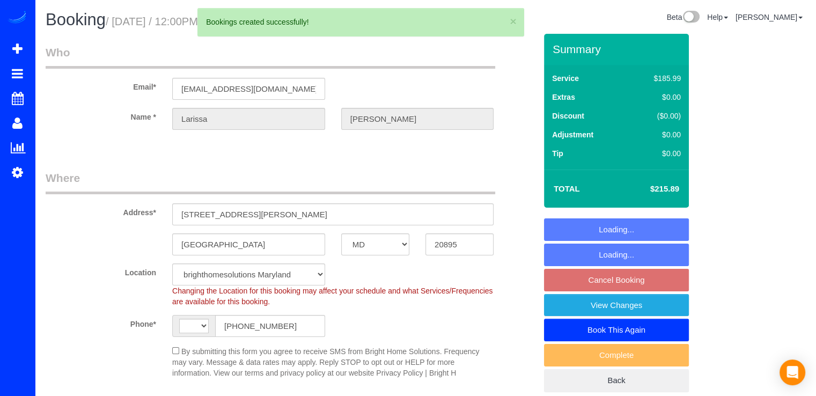
select select "spot3"
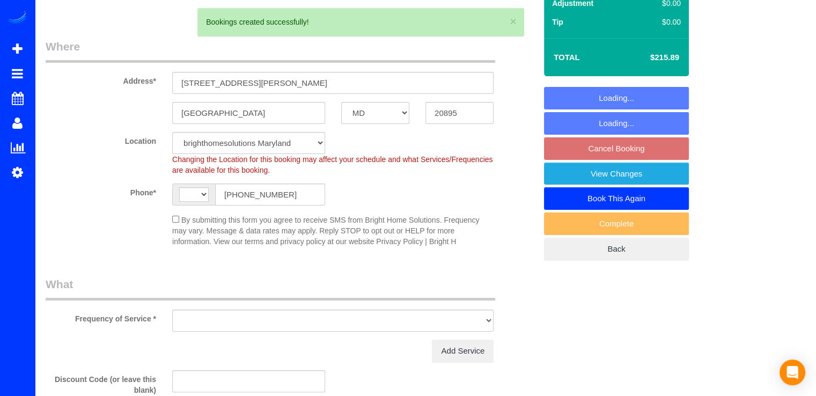
select select "string:[GEOGRAPHIC_DATA]"
select select "string:fspay-c7e6c161-cd22-45fd-8f68-d134ad56c0bc"
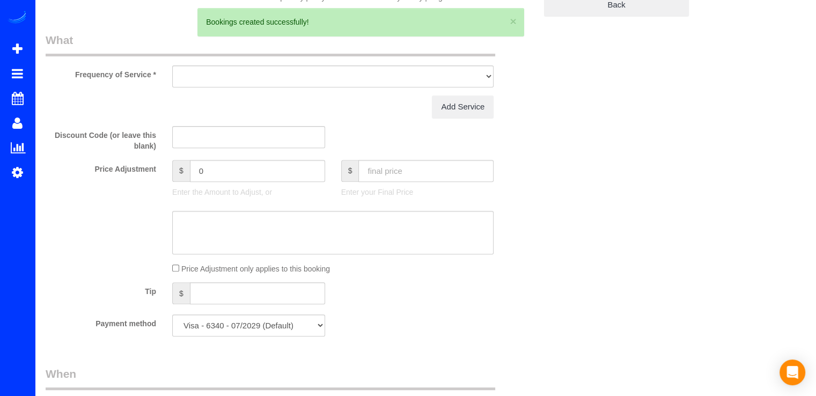
select select "object:2119"
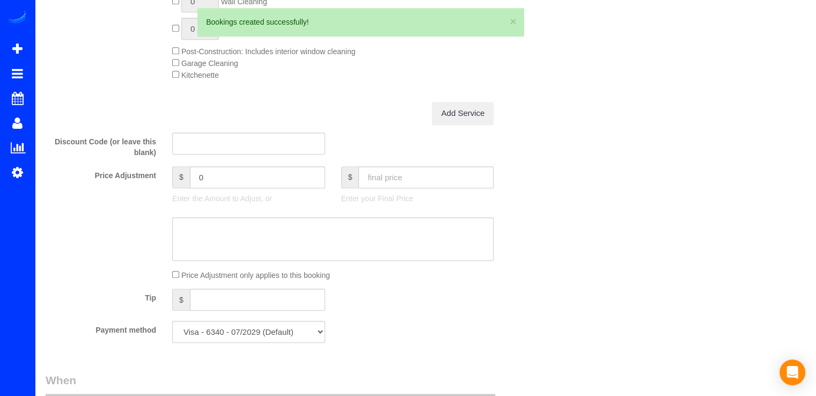
select select "2"
select select "1"
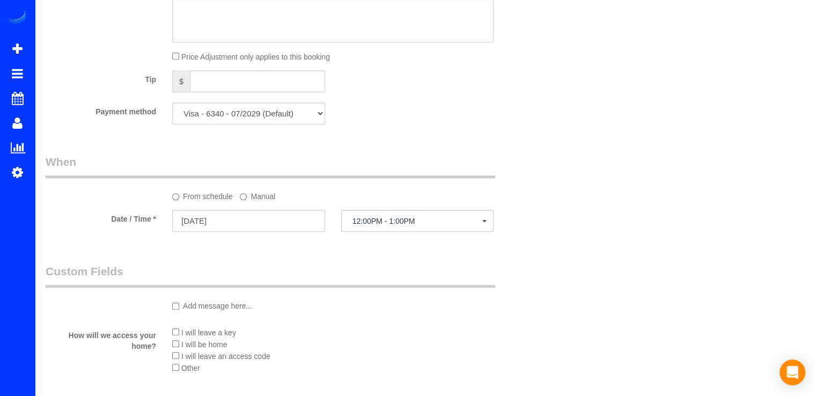
scroll to position [1019, 0]
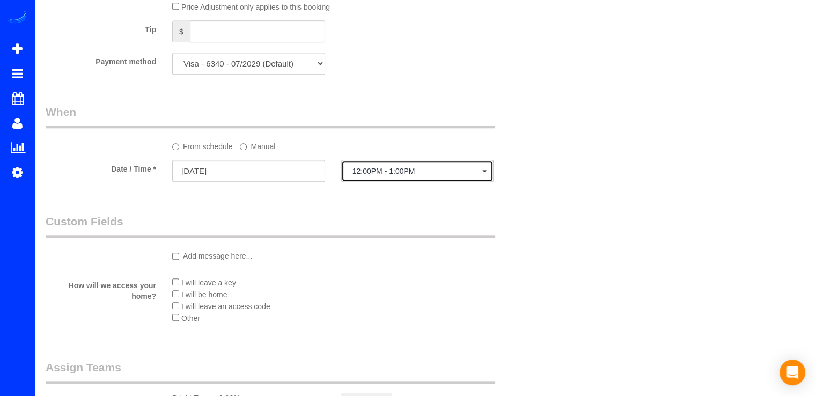
click at [376, 175] on span "12:00PM - 1:00PM" at bounding box center [418, 171] width 130 height 9
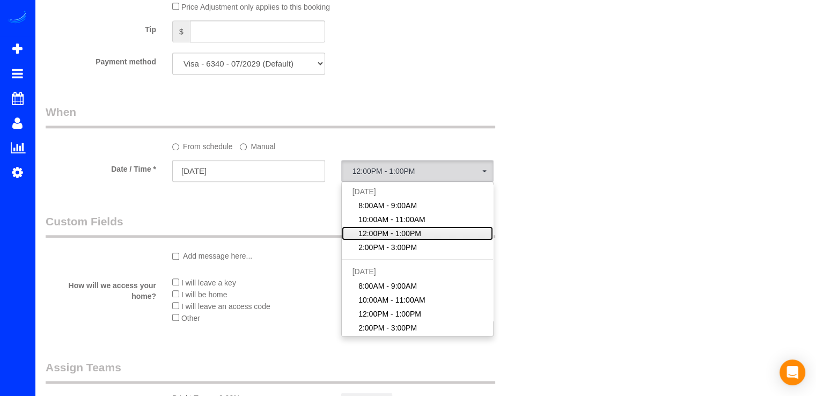
click at [368, 240] on link "12:00PM - 1:00PM" at bounding box center [418, 233] width 152 height 14
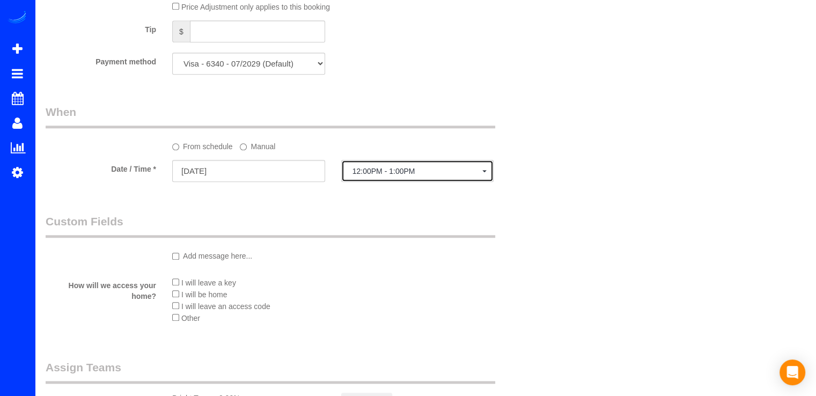
click at [401, 184] on div "12:00PM - 1:00PM [DATE] 8:00AM - 9:00AM 10:00AM - 11:00AM 12:00PM - 1:00PM 2:00…" at bounding box center [417, 172] width 169 height 24
click at [408, 180] on button "12:00PM - 1:00PM" at bounding box center [417, 171] width 153 height 22
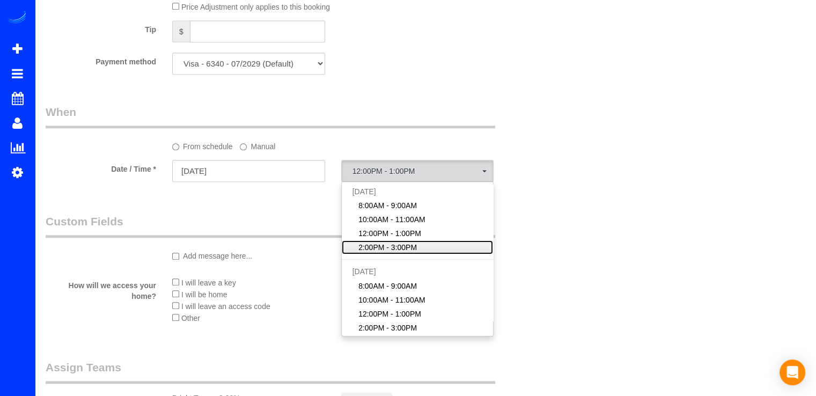
click at [394, 246] on span "2:00PM - 3:00PM" at bounding box center [387, 247] width 58 height 11
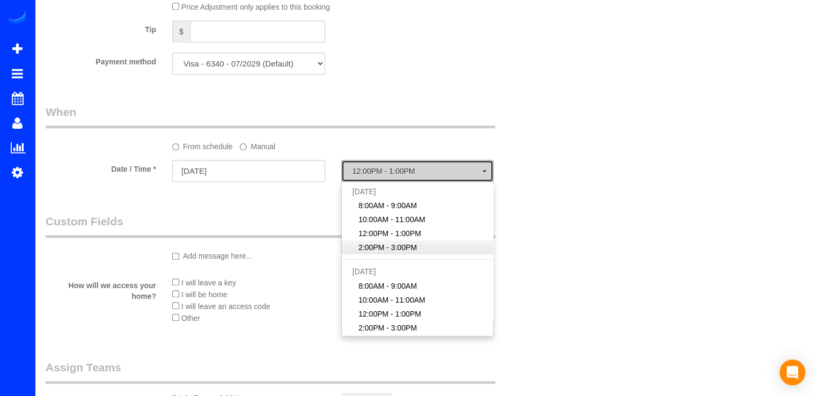
select select "spot4"
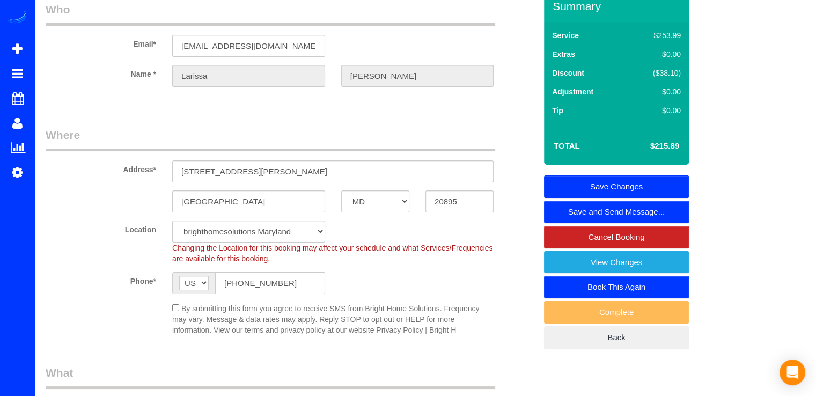
scroll to position [0, 0]
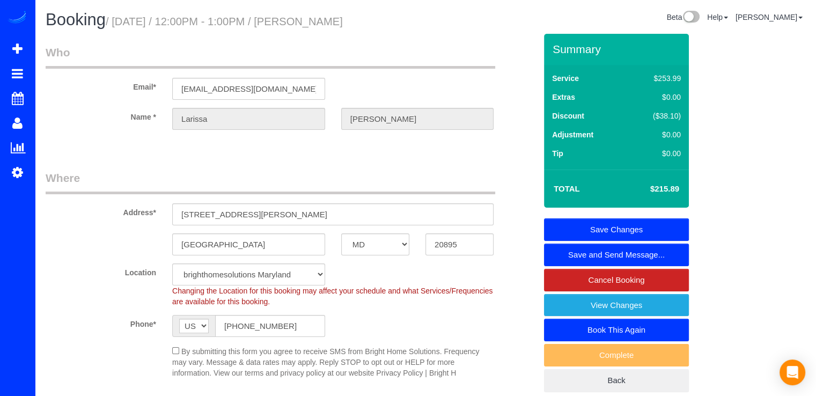
click at [599, 226] on link "Save Changes" at bounding box center [616, 229] width 145 height 23
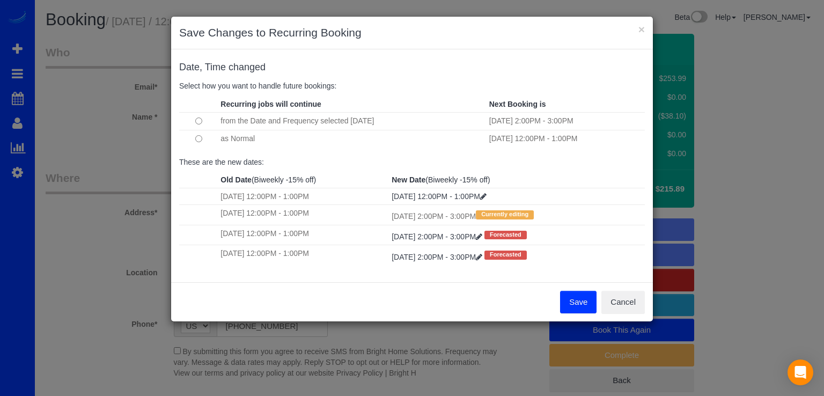
click at [584, 307] on button "Save" at bounding box center [578, 302] width 36 height 23
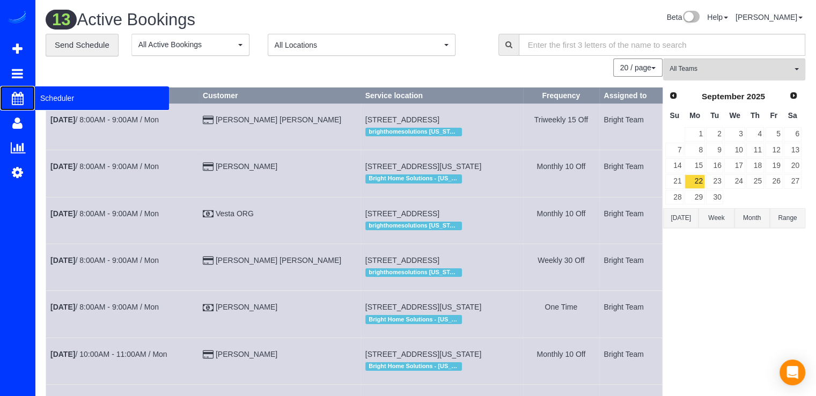
click at [51, 97] on span "Scheduler" at bounding box center [102, 98] width 134 height 25
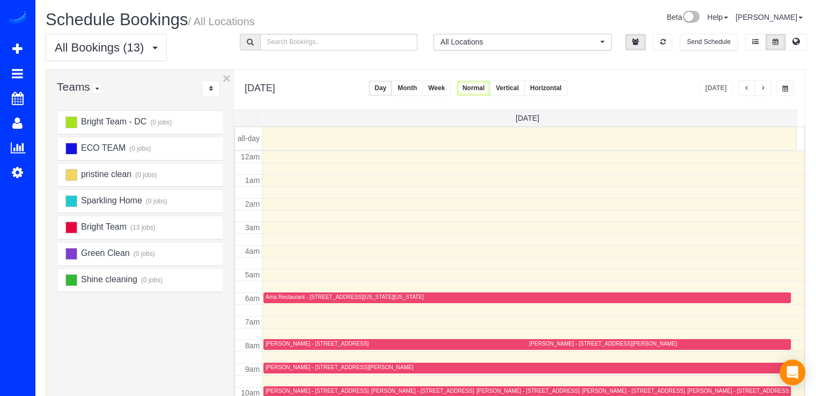
scroll to position [141, 0]
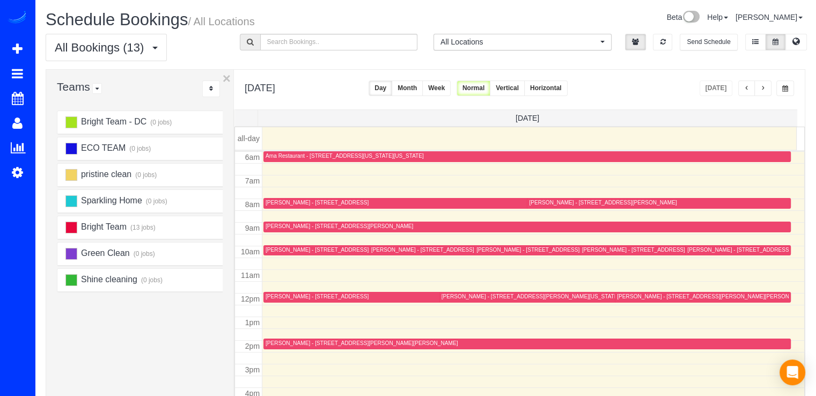
click at [764, 86] on span "button" at bounding box center [762, 88] width 5 height 6
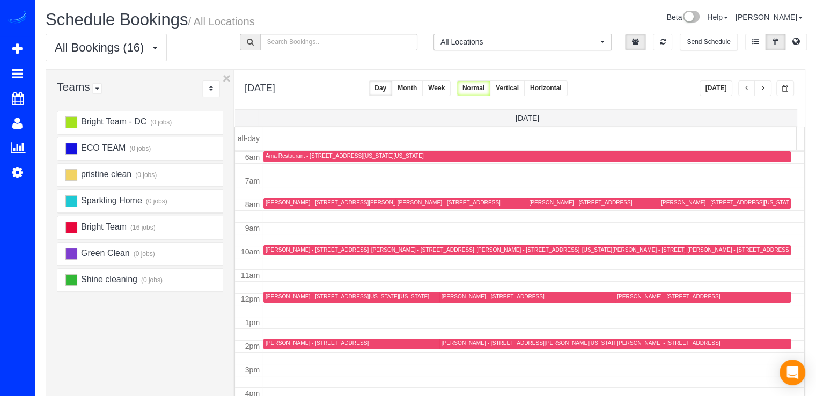
click at [764, 89] on span "button" at bounding box center [762, 88] width 5 height 6
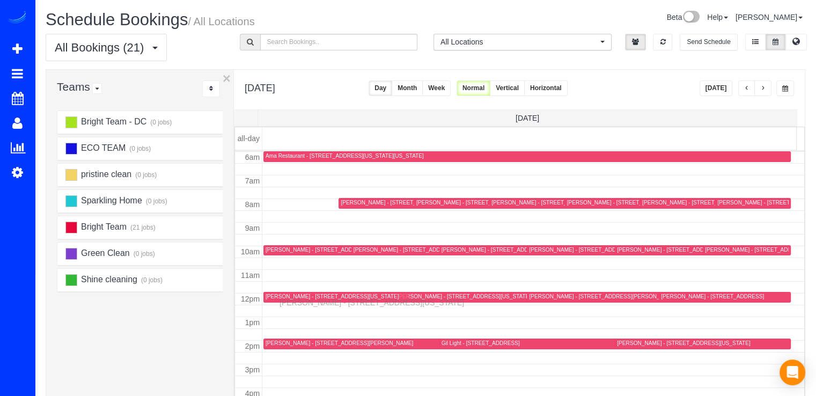
drag, startPoint x: 277, startPoint y: 202, endPoint x: 282, endPoint y: 301, distance: 98.9
click at [741, 92] on button "button" at bounding box center [746, 88] width 17 height 16
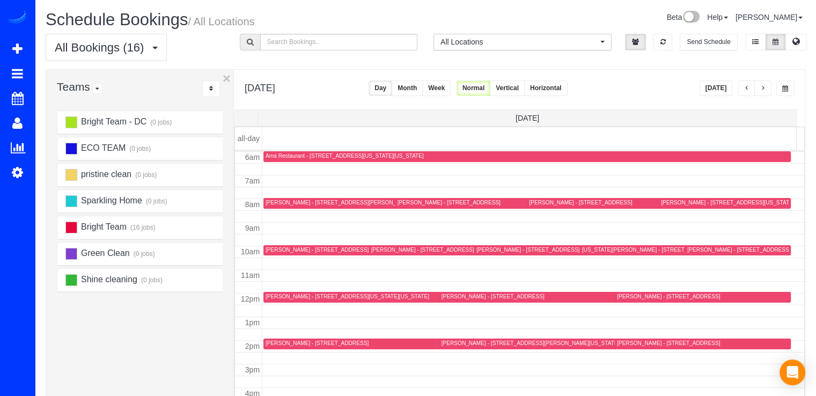
click at [766, 87] on span "button" at bounding box center [762, 88] width 5 height 6
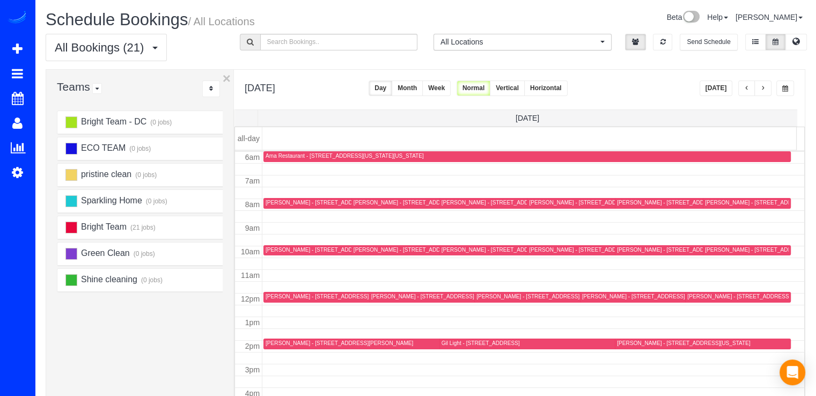
click at [745, 86] on span "button" at bounding box center [746, 88] width 5 height 6
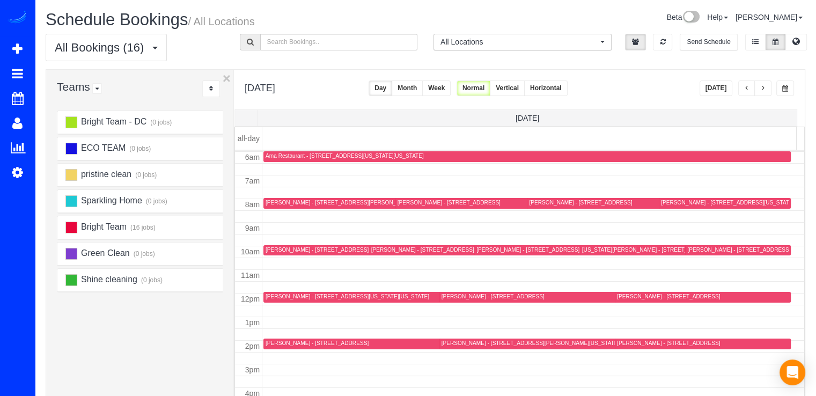
click at [765, 94] on button "button" at bounding box center [762, 88] width 17 height 16
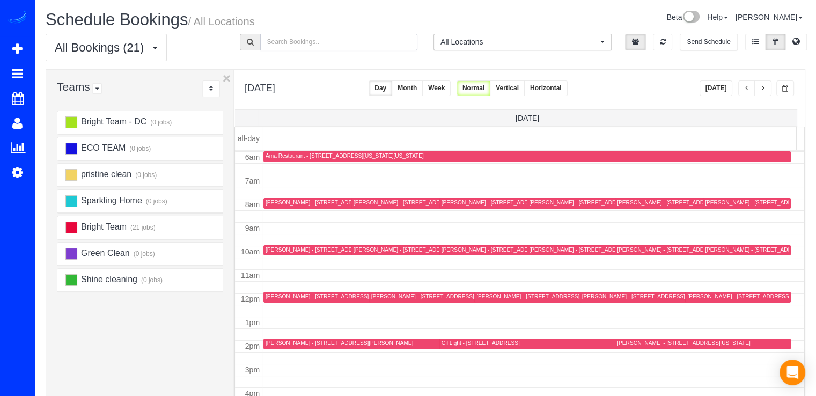
click at [277, 42] on input "text" at bounding box center [339, 42] width 158 height 17
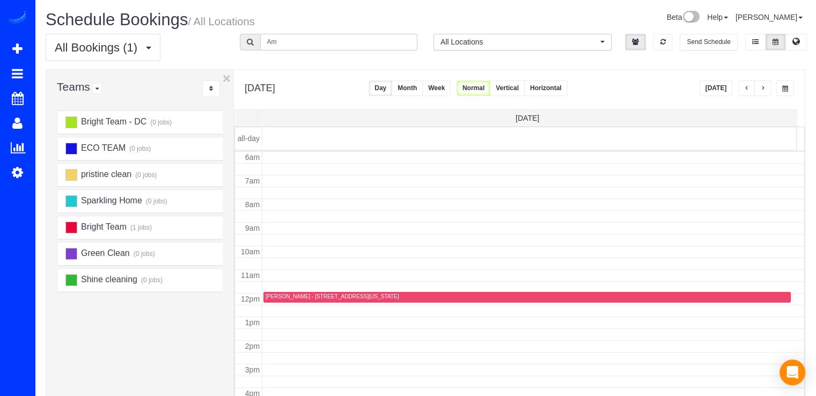
type input "A"
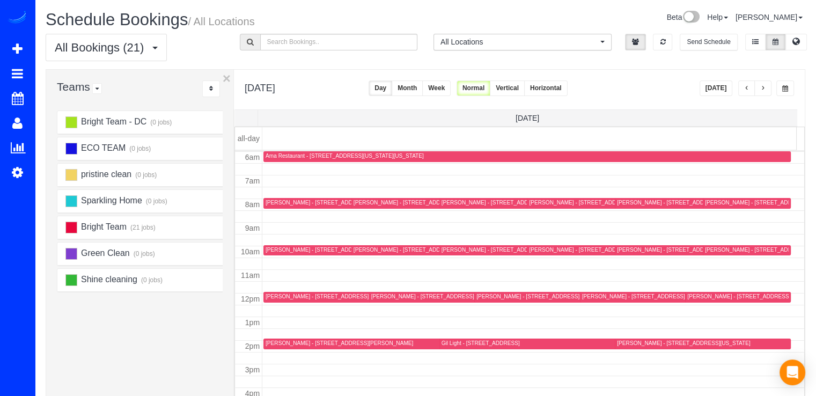
click at [721, 92] on button "[DATE]" at bounding box center [716, 88] width 33 height 16
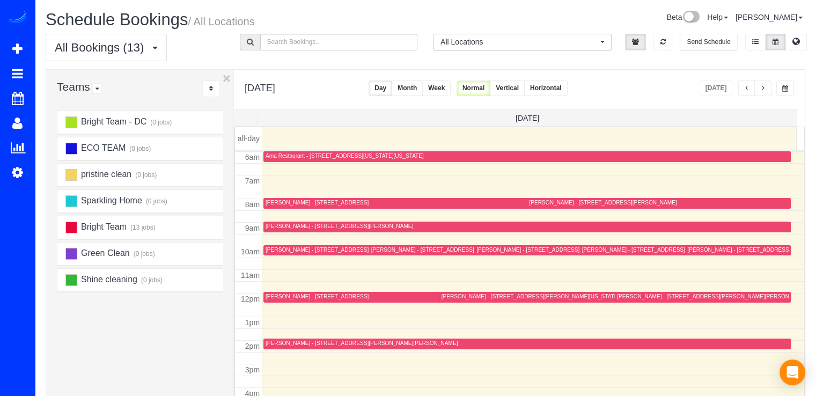
click at [748, 89] on span "button" at bounding box center [746, 88] width 5 height 6
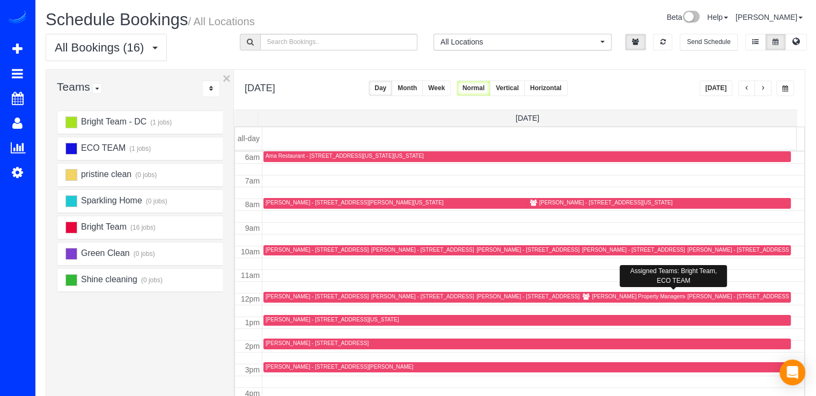
click at [601, 293] on div "[PERSON_NAME] Property Management - [STREET_ADDRESS][PERSON_NAME][PERSON_NAME][…" at bounding box center [738, 296] width 292 height 7
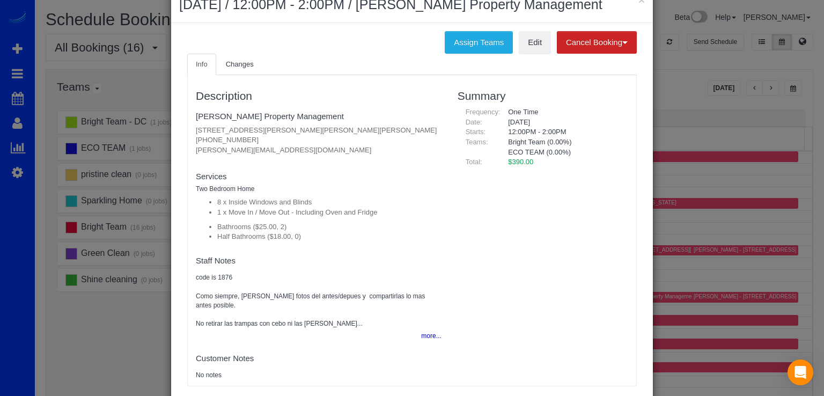
scroll to position [54, 0]
